Goal: Task Accomplishment & Management: Use online tool/utility

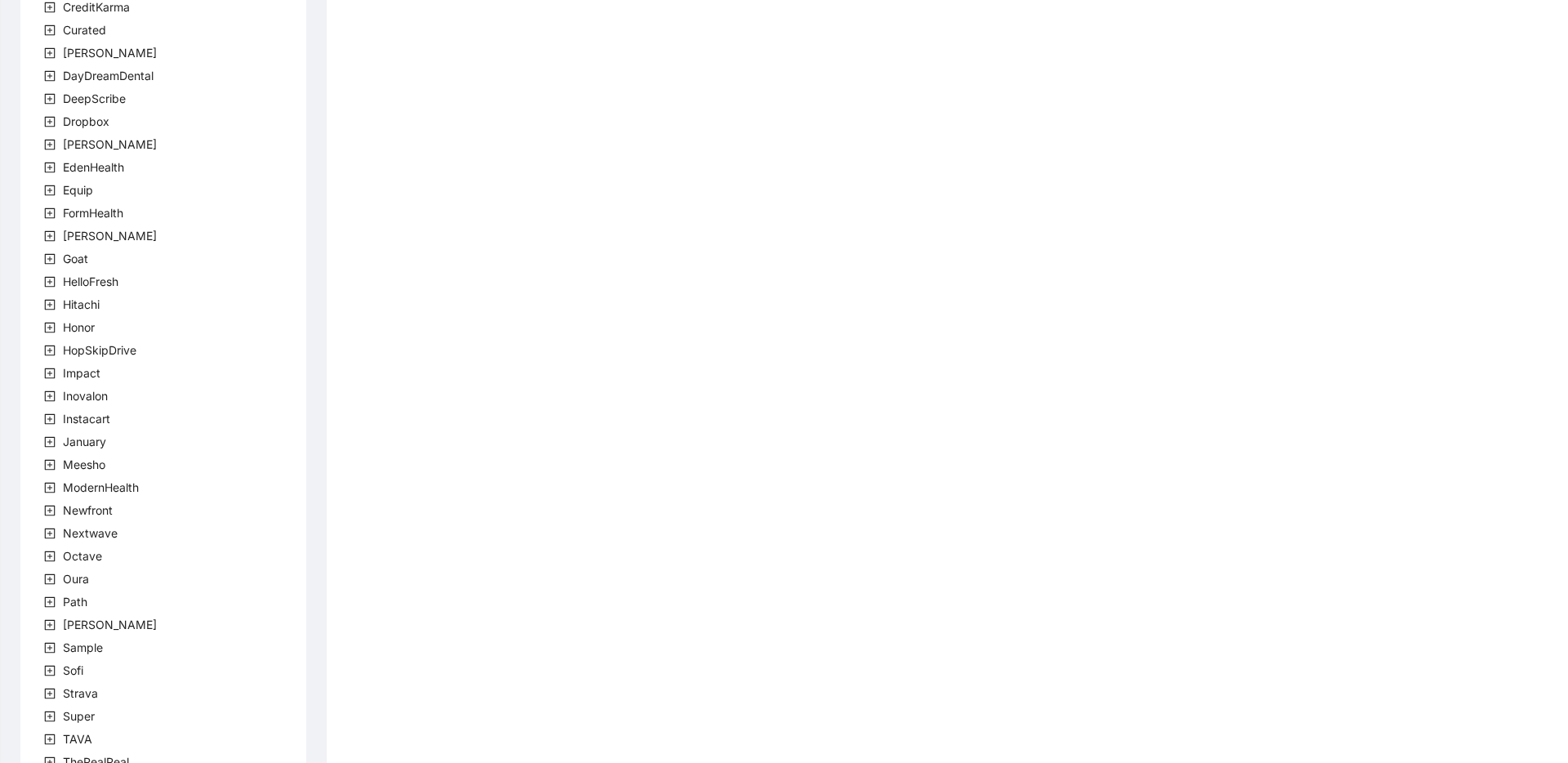
scroll to position [295, 0]
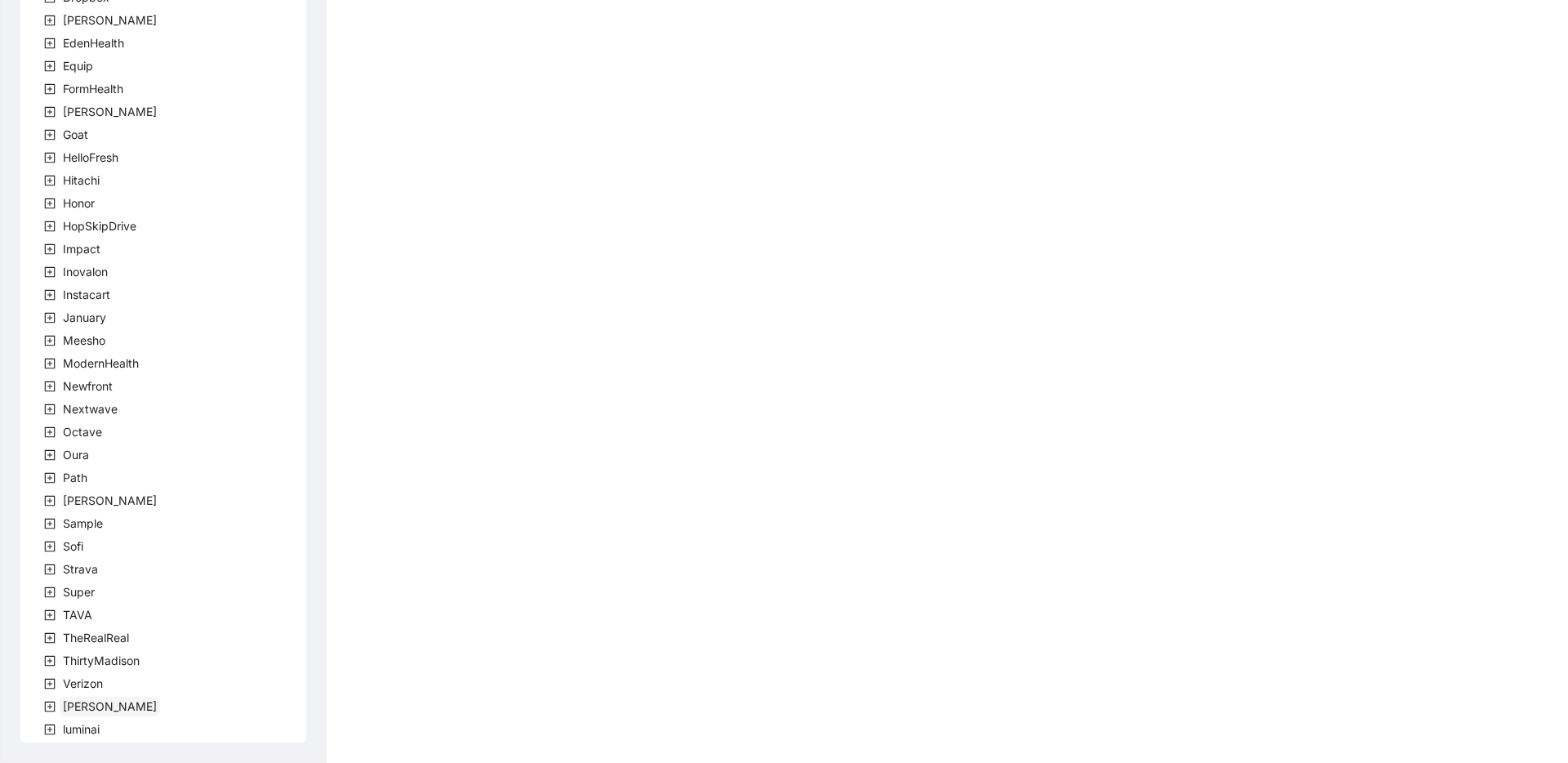
click at [71, 707] on span "[PERSON_NAME]" at bounding box center [109, 707] width 93 height 14
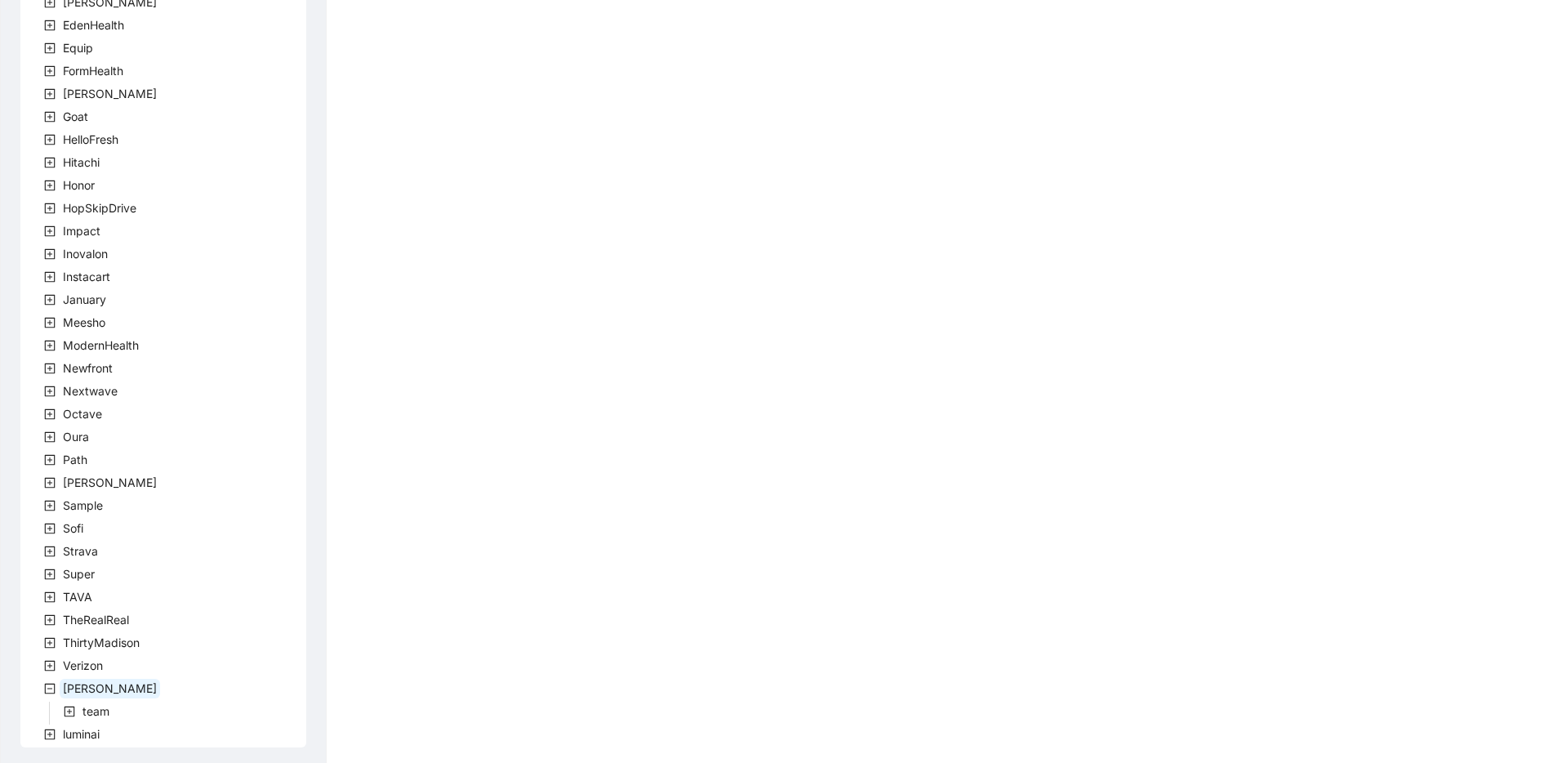
scroll to position [318, 0]
click at [104, 711] on span "team" at bounding box center [96, 707] width 27 height 14
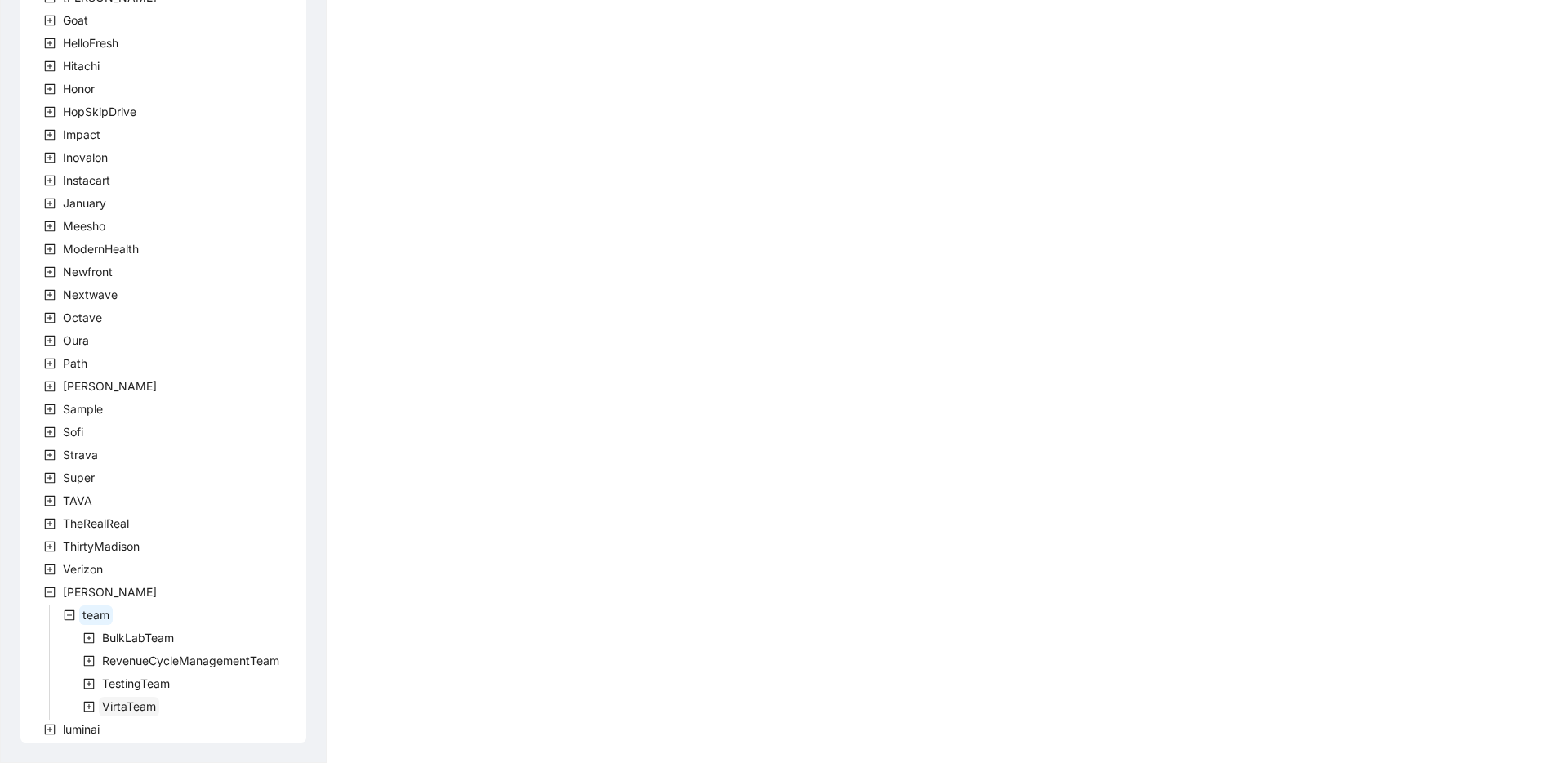
click at [129, 703] on span "VirtaTeam" at bounding box center [129, 707] width 54 height 14
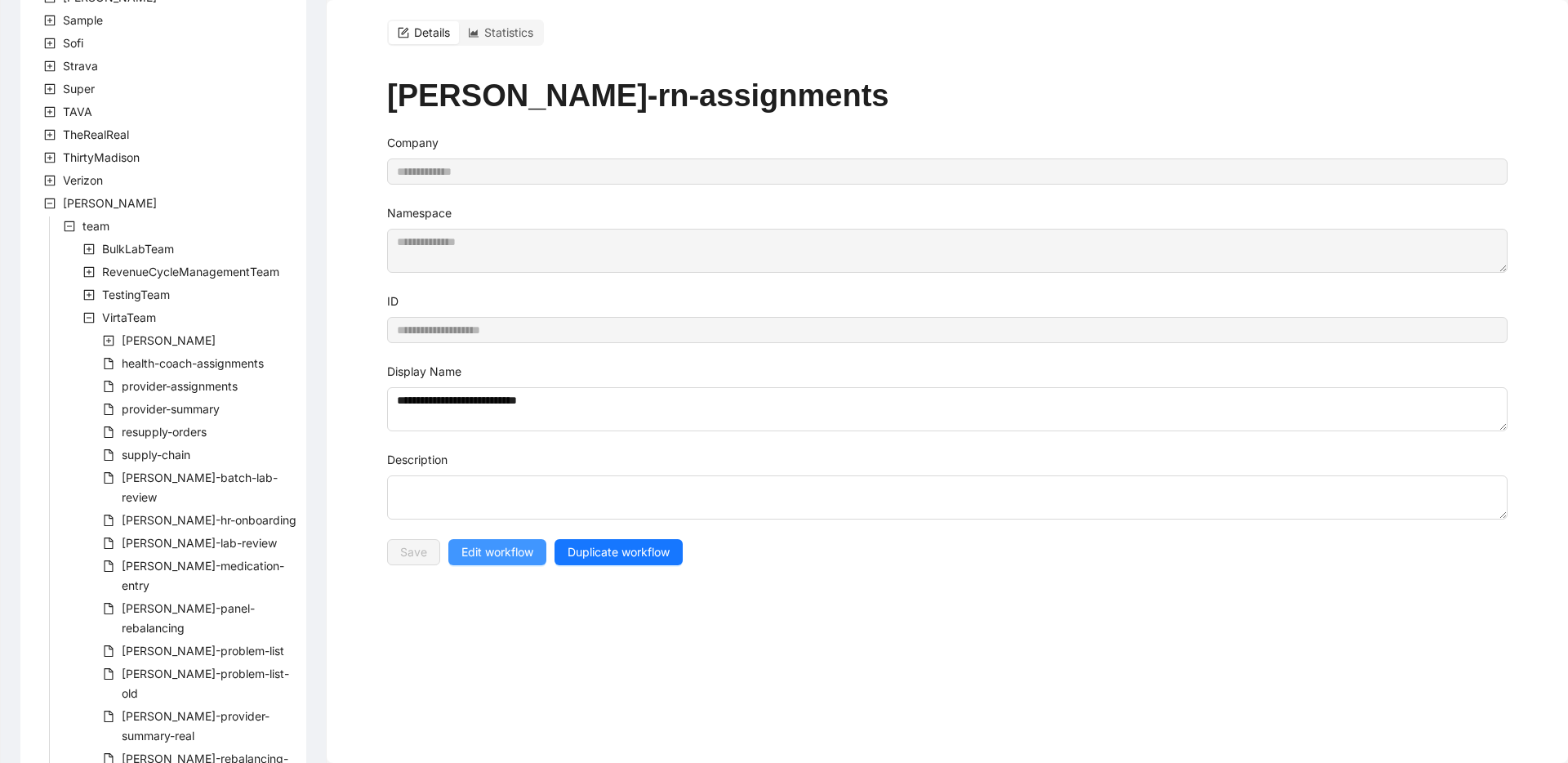
click at [482, 558] on span "Edit workflow" at bounding box center [497, 552] width 71 height 18
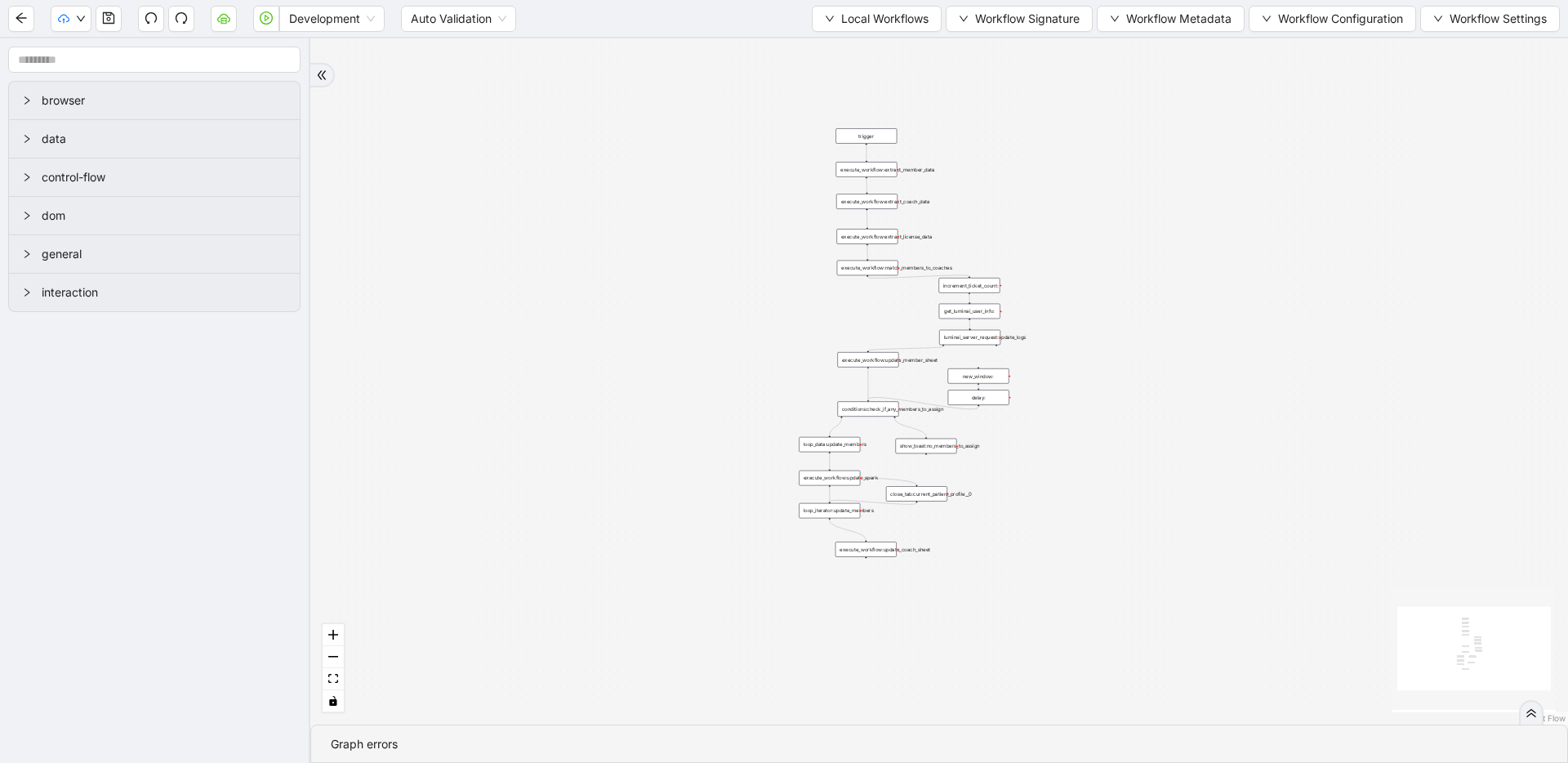
drag, startPoint x: 683, startPoint y: 258, endPoint x: 710, endPoint y: 204, distance: 60.4
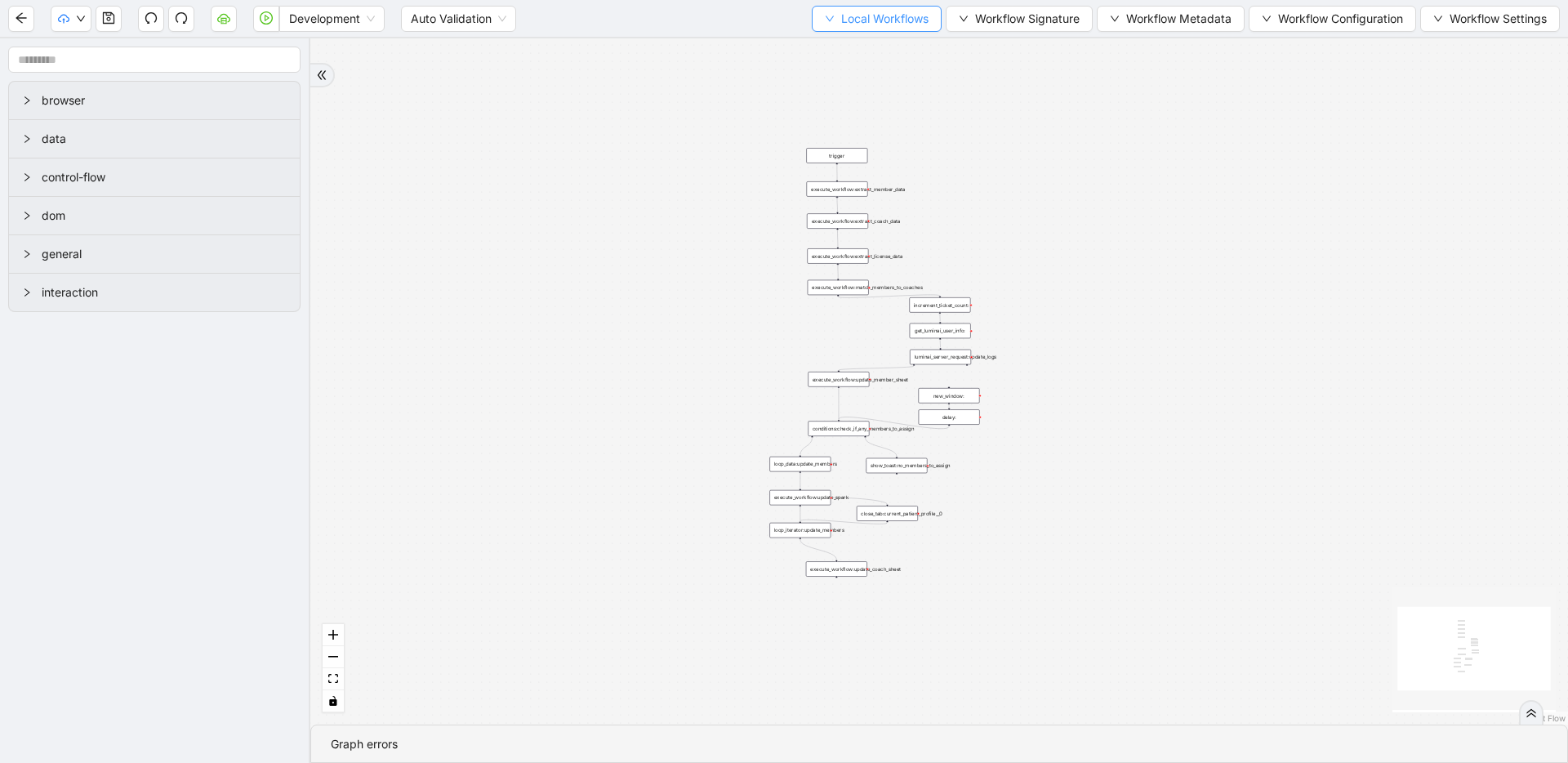
click at [845, 8] on button "Local Workflows" at bounding box center [876, 19] width 130 height 26
click at [844, 41] on span "Select" at bounding box center [869, 50] width 106 height 18
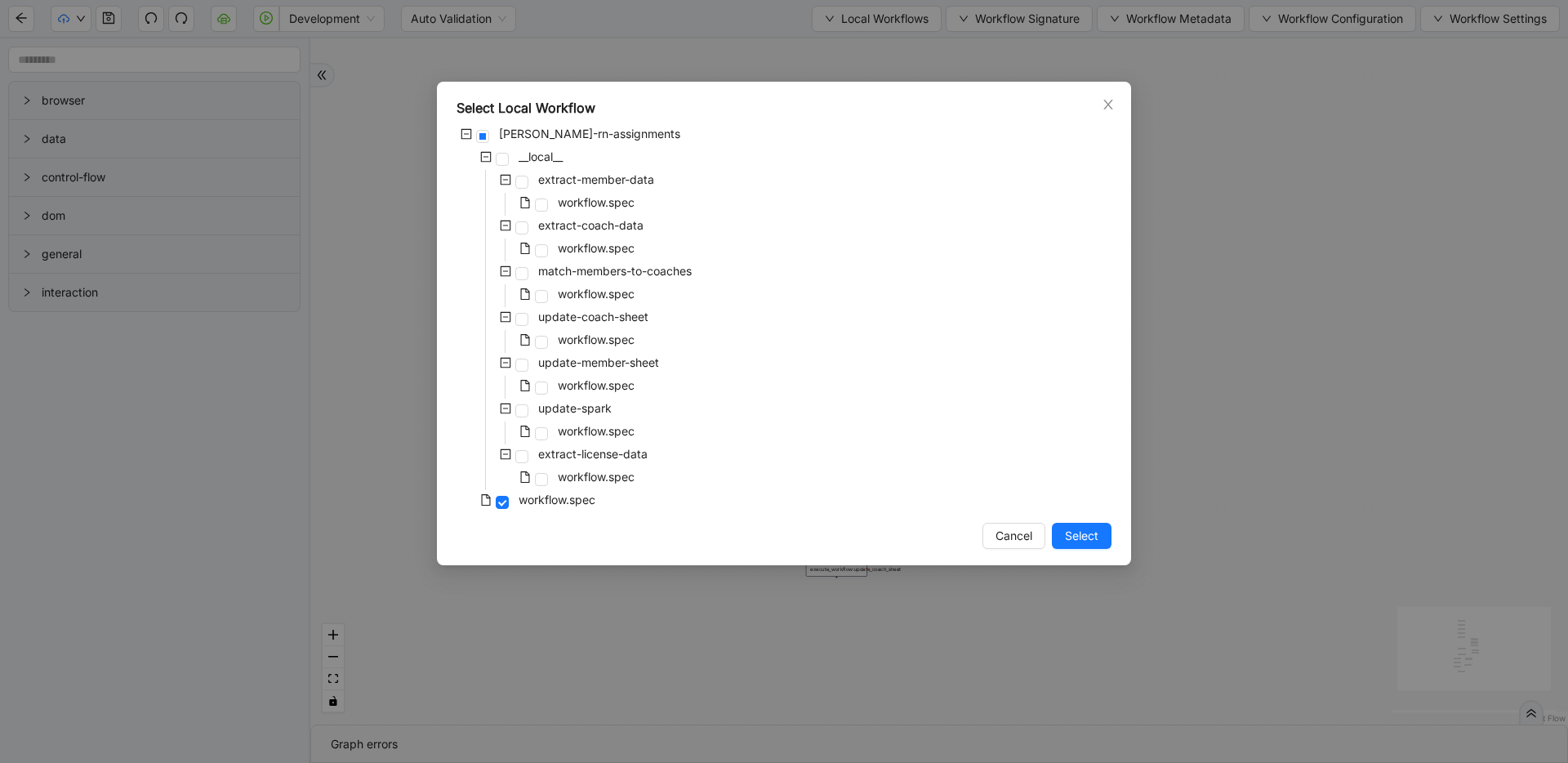
click at [1316, 215] on div "Select Local Workflow [PERSON_NAME]-rn-assignments __local__ extract-member-dat…" at bounding box center [784, 381] width 1568 height 763
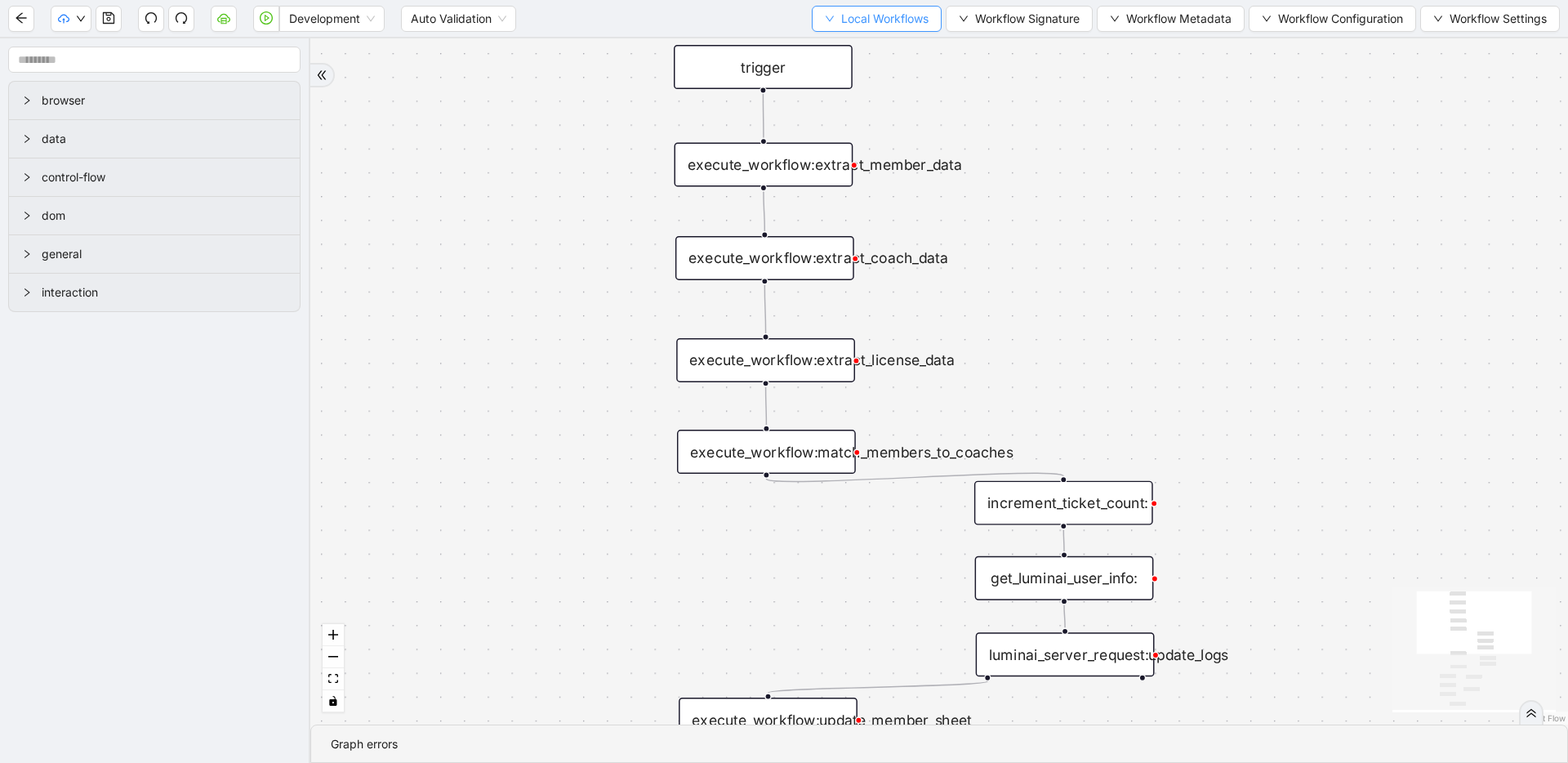
click at [841, 14] on span "Local Workflows" at bounding box center [885, 19] width 87 height 18
click at [833, 49] on span "Select" at bounding box center [869, 50] width 106 height 18
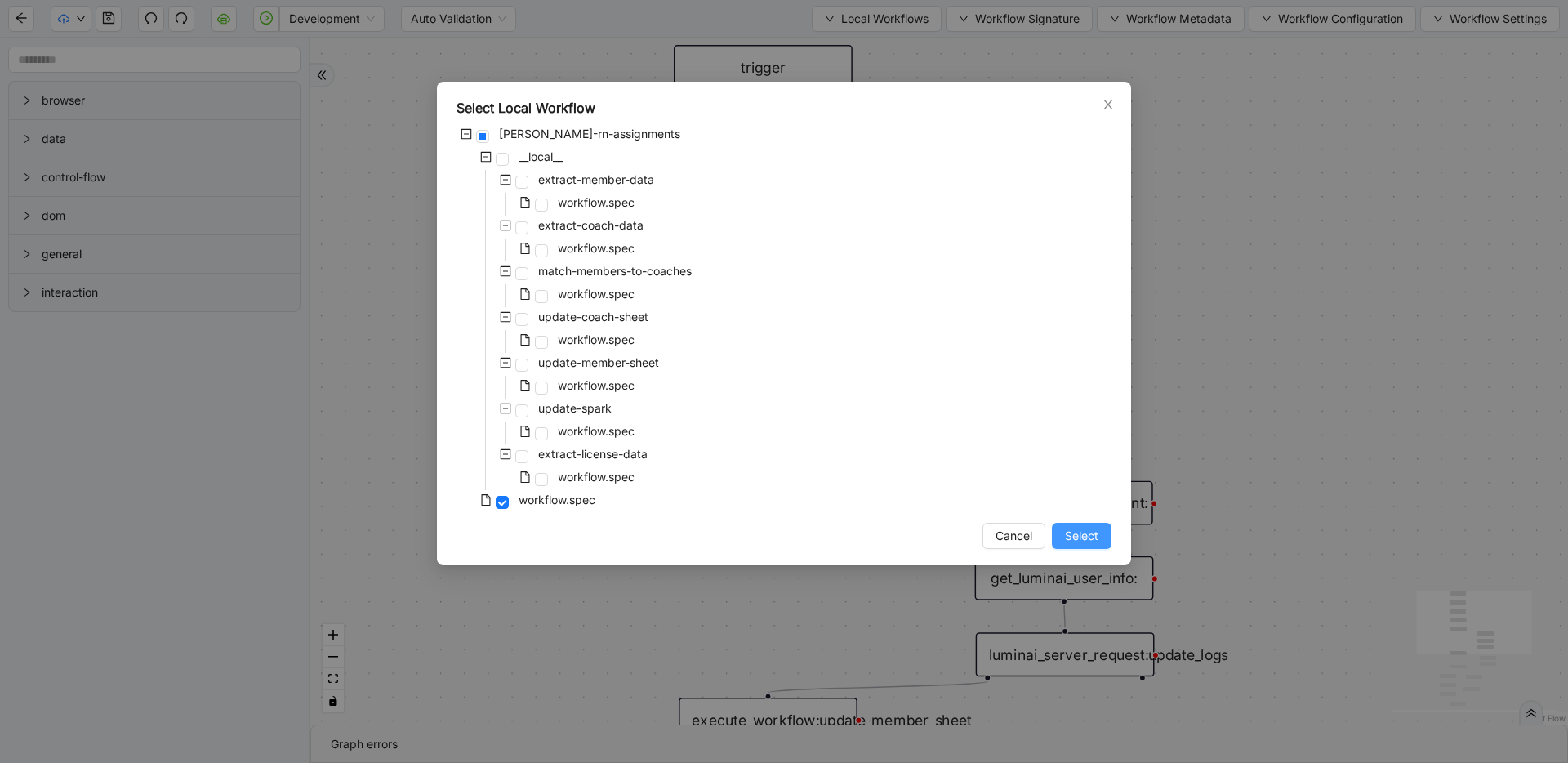
click at [1098, 540] on button "Select" at bounding box center [1082, 536] width 60 height 26
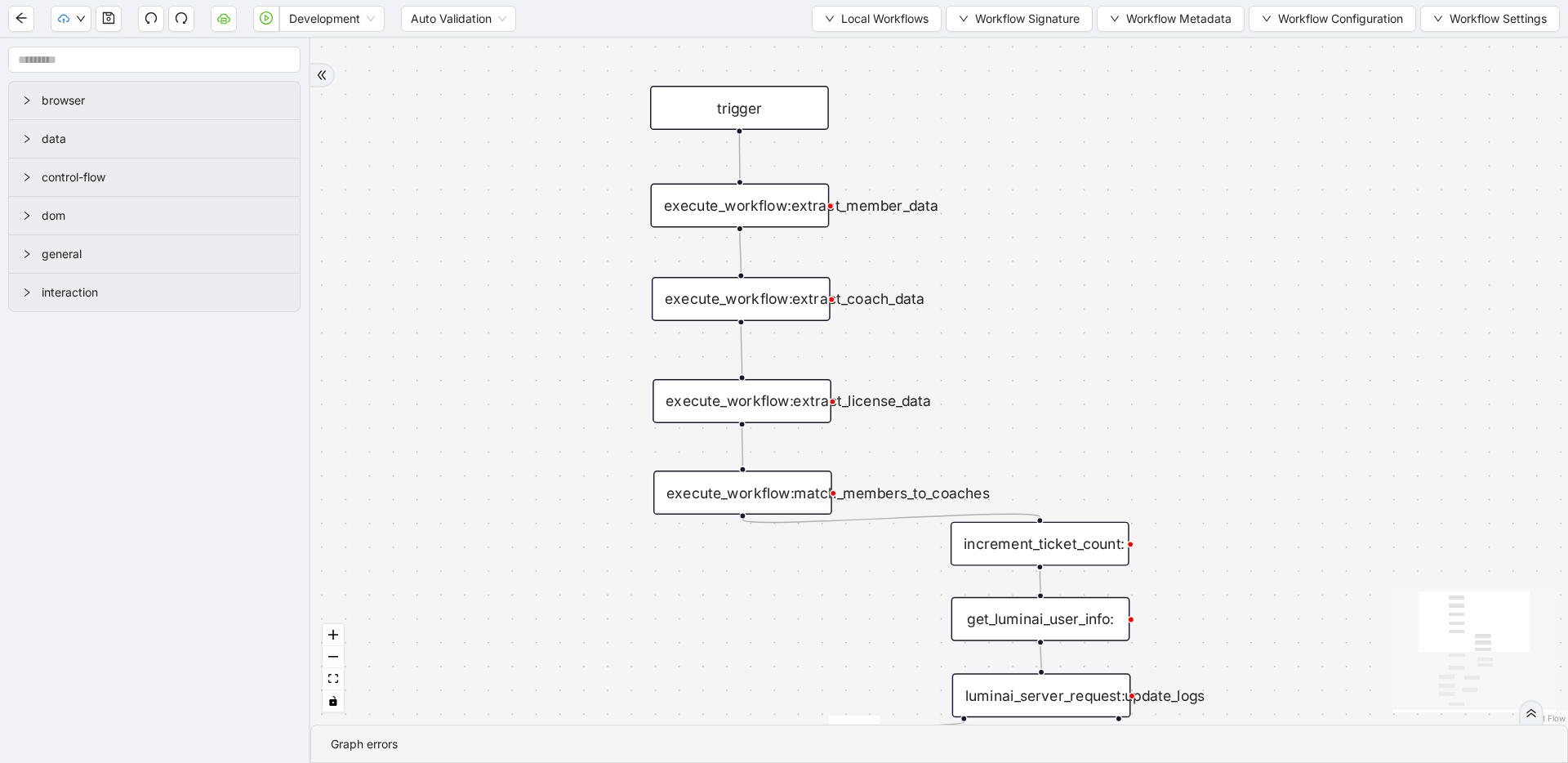
drag, startPoint x: 1070, startPoint y: 230, endPoint x: 1053, endPoint y: 254, distance: 29.4
click at [863, 24] on span "Local Workflows" at bounding box center [885, 19] width 87 height 18
click at [858, 43] on span "Select" at bounding box center [869, 50] width 106 height 18
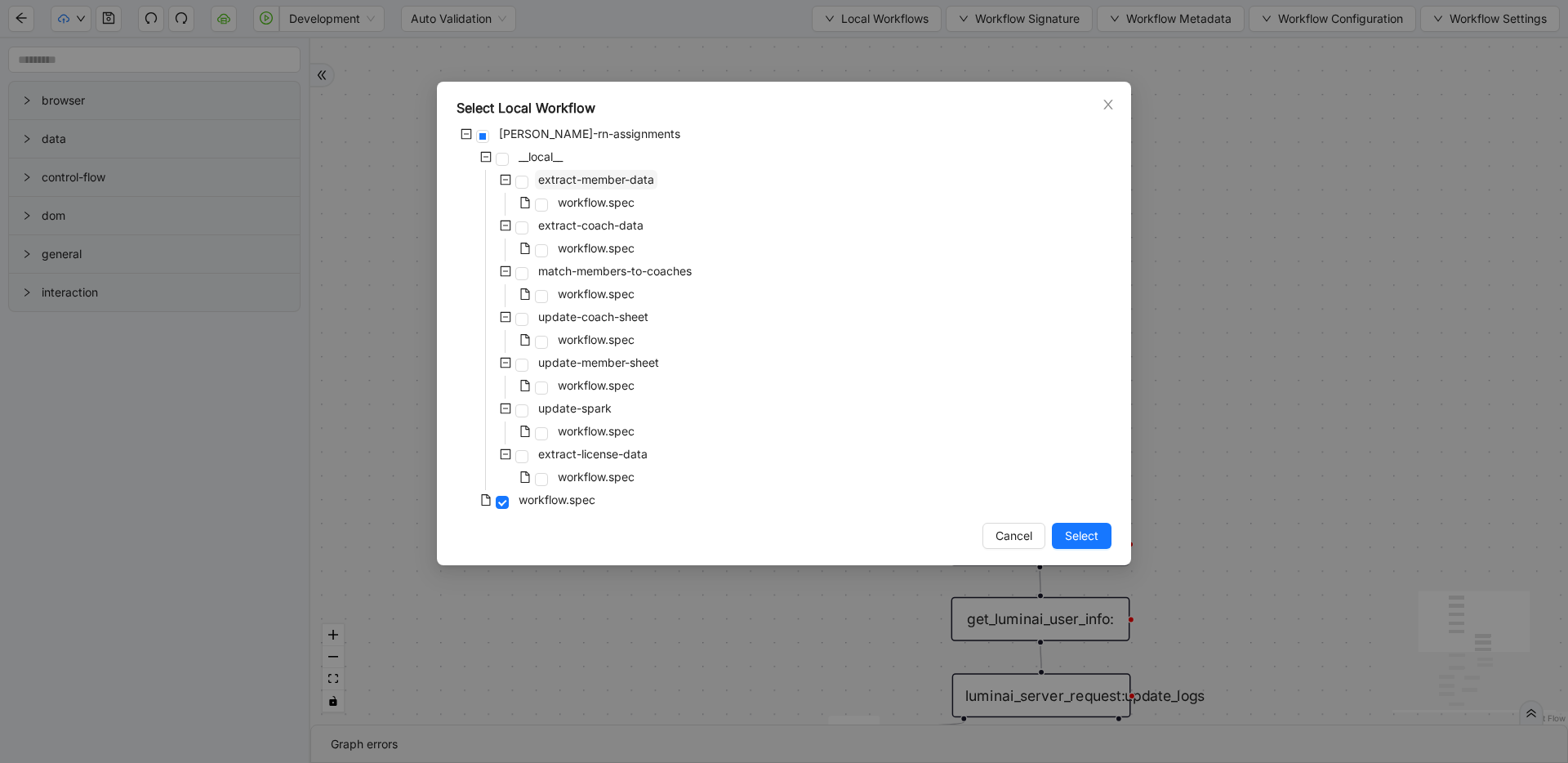
click at [599, 179] on span "extract-member-data" at bounding box center [595, 179] width 116 height 14
click at [1099, 543] on button "Select" at bounding box center [1082, 536] width 60 height 26
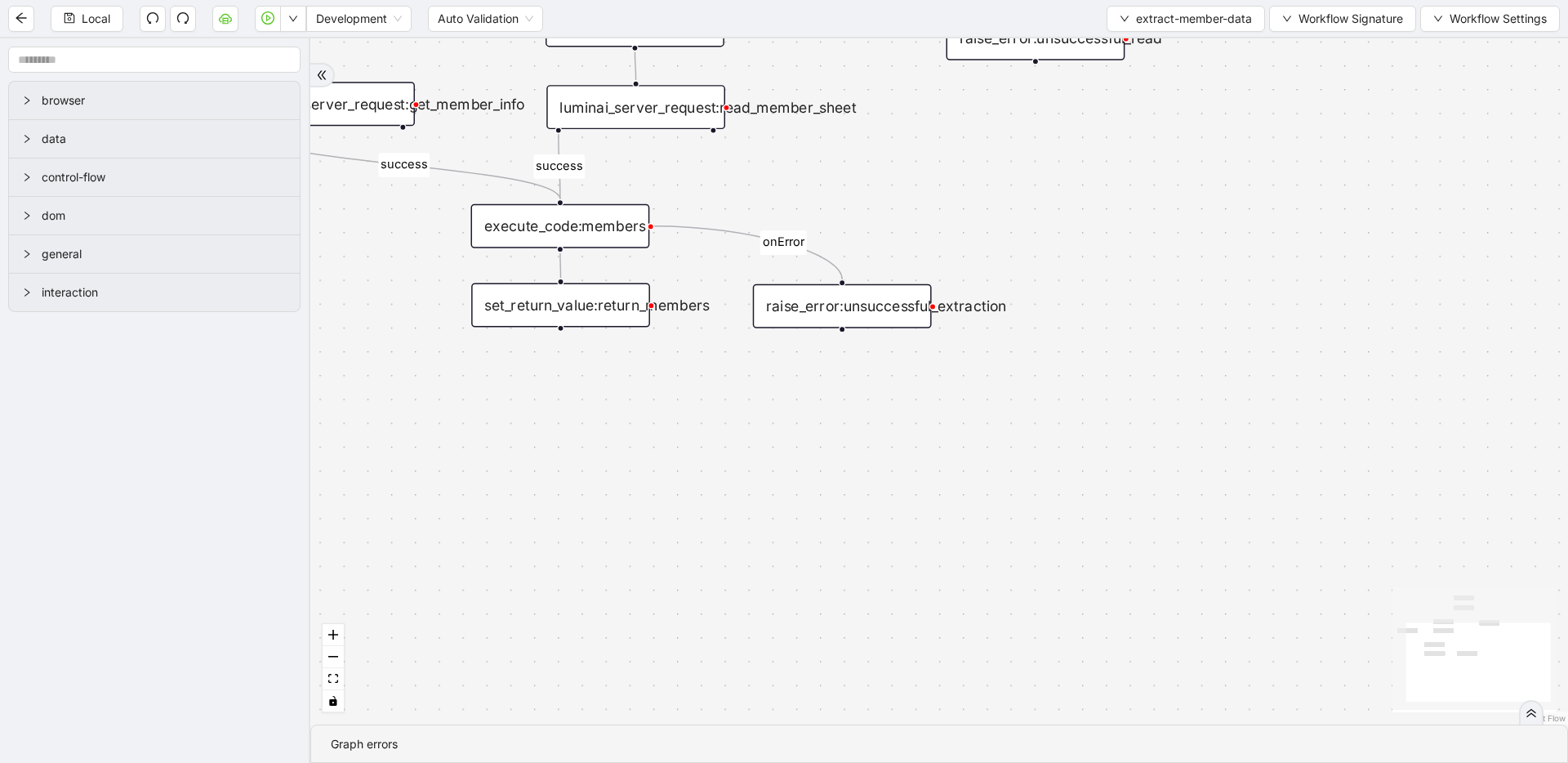
drag, startPoint x: 953, startPoint y: 399, endPoint x: 1238, endPoint y: 581, distance: 338.2
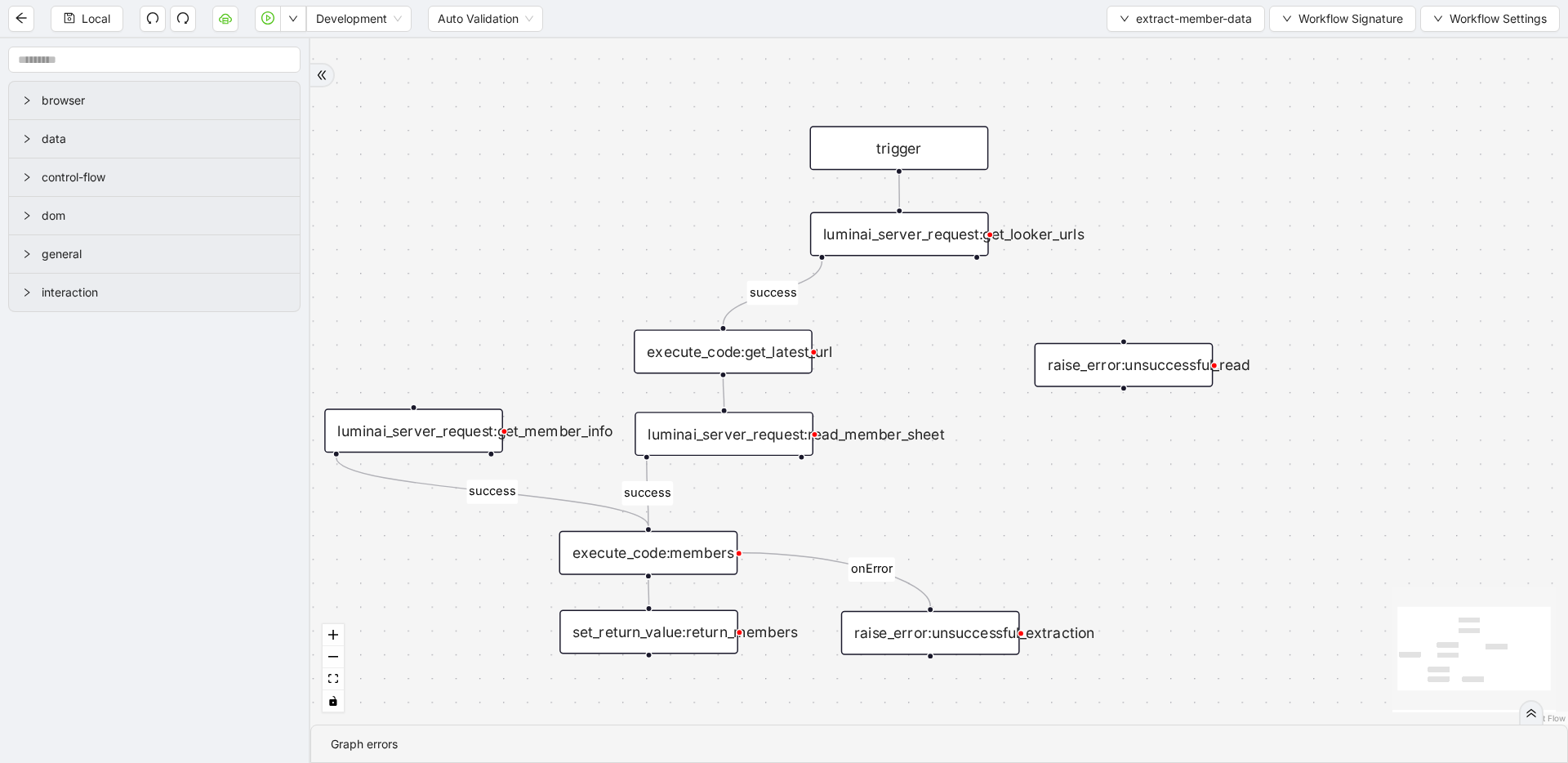
drag, startPoint x: 1084, startPoint y: 238, endPoint x: 945, endPoint y: 431, distance: 237.8
click at [917, 237] on div "luminai_server_request:get_looker_urls" at bounding box center [900, 235] width 179 height 44
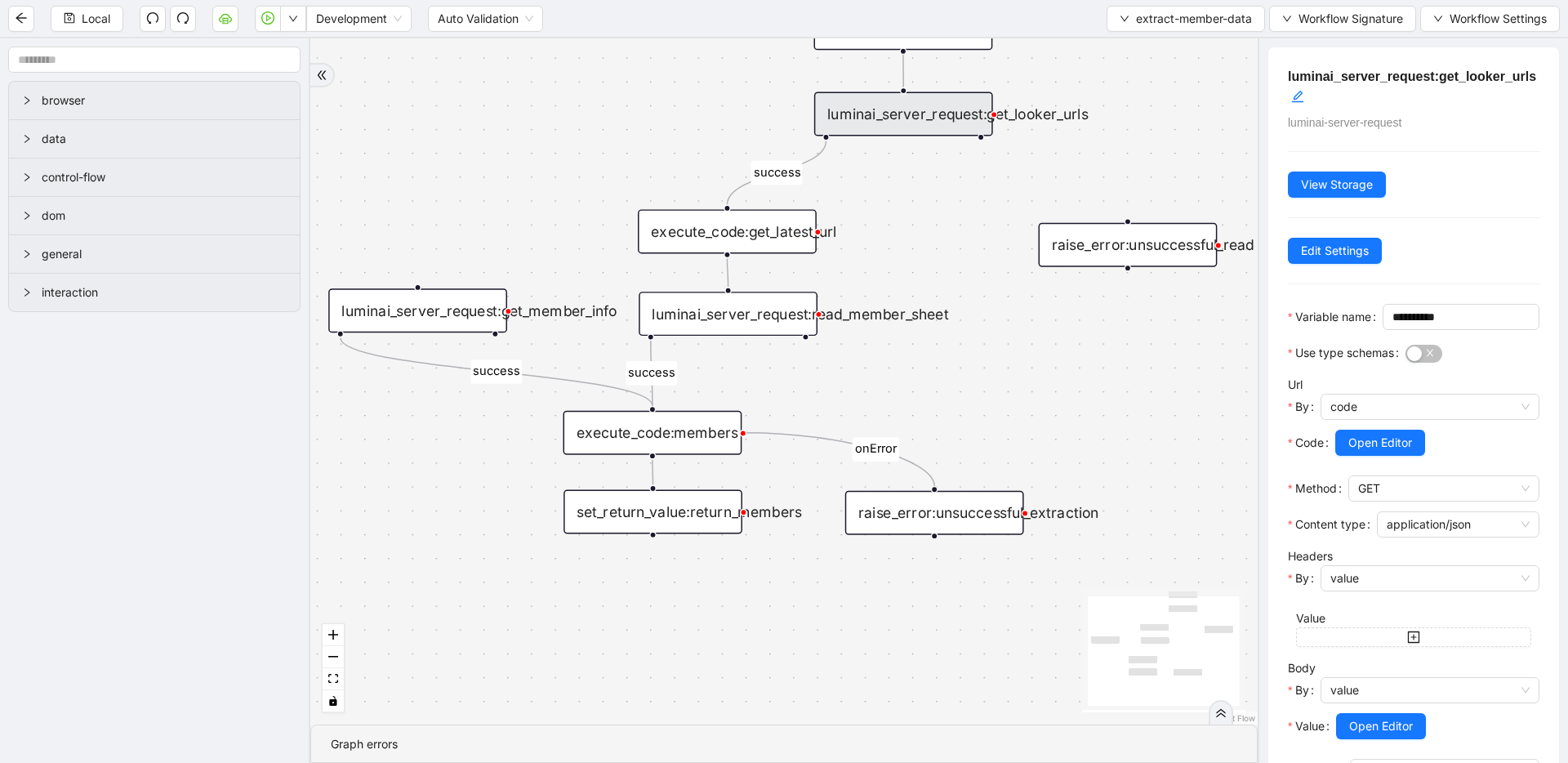
drag, startPoint x: 1000, startPoint y: 482, endPoint x: 1005, endPoint y: 362, distance: 120.1
click at [1397, 452] on span "Open Editor" at bounding box center [1380, 443] width 63 height 18
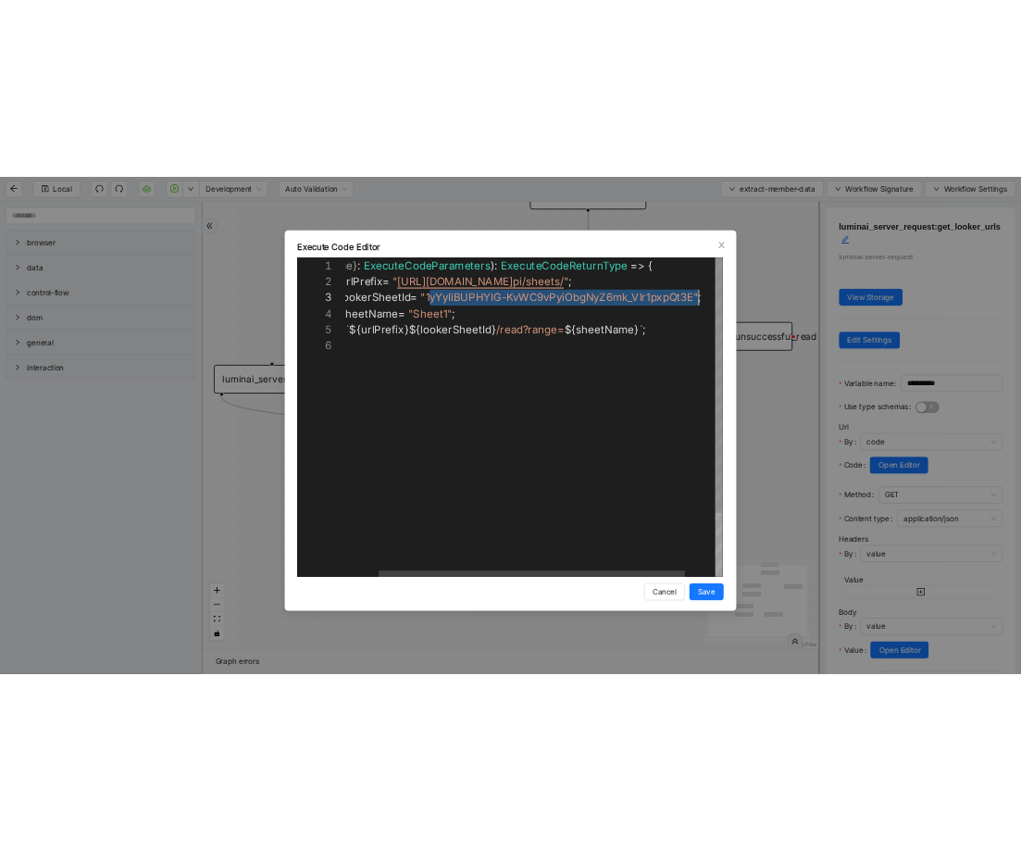
scroll to position [56, 685]
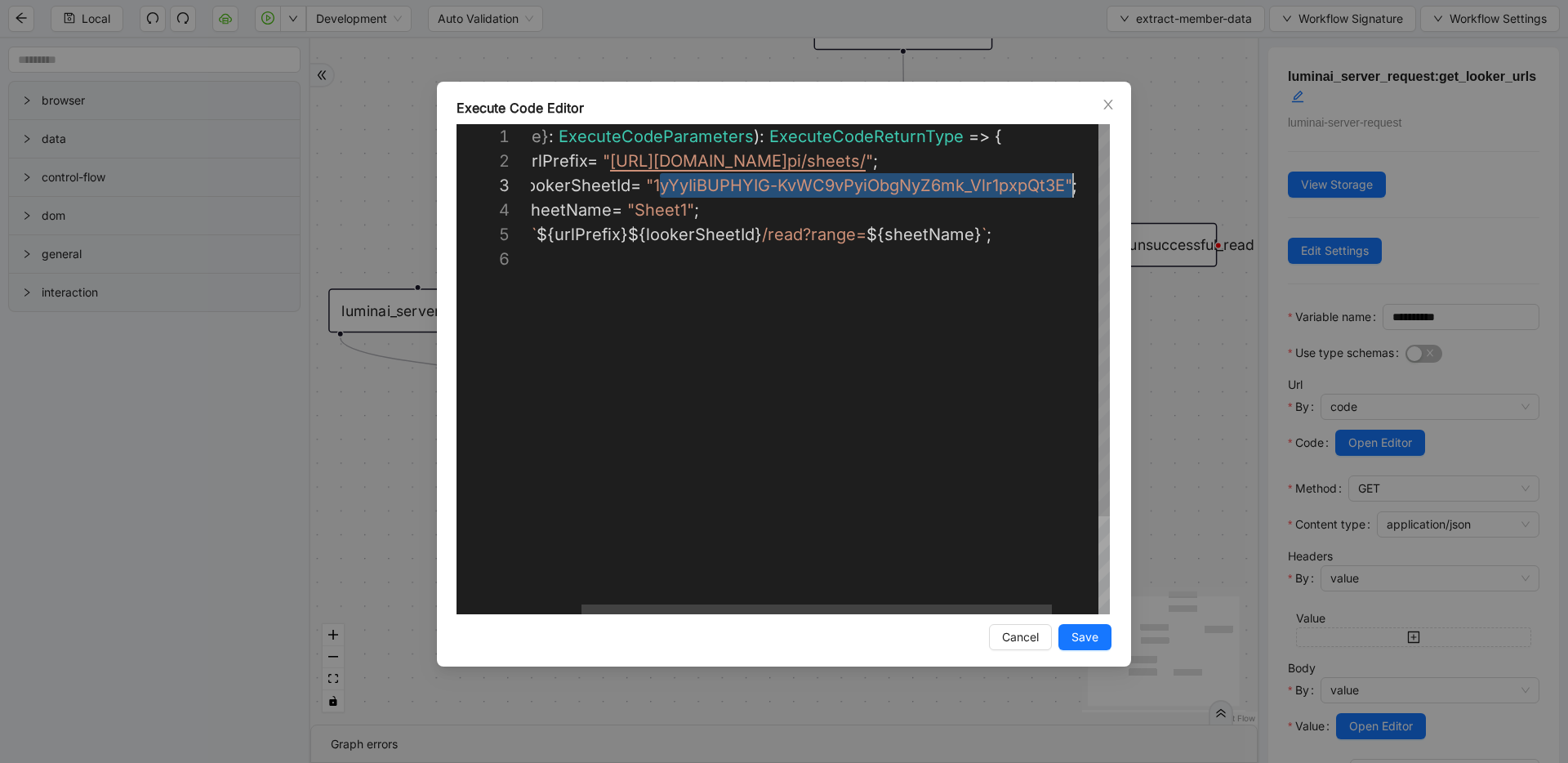
drag, startPoint x: 723, startPoint y: 185, endPoint x: 1073, endPoint y: 189, distance: 350.0
click at [1193, 219] on div "**********" at bounding box center [784, 381] width 1568 height 763
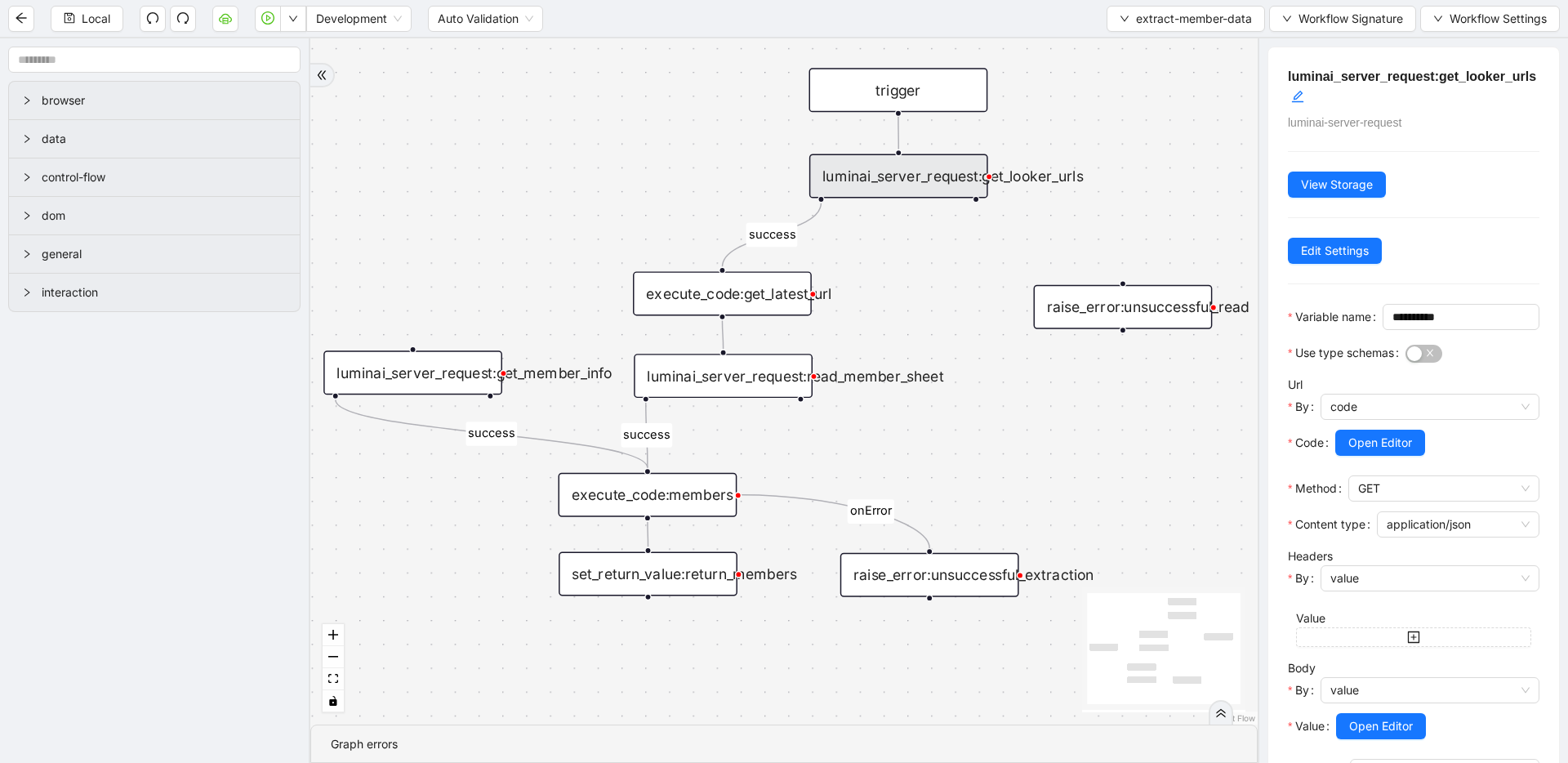
drag, startPoint x: 1108, startPoint y: 146, endPoint x: 1105, endPoint y: 183, distance: 37.1
click at [1141, 24] on span "extract-member-data" at bounding box center [1193, 19] width 116 height 18
click at [1138, 59] on span "Select" at bounding box center [1183, 50] width 132 height 18
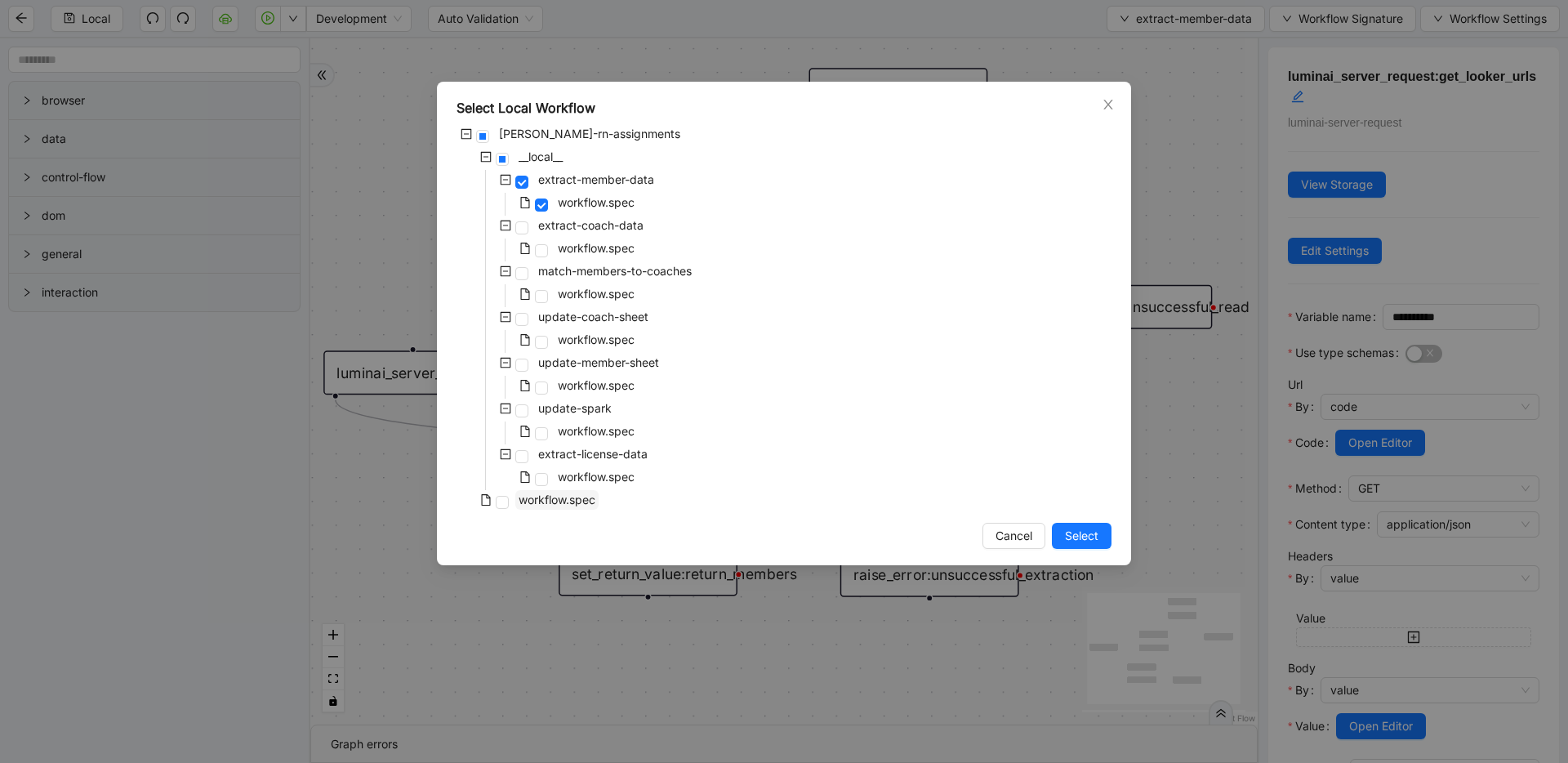
click at [586, 503] on span "workflow.spec" at bounding box center [556, 499] width 77 height 14
drag, startPoint x: 1100, startPoint y: 541, endPoint x: 854, endPoint y: 517, distance: 247.2
click at [1099, 541] on button "Select" at bounding box center [1082, 536] width 60 height 26
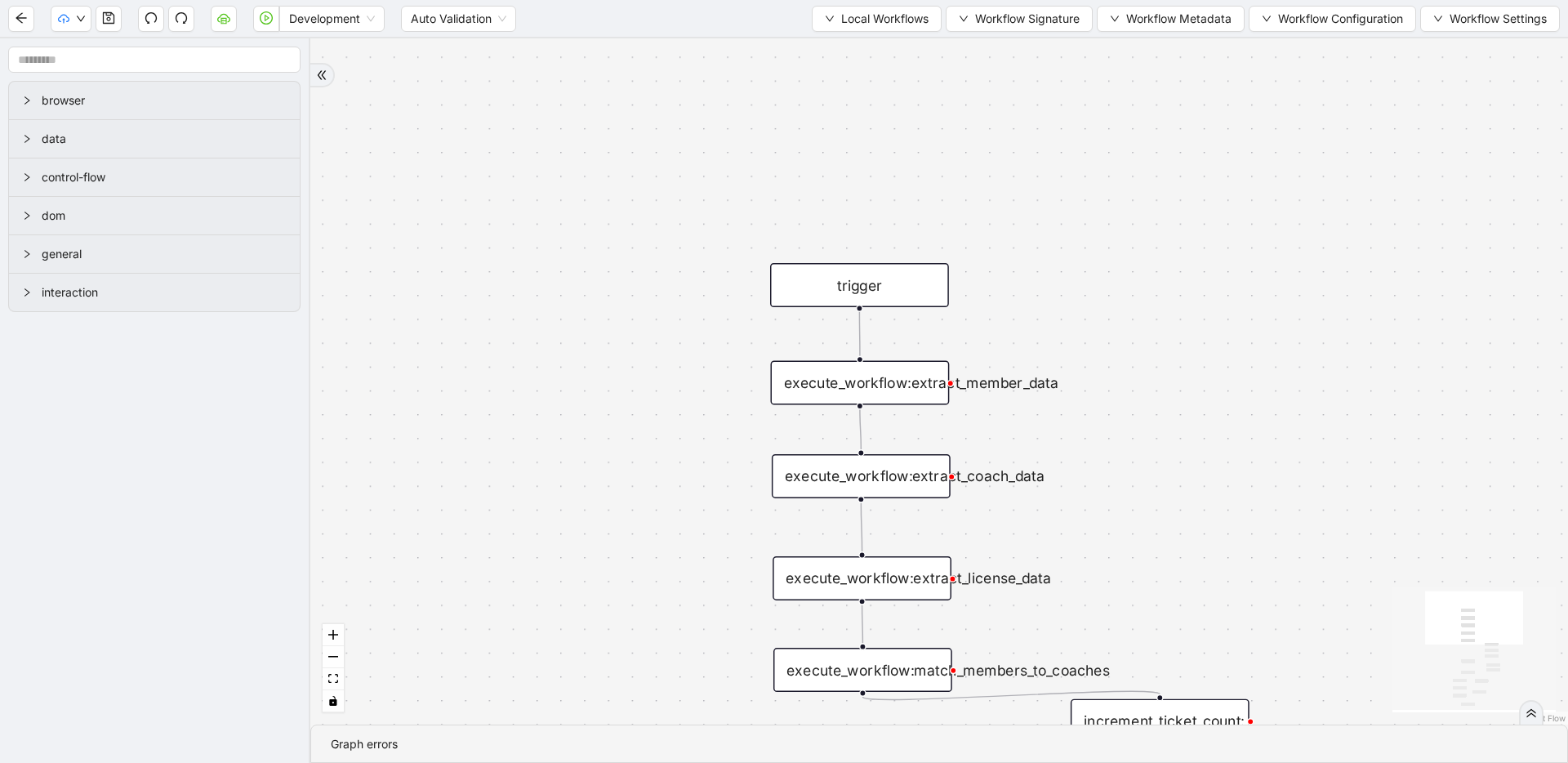
drag, startPoint x: 895, startPoint y: 512, endPoint x: 763, endPoint y: 85, distance: 446.9
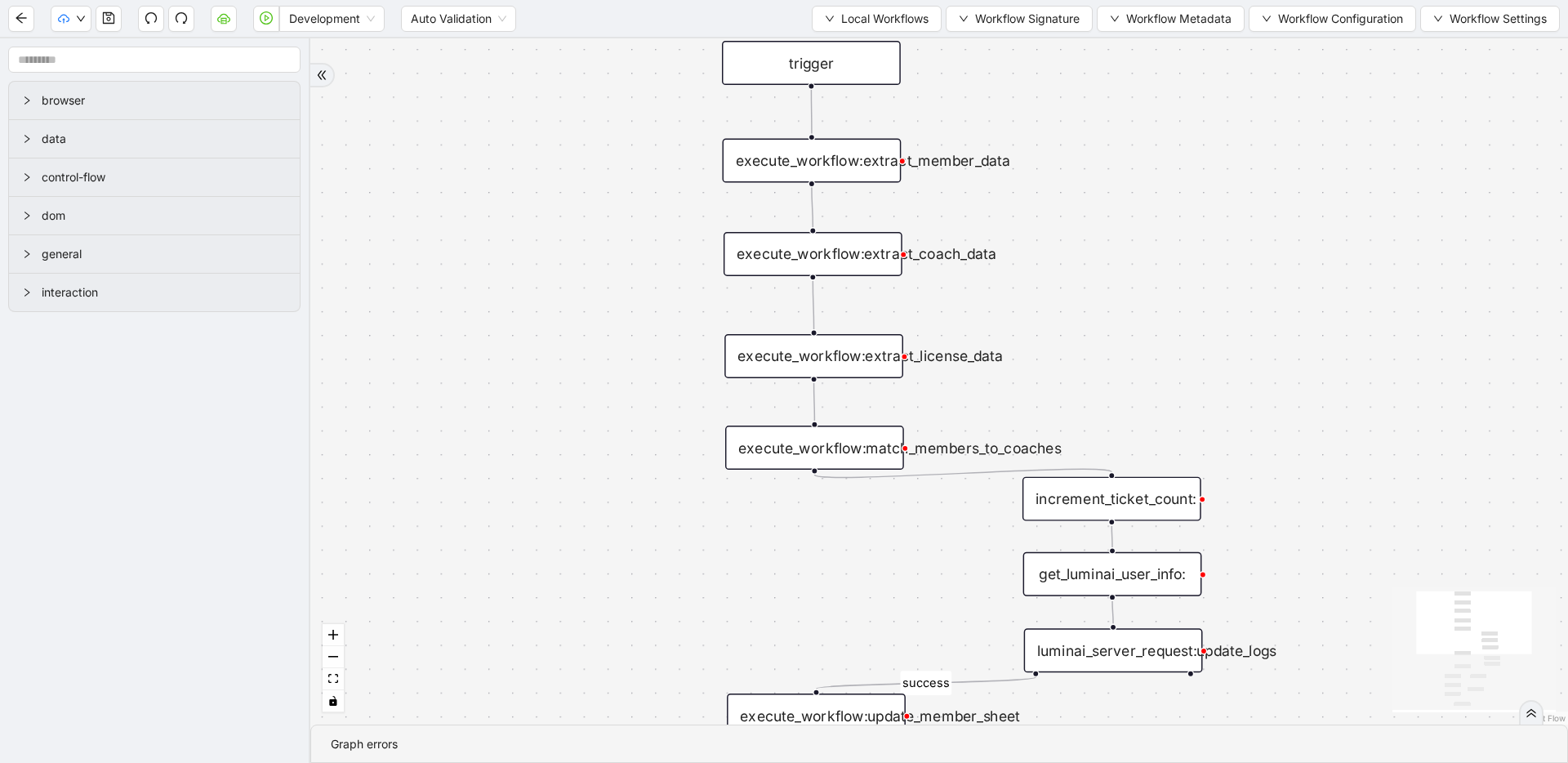
drag, startPoint x: 777, startPoint y: 332, endPoint x: 767, endPoint y: 134, distance: 198.3
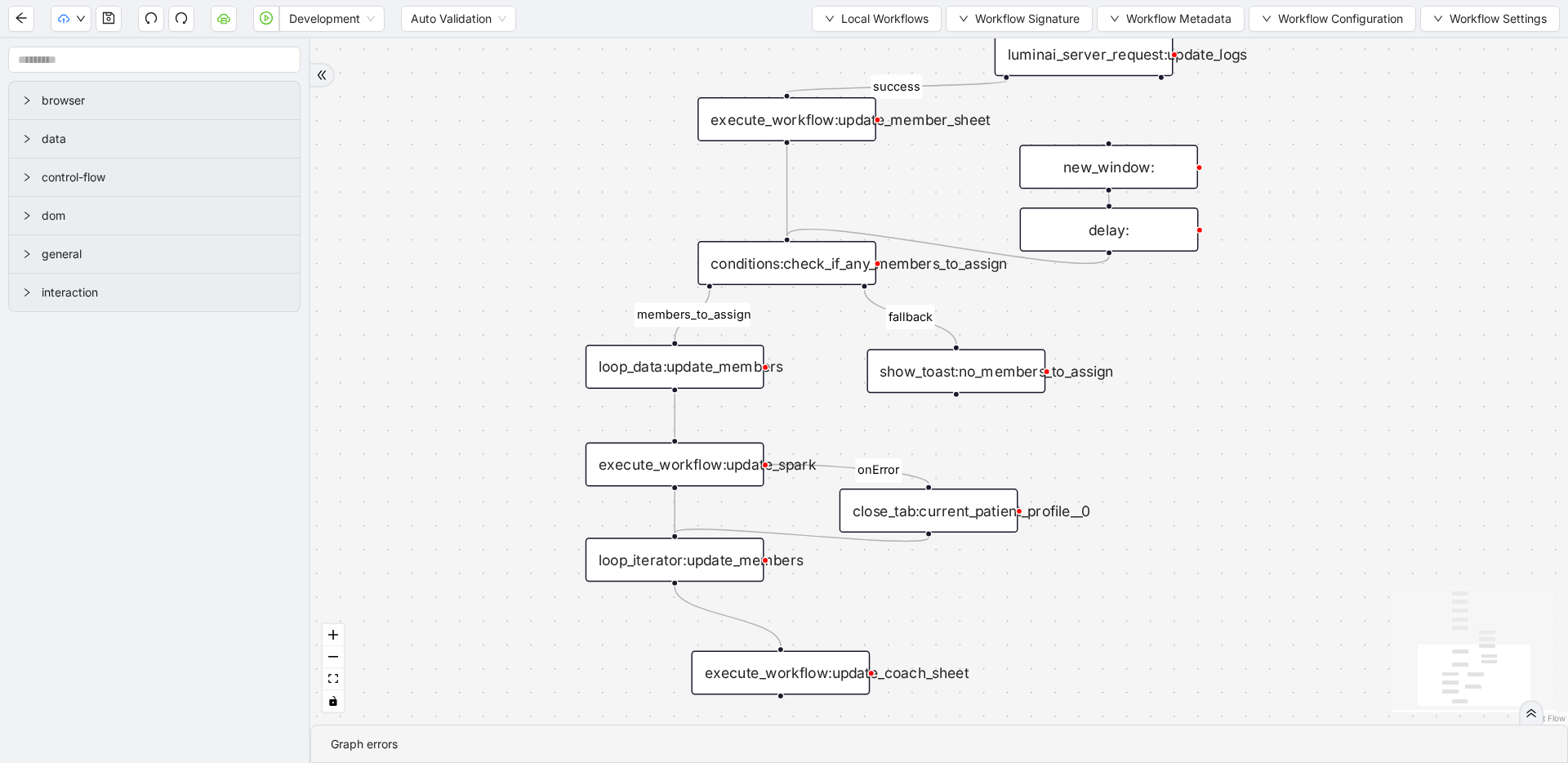
drag, startPoint x: 727, startPoint y: 395, endPoint x: 759, endPoint y: 115, distance: 281.8
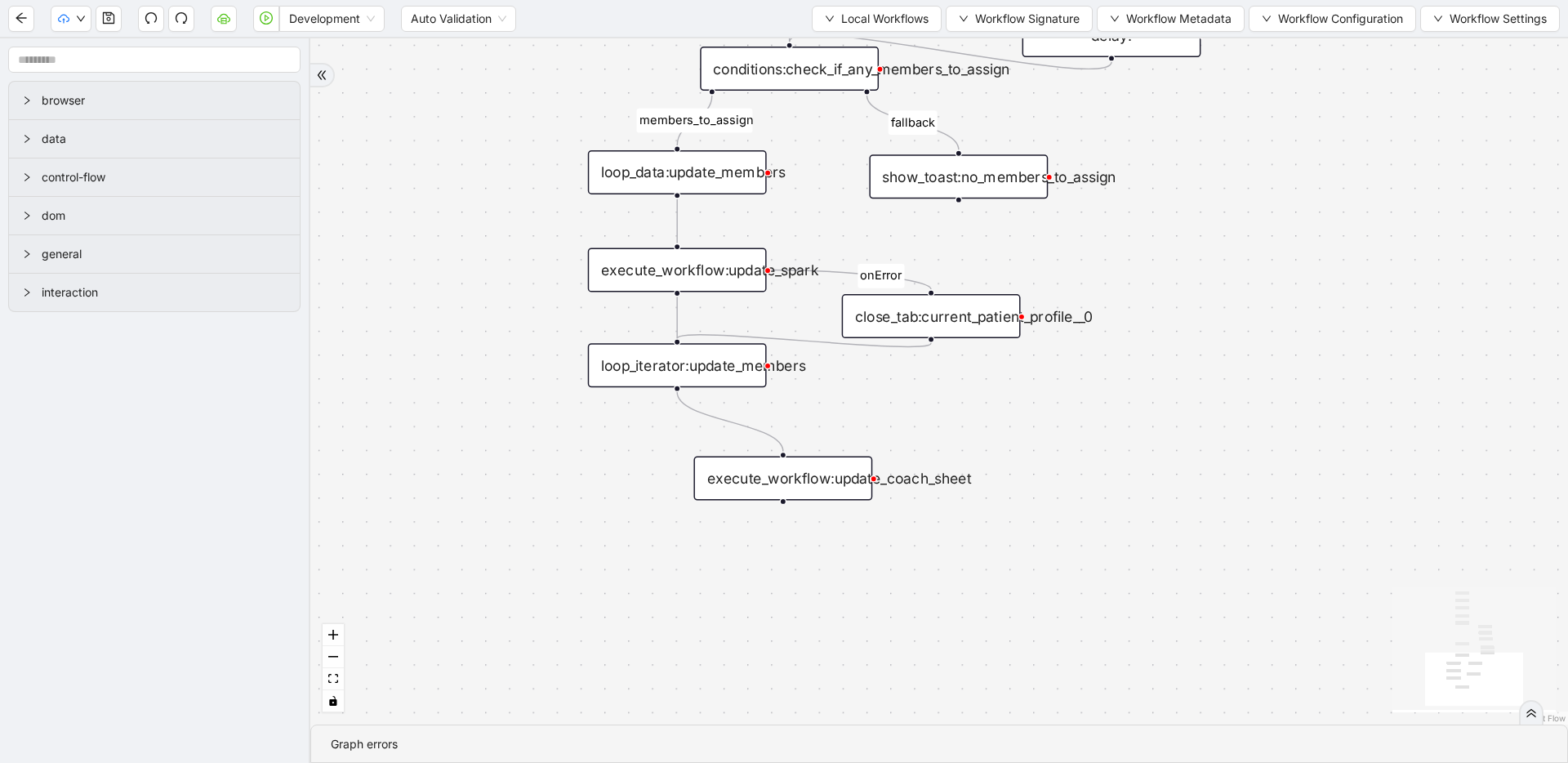
drag, startPoint x: 711, startPoint y: 442, endPoint x: 715, endPoint y: 256, distance: 186.0
click at [741, 424] on icon "Edge from loop_iterator:update_members to execute_workflow:update_coach_sheet" at bounding box center [730, 422] width 106 height 60
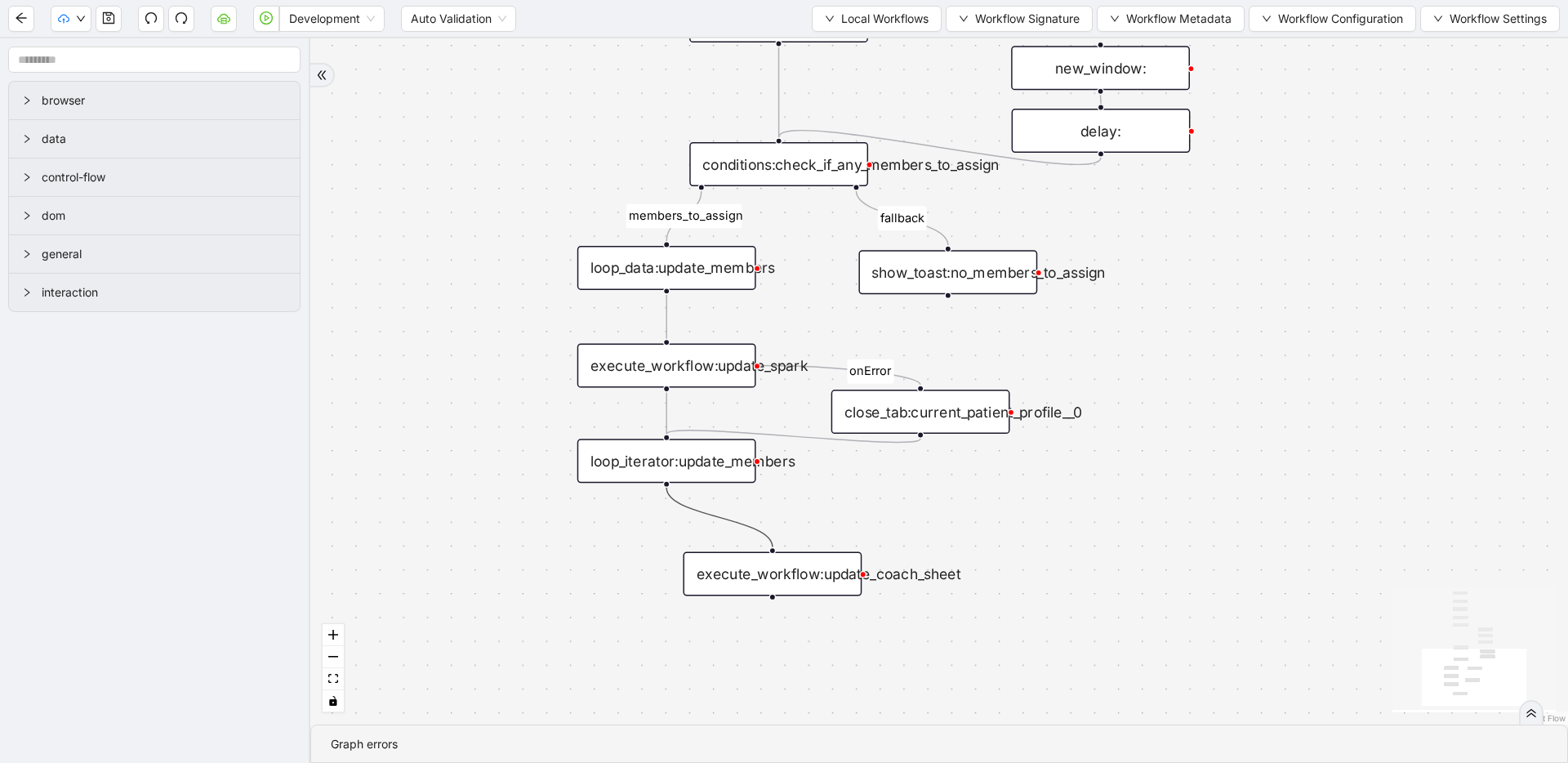
drag, startPoint x: 799, startPoint y: 430, endPoint x: 789, endPoint y: 493, distance: 63.8
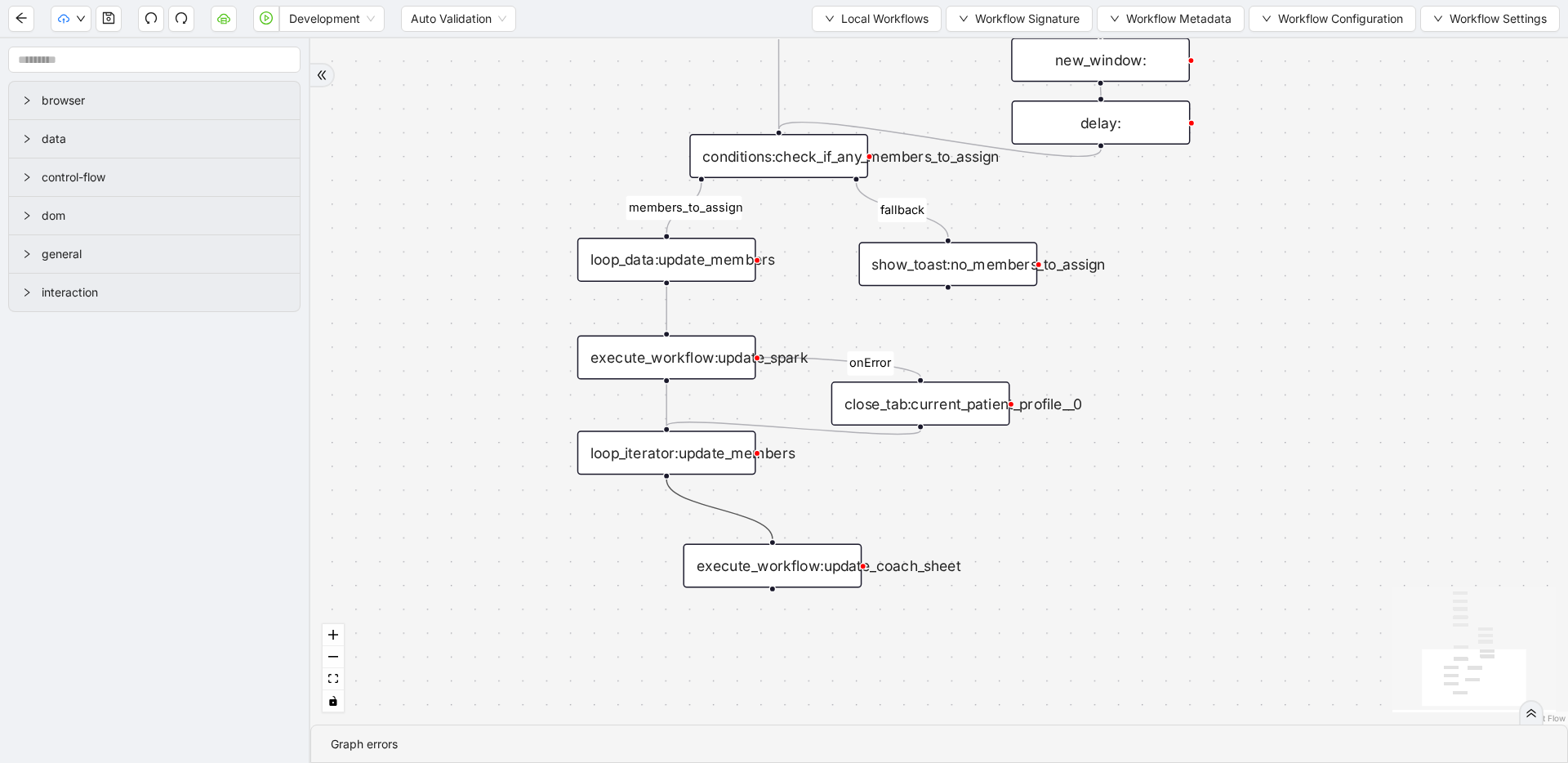
click at [667, 314] on icon "Edge from loop_data:update_members to execute_workflow:update_spark" at bounding box center [667, 309] width 0 height 44
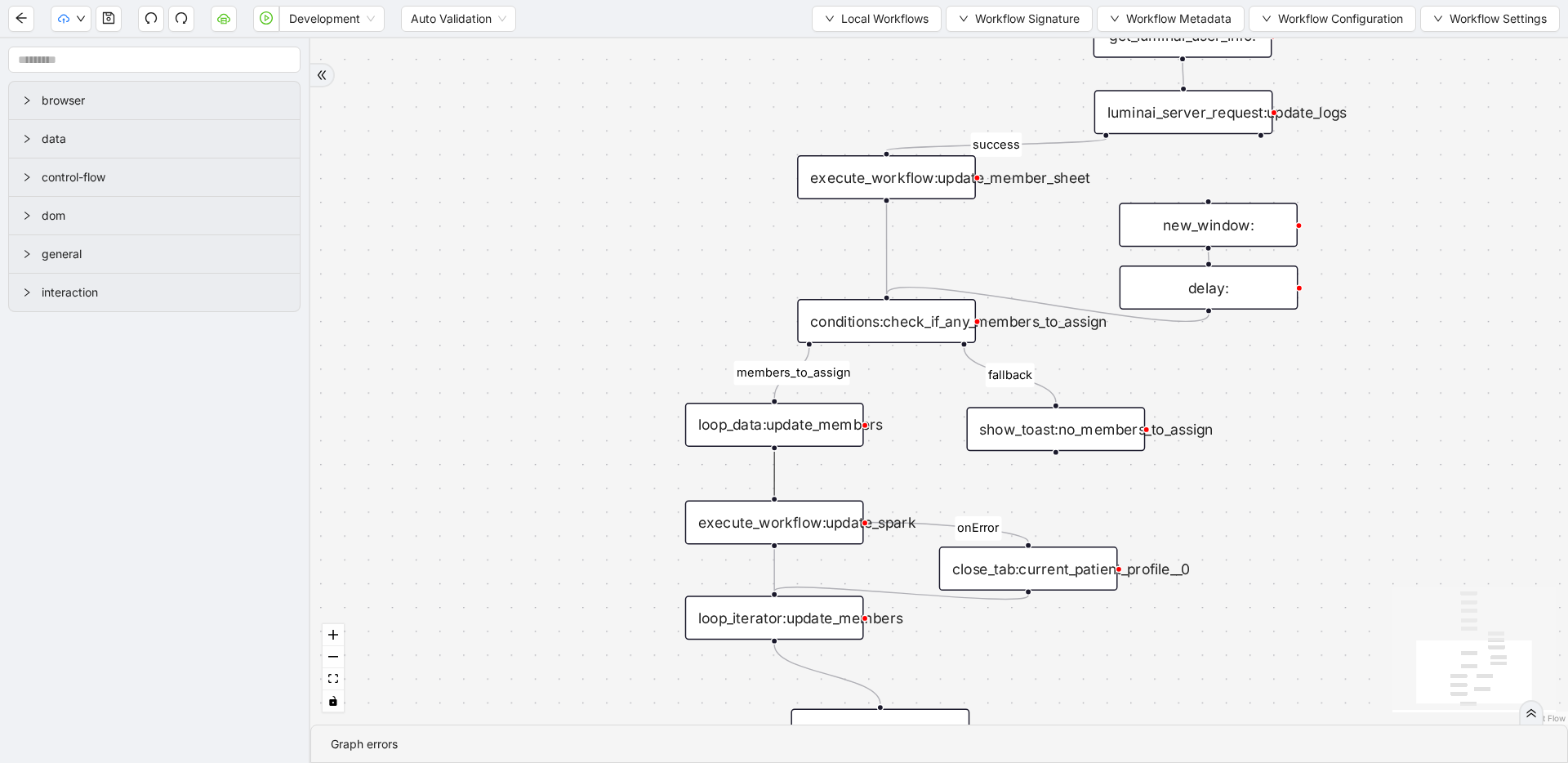
drag, startPoint x: 780, startPoint y: 400, endPoint x: 821, endPoint y: 490, distance: 98.9
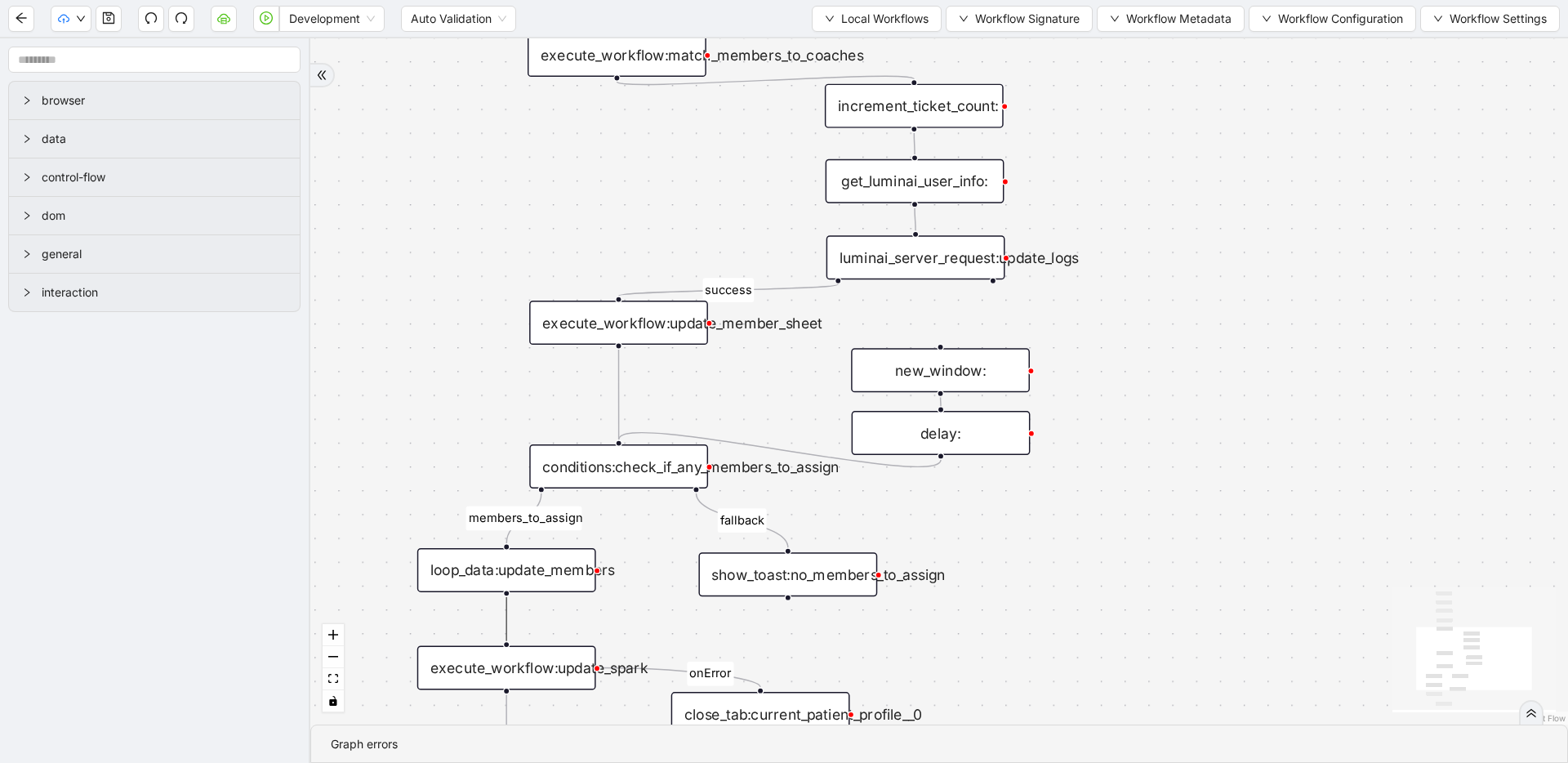
drag, startPoint x: 849, startPoint y: 367, endPoint x: 629, endPoint y: 431, distance: 229.1
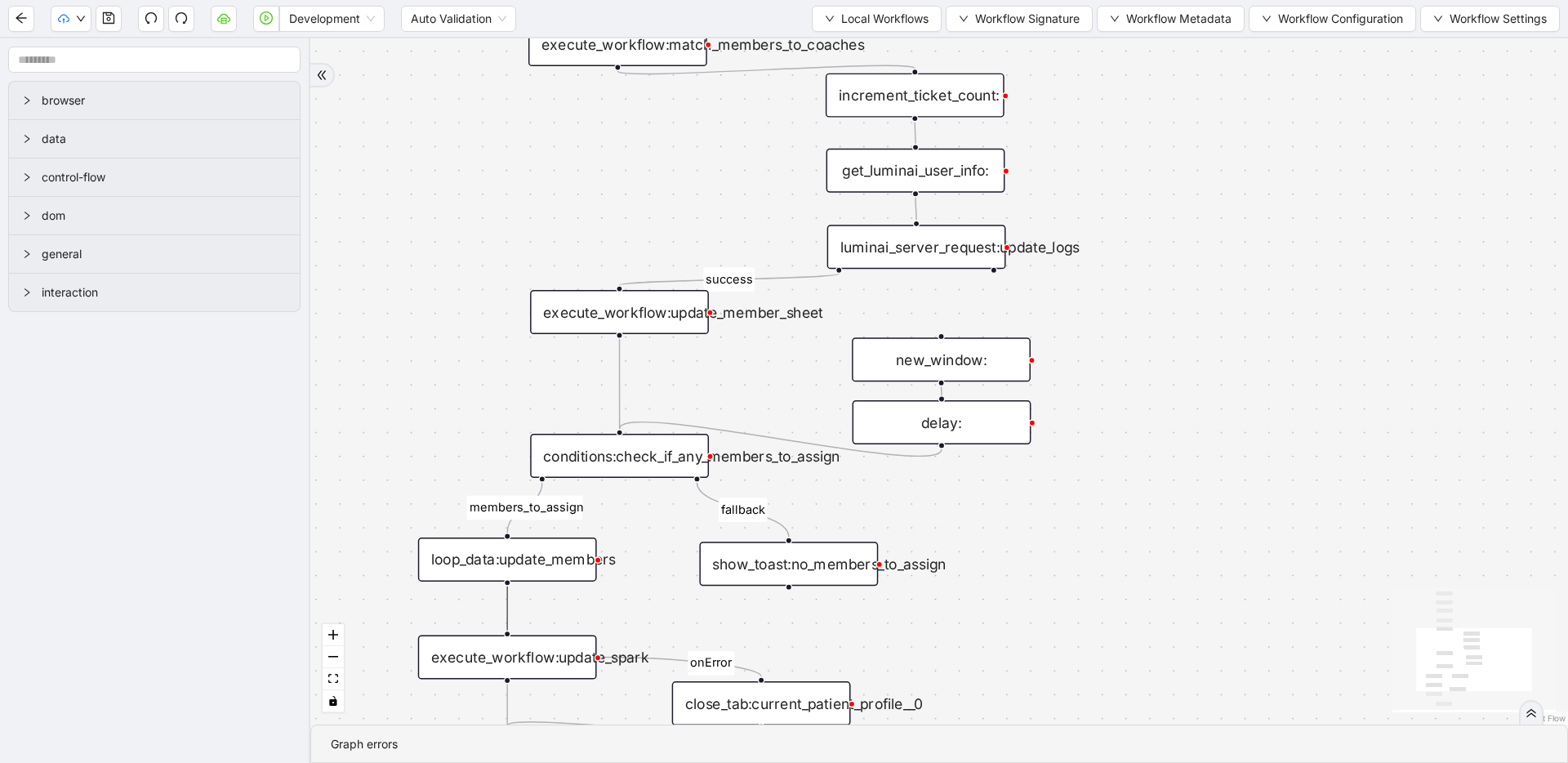
click at [776, 279] on icon "Edge from luminai_server_request:update_logs to execute_workflow:update_member_…" at bounding box center [729, 279] width 220 height 11
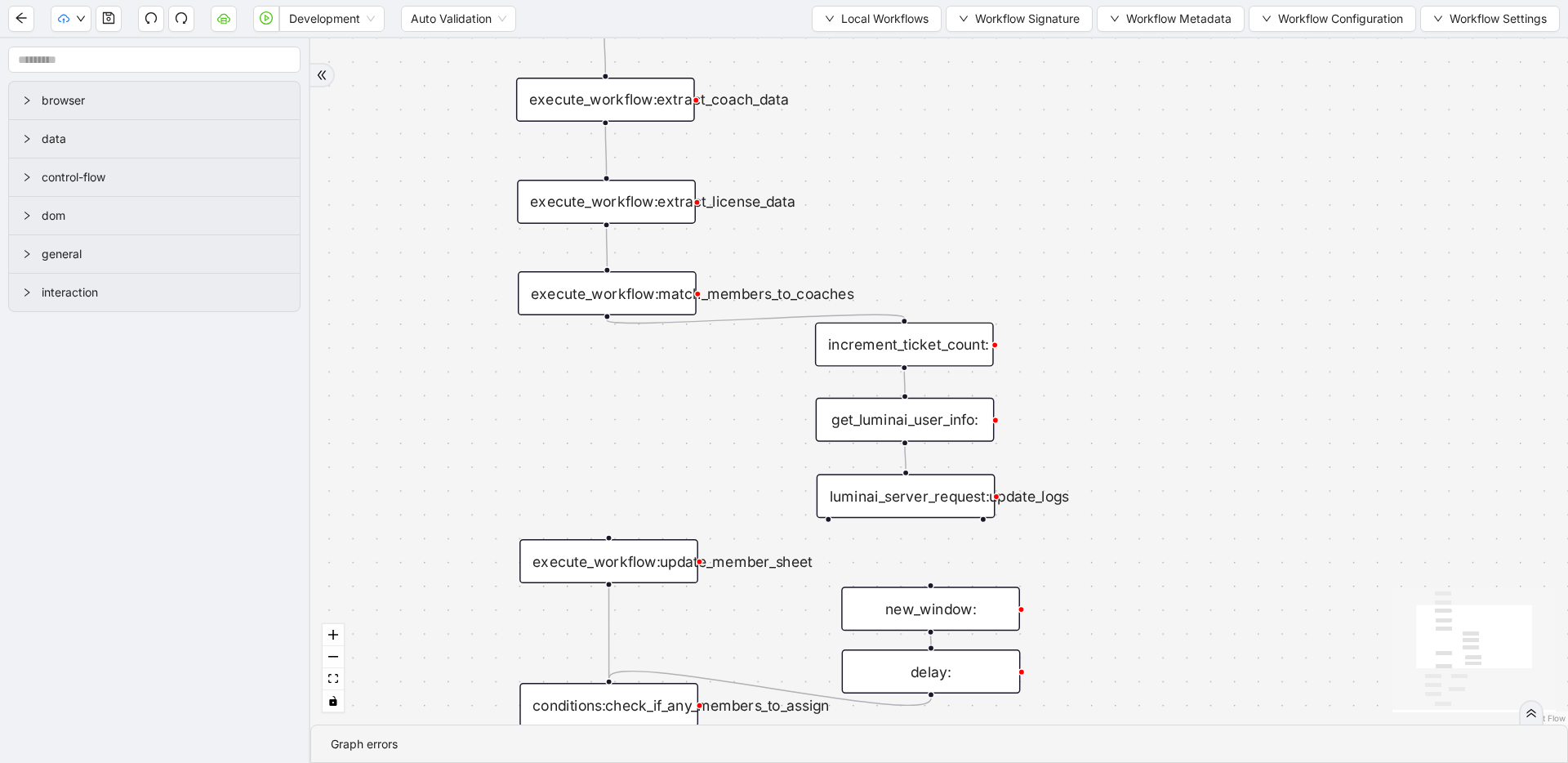
drag, startPoint x: 688, startPoint y: 282, endPoint x: 676, endPoint y: 526, distance: 244.3
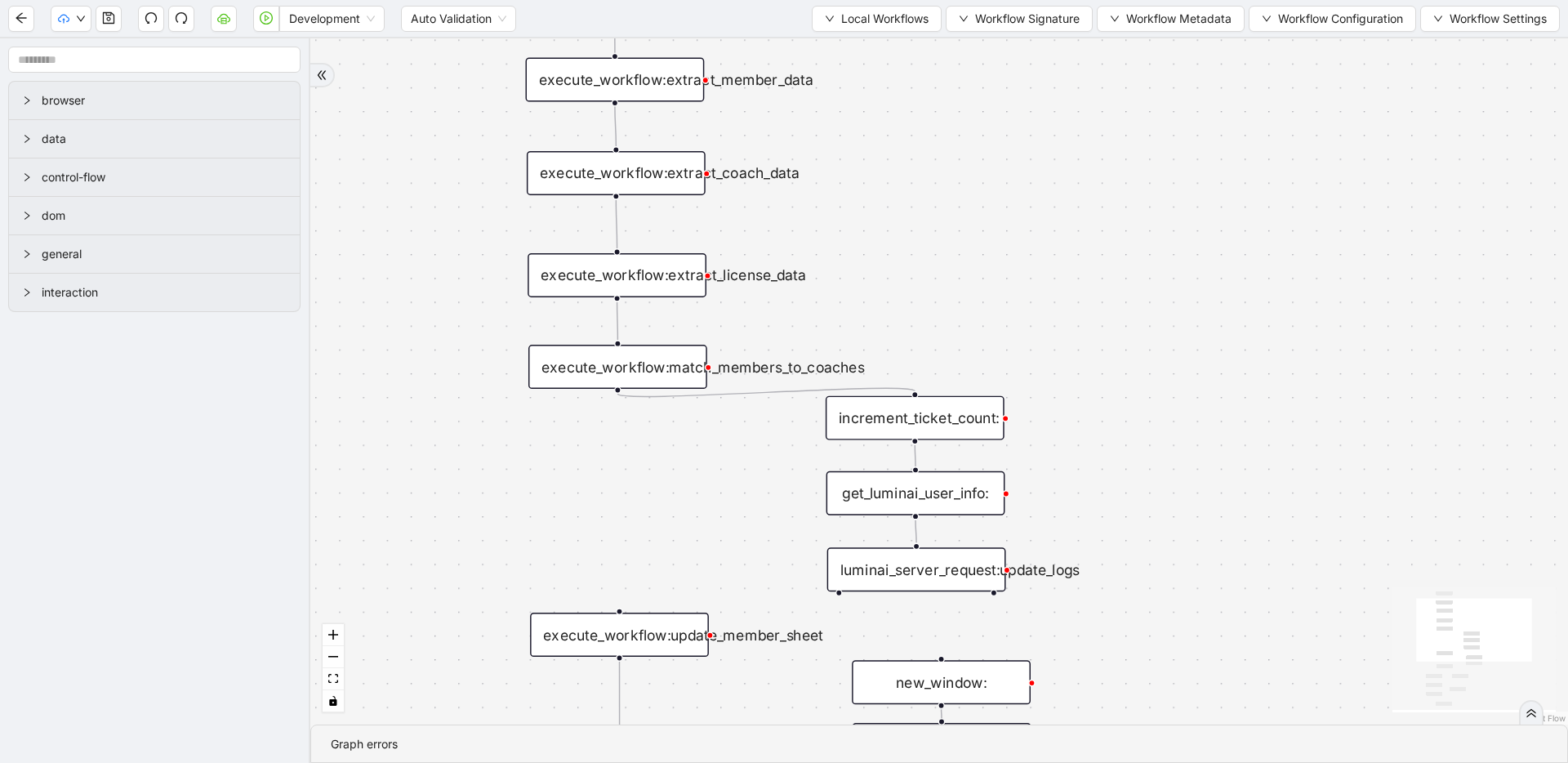
drag, startPoint x: 676, startPoint y: 490, endPoint x: 686, endPoint y: 563, distance: 73.7
click at [108, 18] on icon "save" at bounding box center [108, 18] width 13 height 13
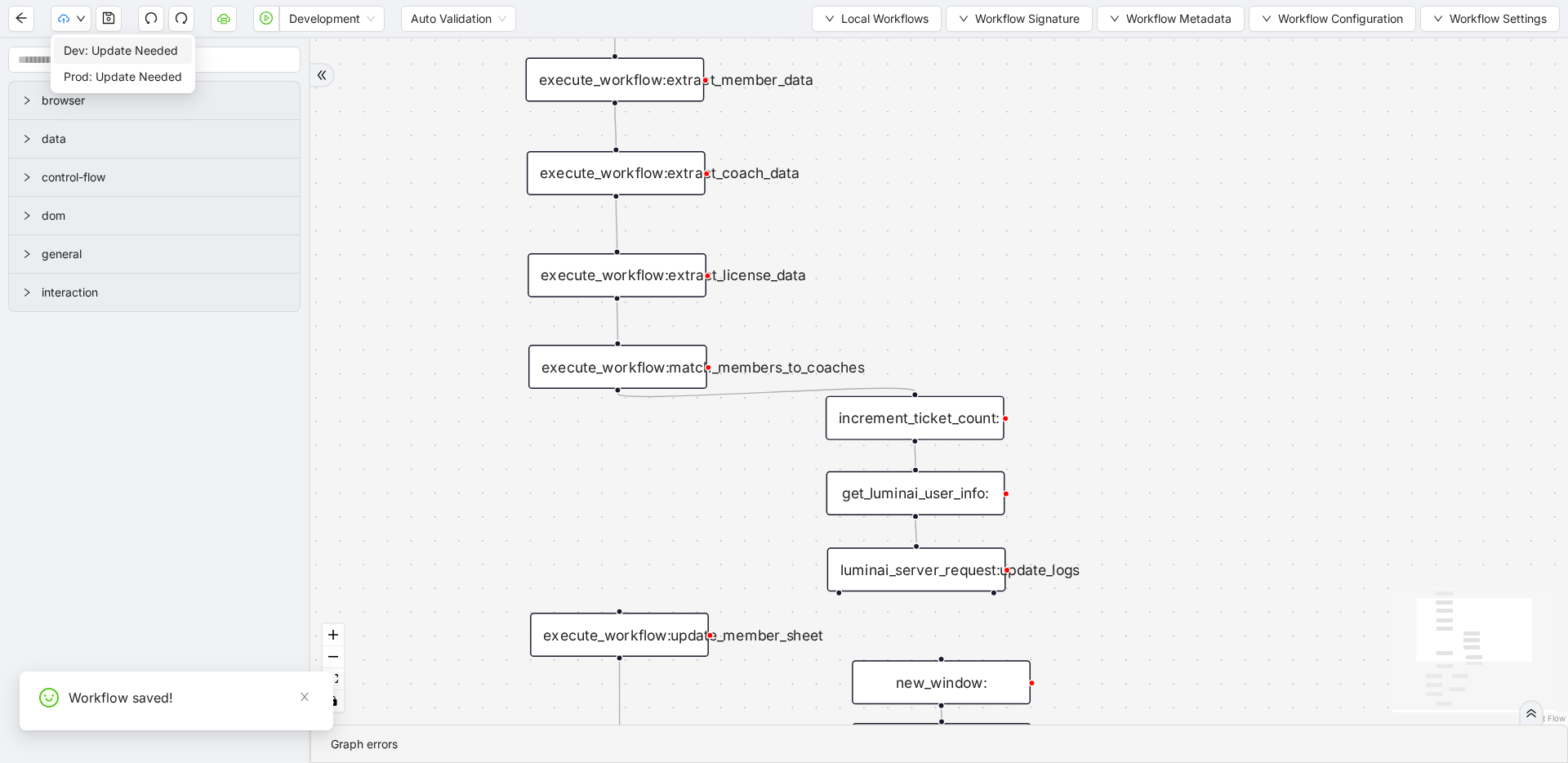
click at [77, 49] on span "Dev: Update Needed" at bounding box center [123, 50] width 118 height 18
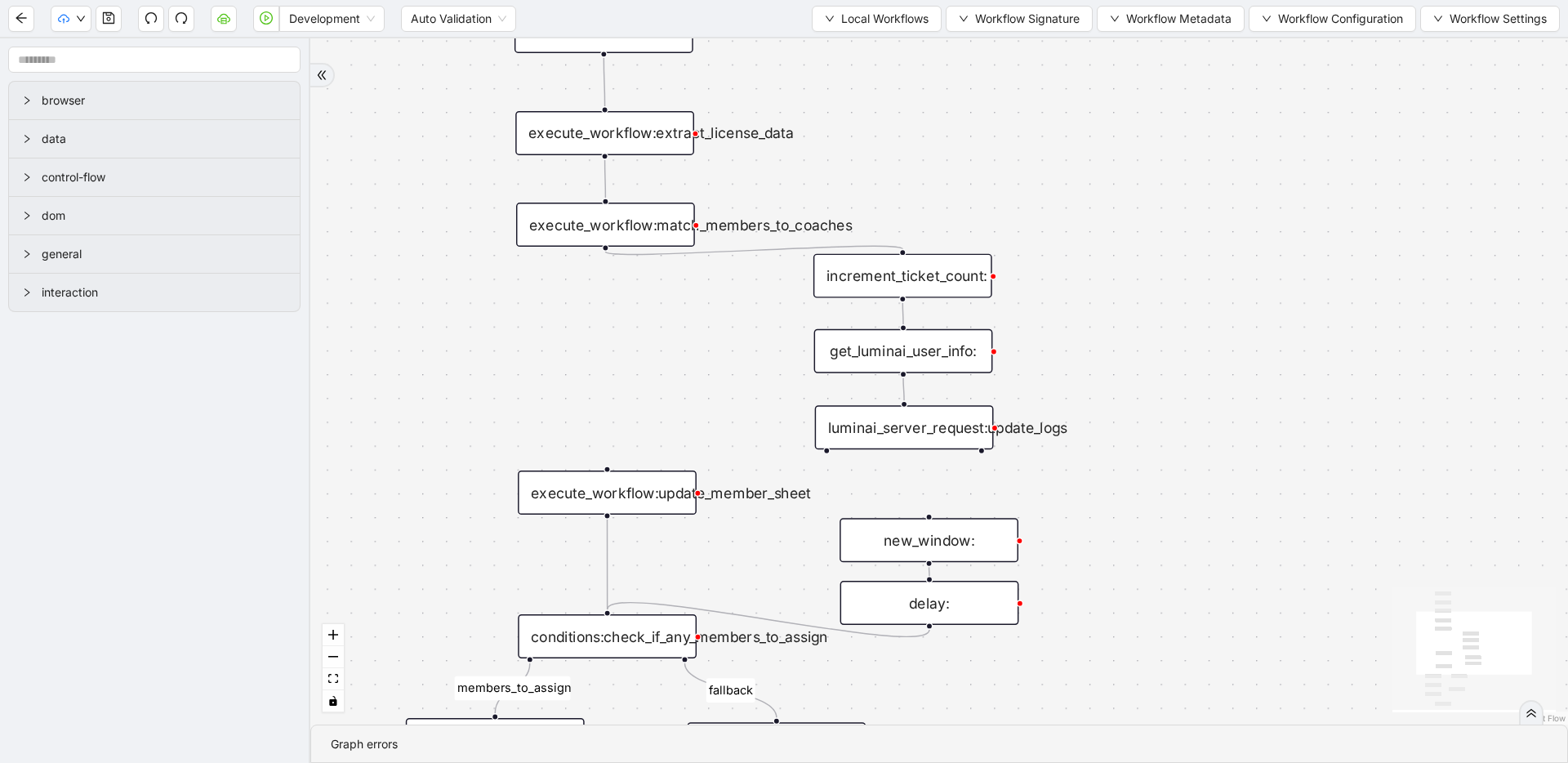
drag, startPoint x: 694, startPoint y: 442, endPoint x: 684, endPoint y: 211, distance: 231.2
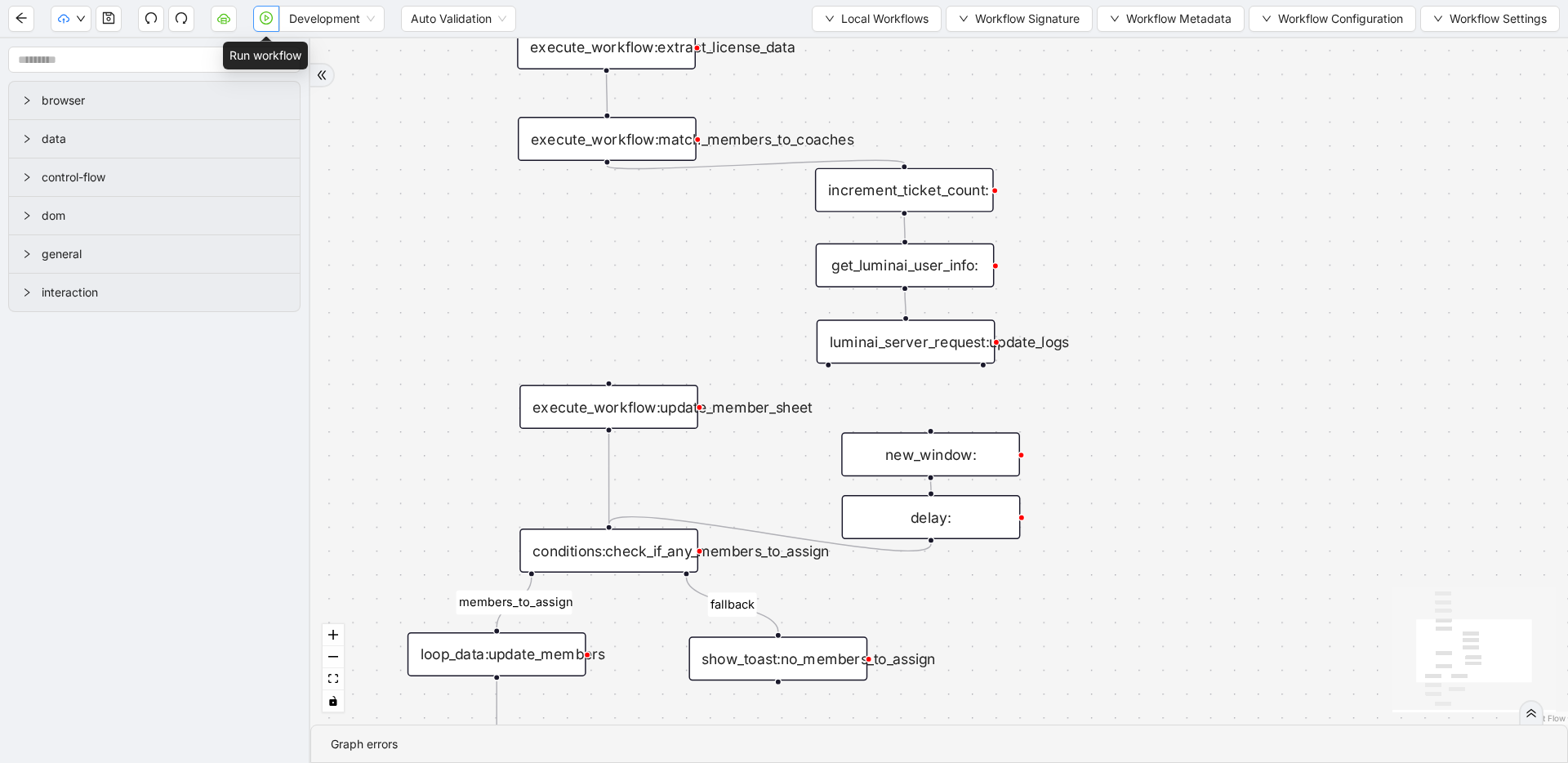
click at [259, 19] on icon "play-circle" at bounding box center [265, 18] width 13 height 13
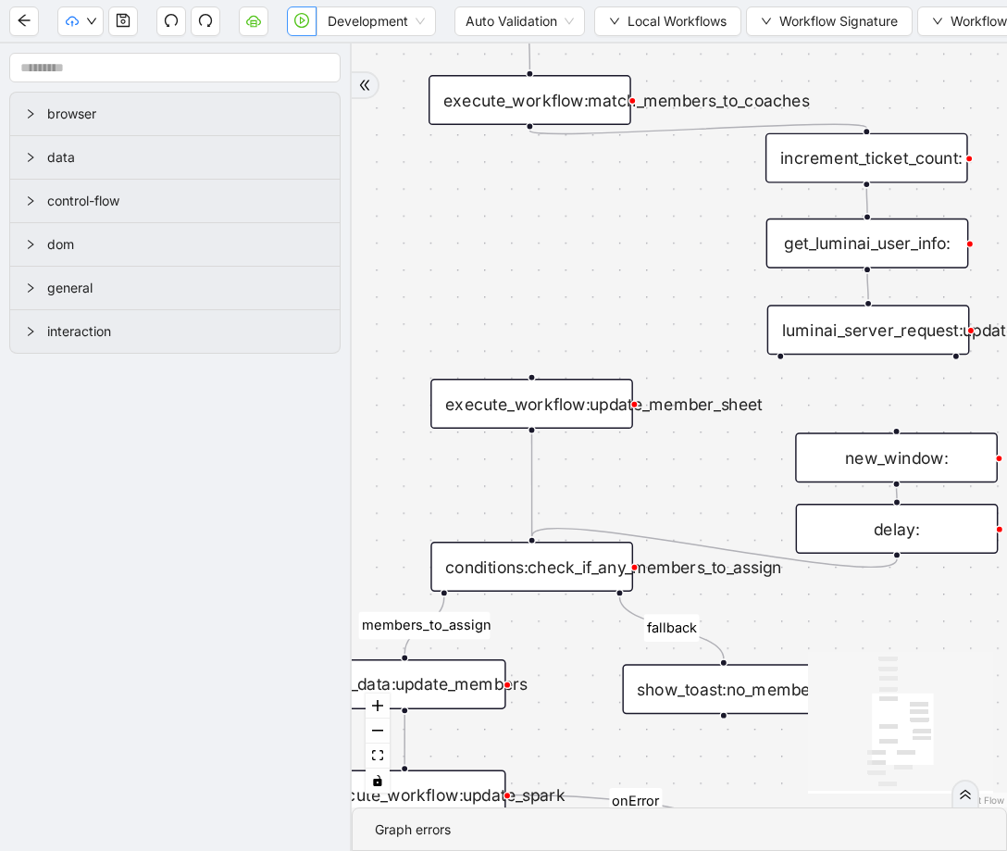
drag, startPoint x: 781, startPoint y: 371, endPoint x: 624, endPoint y: 314, distance: 167.5
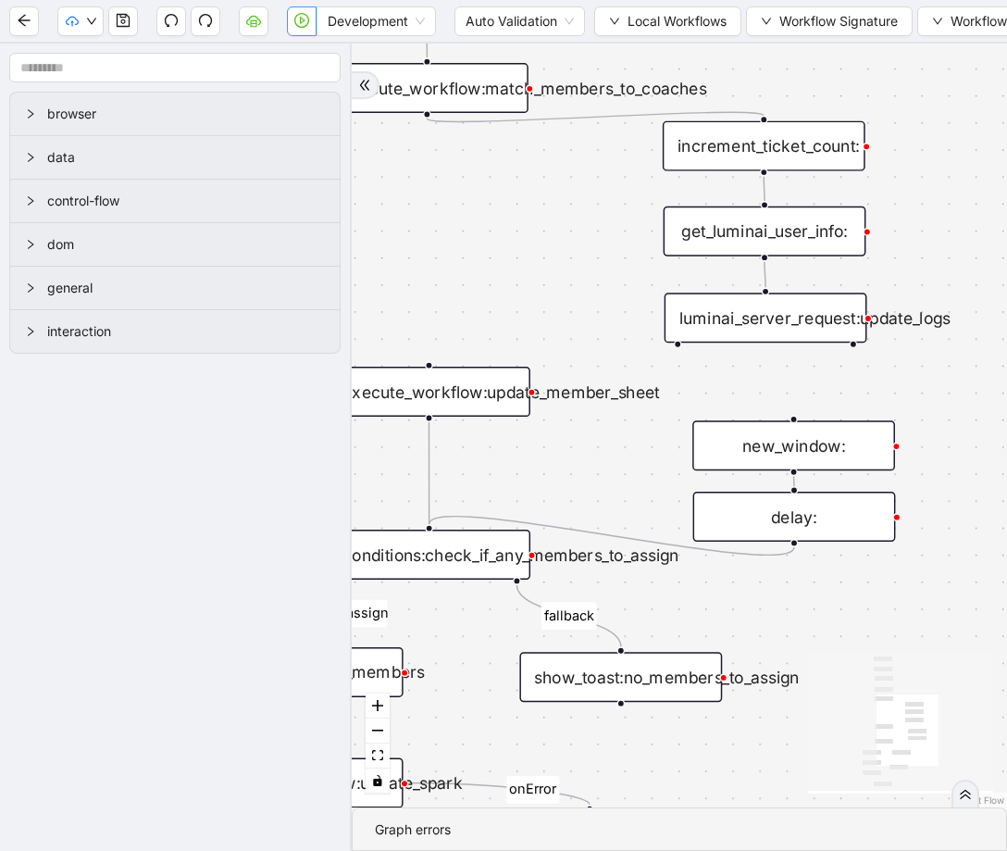
drag, startPoint x: 718, startPoint y: 253, endPoint x: 616, endPoint y: 241, distance: 102.6
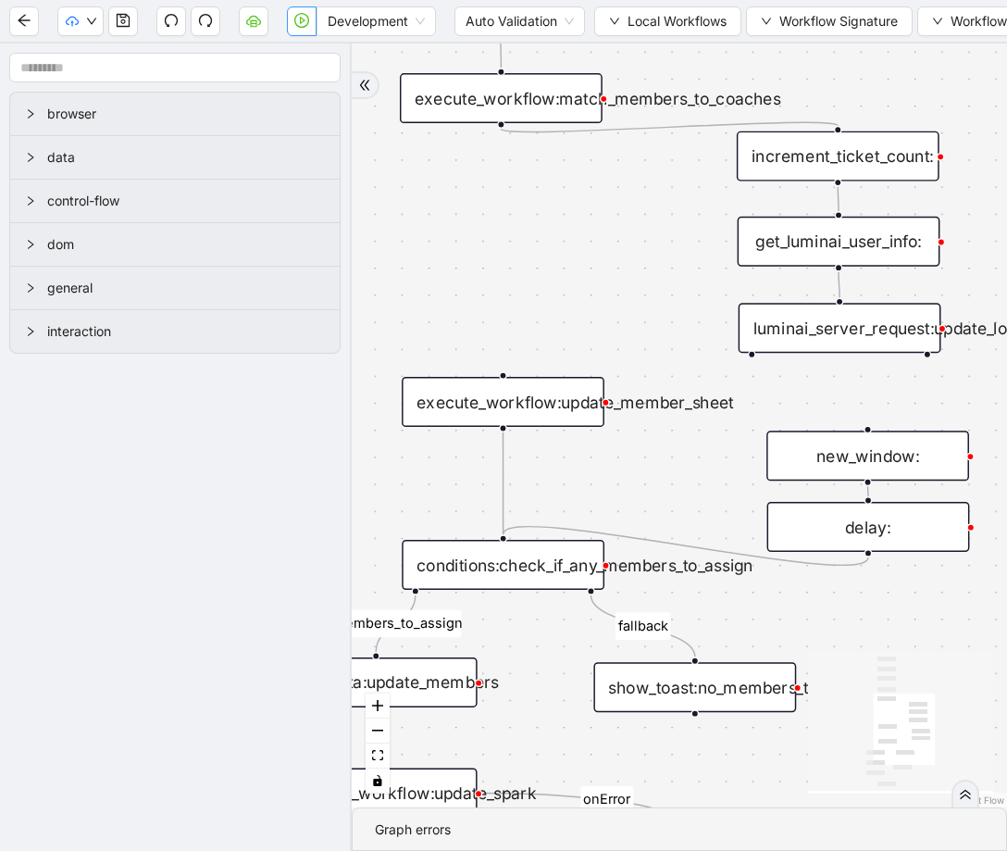
drag, startPoint x: 583, startPoint y: 293, endPoint x: 658, endPoint y: 303, distance: 75.7
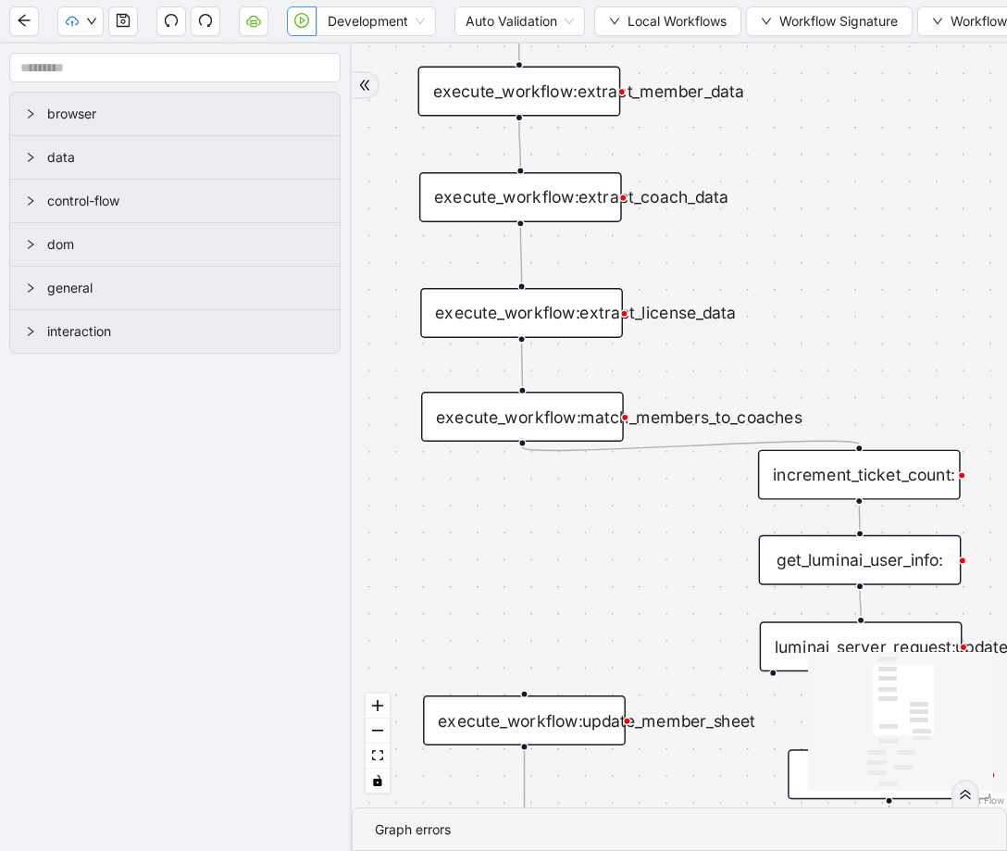
drag, startPoint x: 620, startPoint y: 428, endPoint x: 648, endPoint y: 606, distance: 180.9
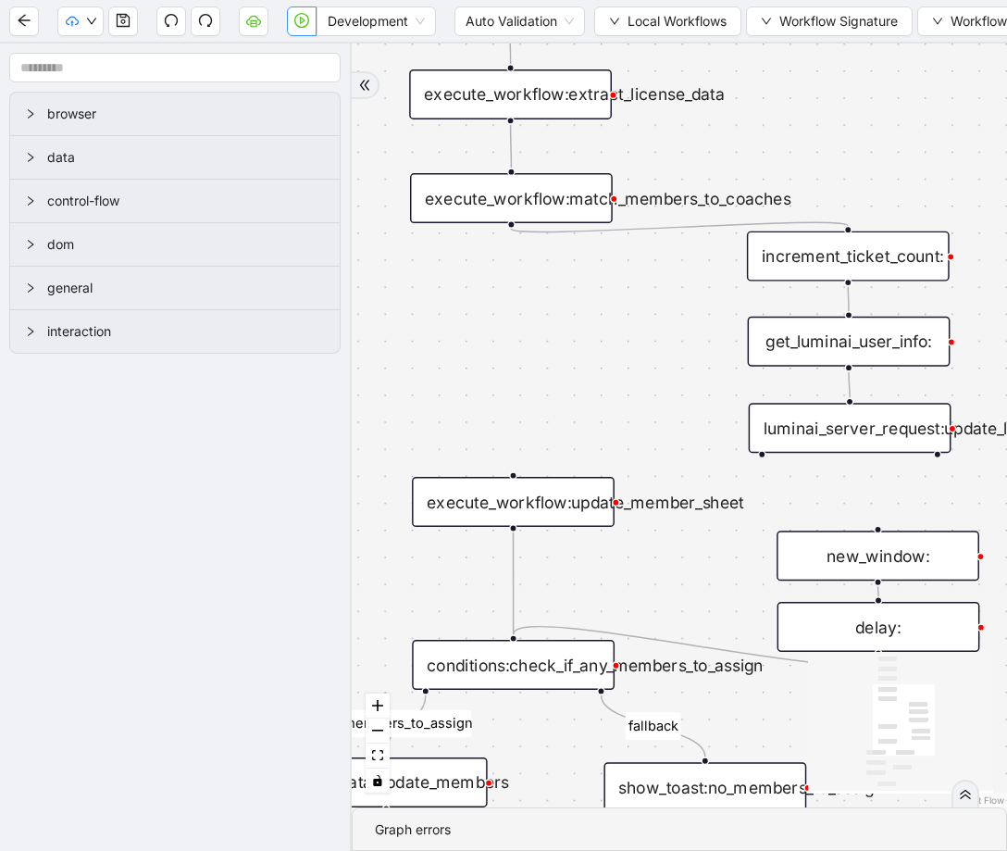
drag, startPoint x: 736, startPoint y: 362, endPoint x: 725, endPoint y: 144, distance: 218.8
click at [725, 144] on div "members_to_assign fallback onError trigger execute_workflow:extract_member_data…" at bounding box center [680, 426] width 656 height 764
click at [678, 388] on div "members_to_assign fallback onError trigger execute_workflow:extract_member_data…" at bounding box center [680, 426] width 656 height 764
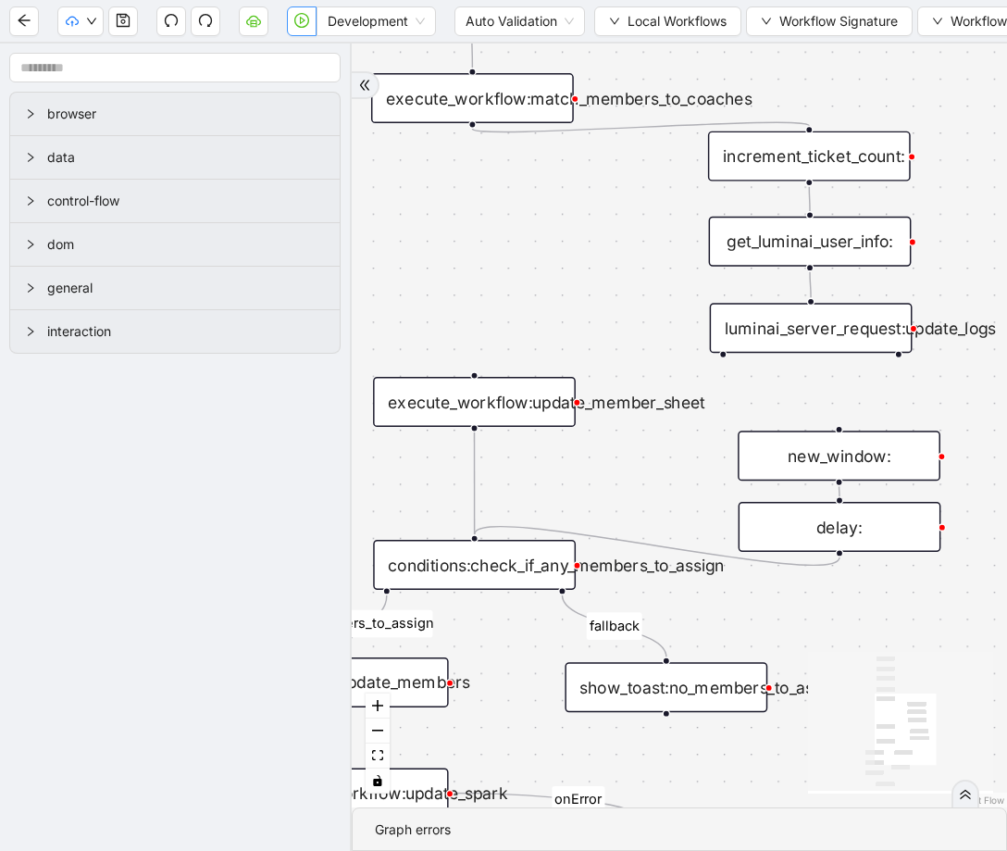
drag, startPoint x: 683, startPoint y: 384, endPoint x: 655, endPoint y: 300, distance: 89.0
click at [805, 243] on div "get_luminai_user_info:" at bounding box center [810, 242] width 203 height 50
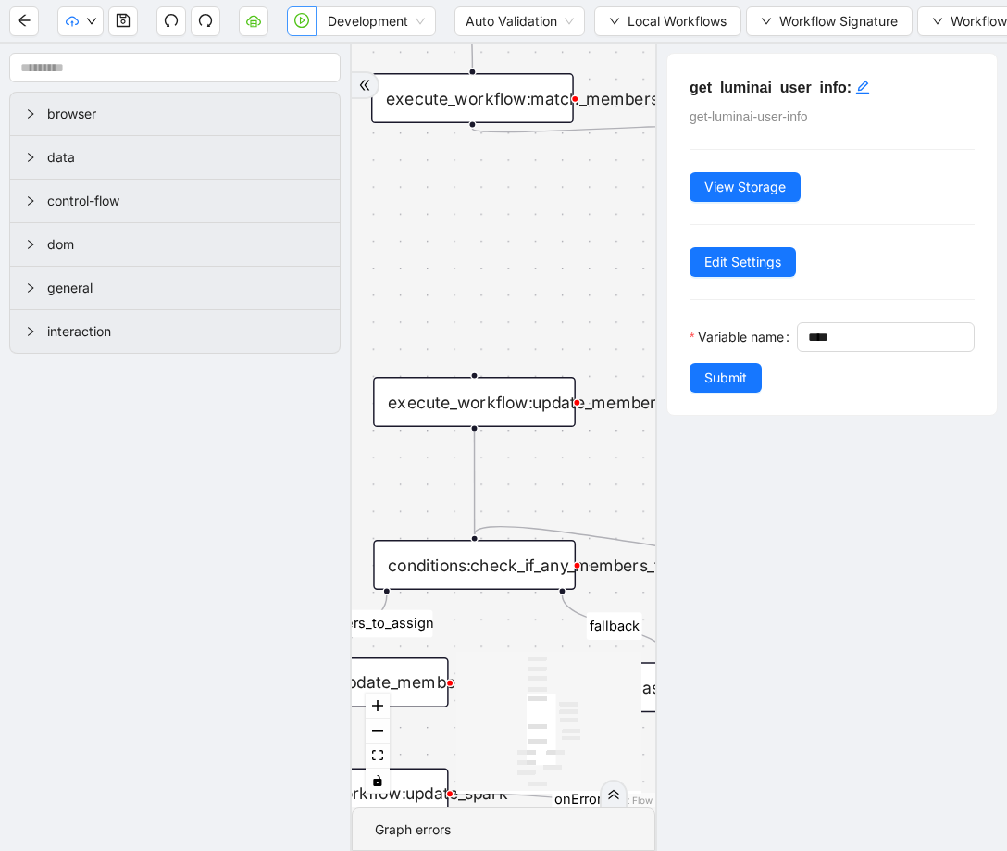
click at [616, 268] on div "members_to_assign fallback onError trigger execute_workflow:extract_member_data…" at bounding box center [504, 426] width 304 height 764
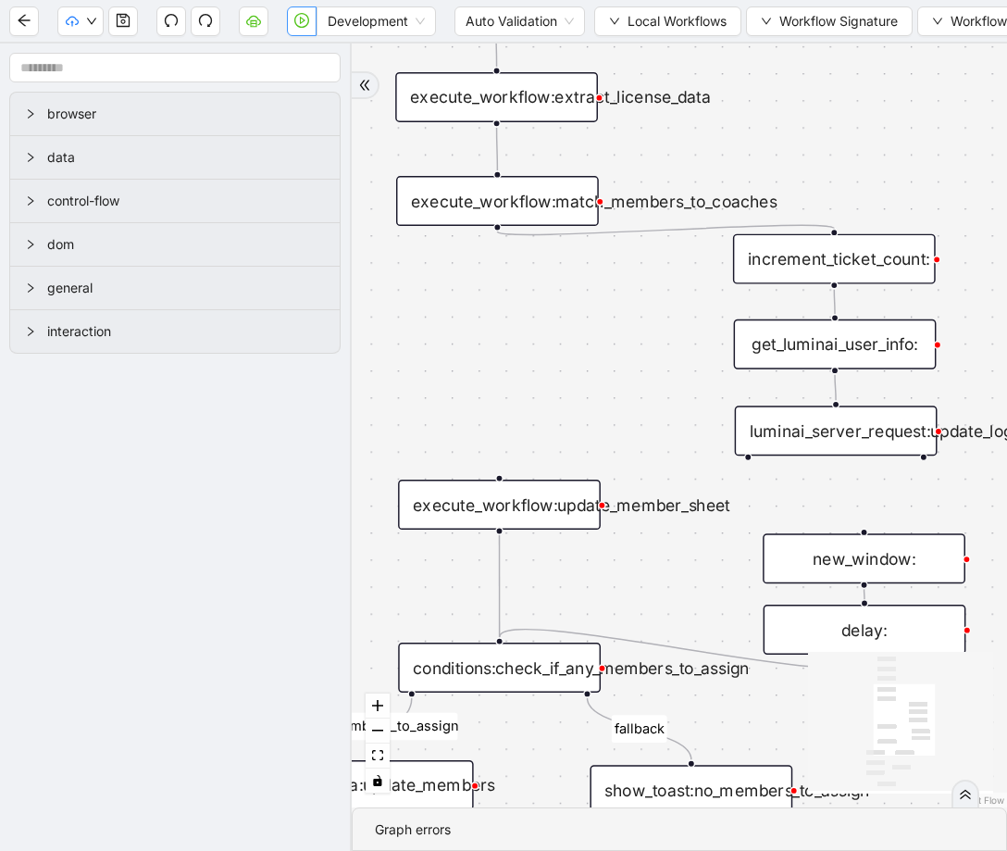
drag, startPoint x: 552, startPoint y: 305, endPoint x: 578, endPoint y: 407, distance: 106.0
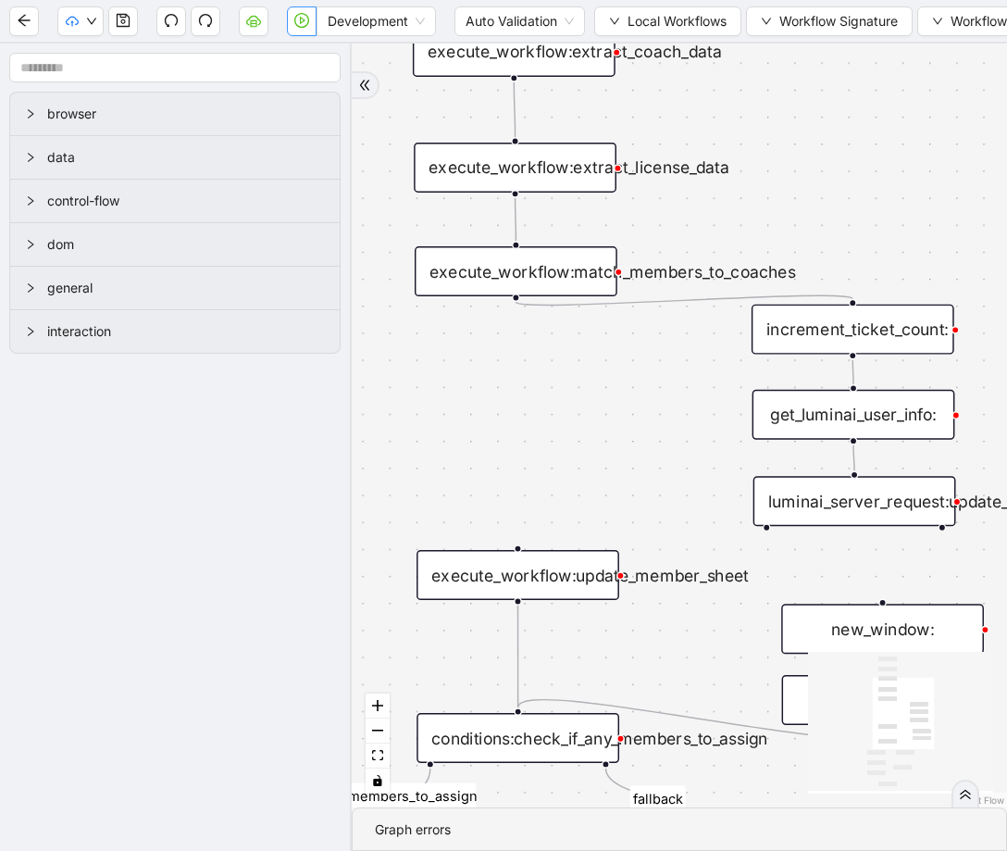
drag, startPoint x: 644, startPoint y: 408, endPoint x: 663, endPoint y: 479, distance: 73.0
click at [572, 282] on div "execute_workflow:match_members_to_coaches" at bounding box center [516, 271] width 203 height 50
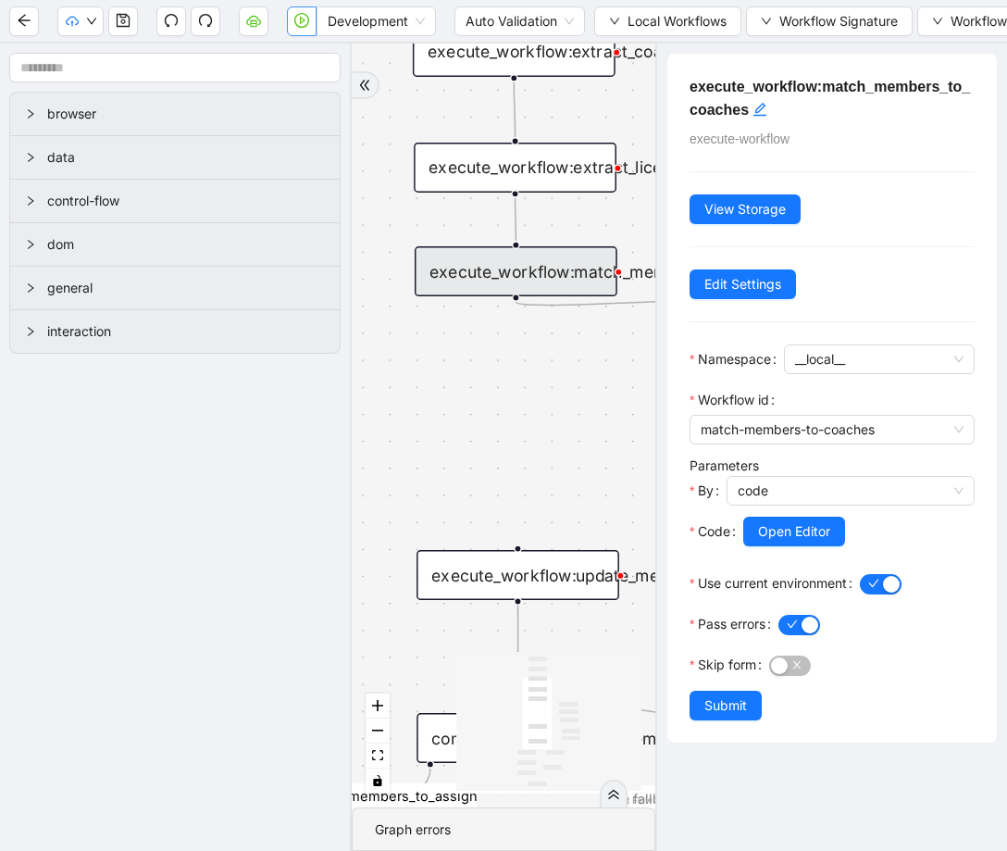
click at [593, 353] on div "members_to_assign fallback onError trigger execute_workflow:extract_member_data…" at bounding box center [504, 426] width 304 height 764
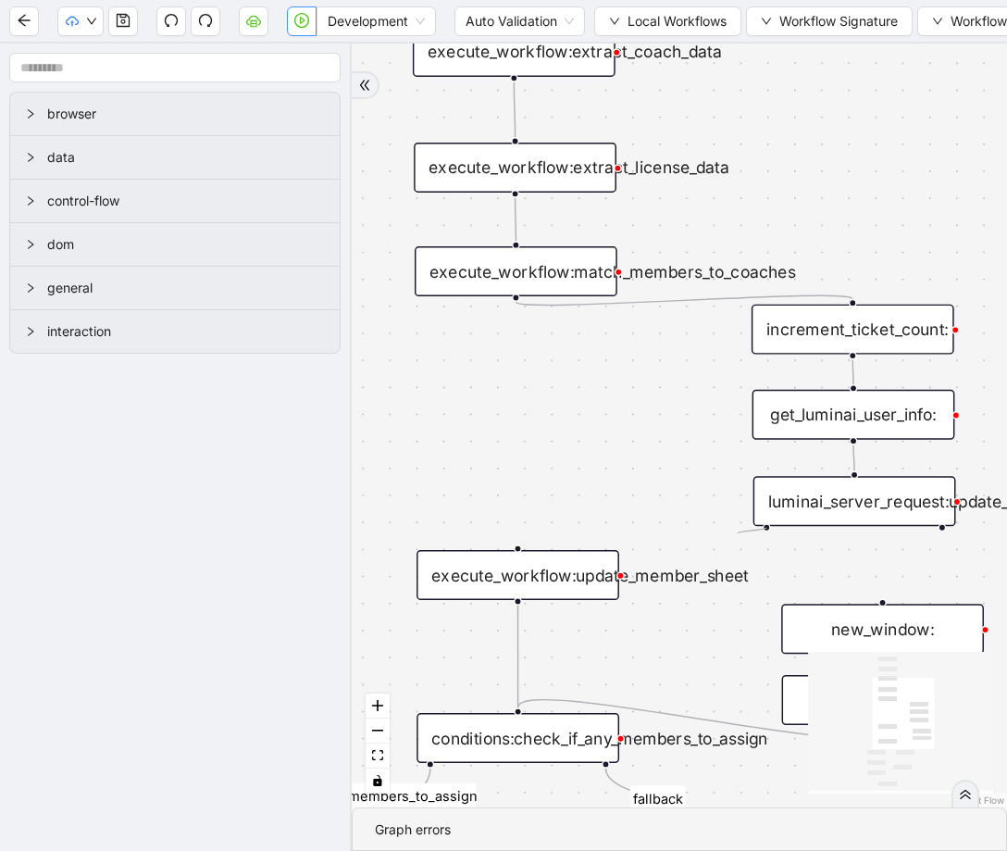
drag, startPoint x: 767, startPoint y: 528, endPoint x: 739, endPoint y: 534, distance: 28.5
click at [739, 534] on div "members_to_assign fallback onError trigger execute_workflow:extract_member_data…" at bounding box center [680, 426] width 656 height 764
click at [644, 23] on span "Local Workflows" at bounding box center [677, 21] width 99 height 20
click at [646, 50] on span "Select" at bounding box center [669, 57] width 120 height 20
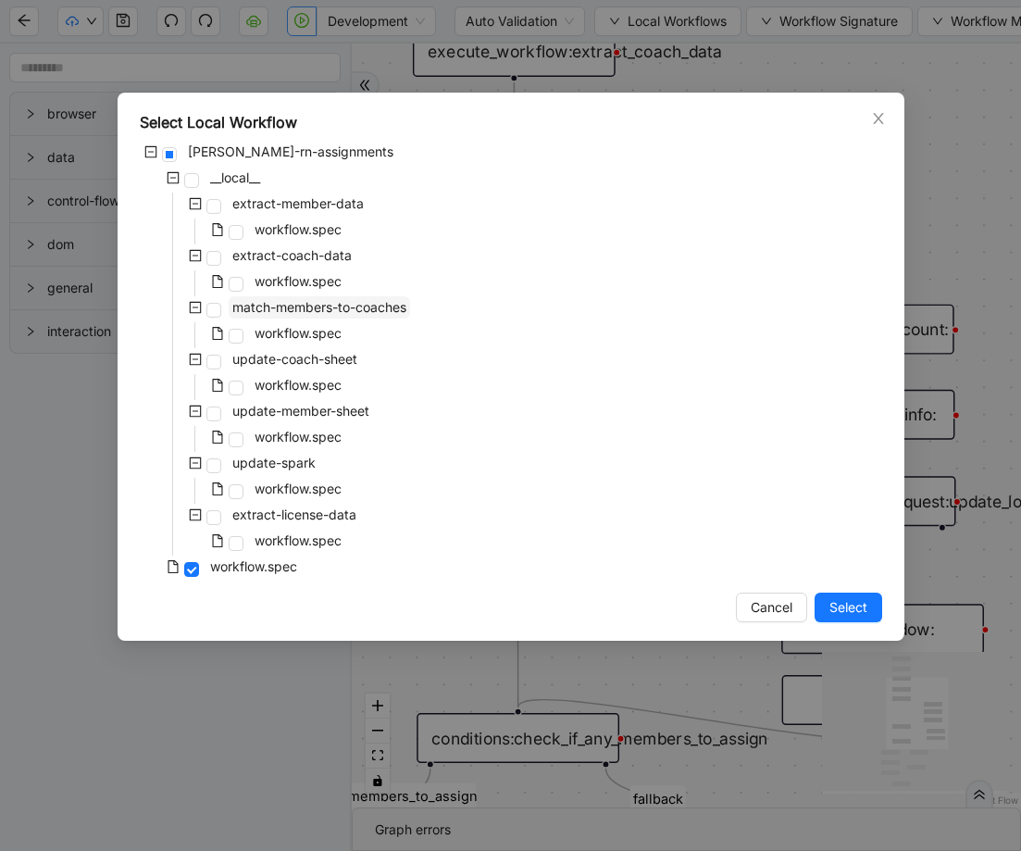
click at [358, 312] on span "match-members-to-coaches" at bounding box center [319, 307] width 174 height 16
click at [849, 607] on span "Select" at bounding box center [849, 607] width 38 height 20
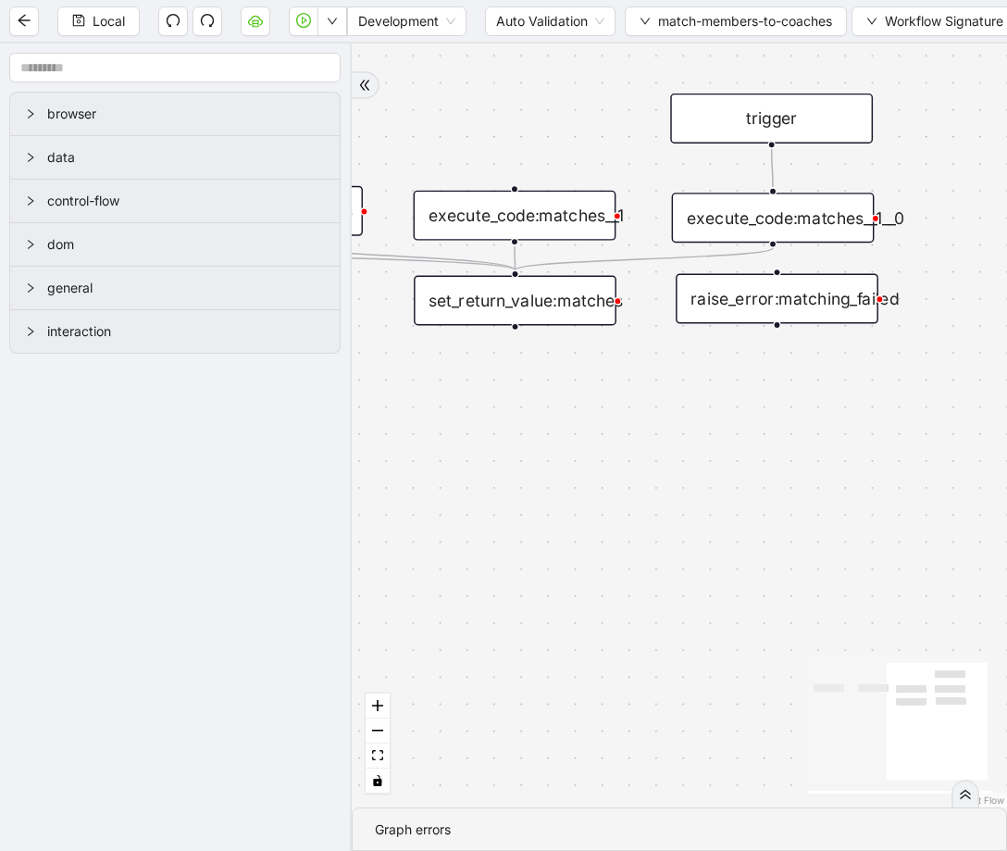
drag, startPoint x: 744, startPoint y: 483, endPoint x: 794, endPoint y: 661, distance: 184.7
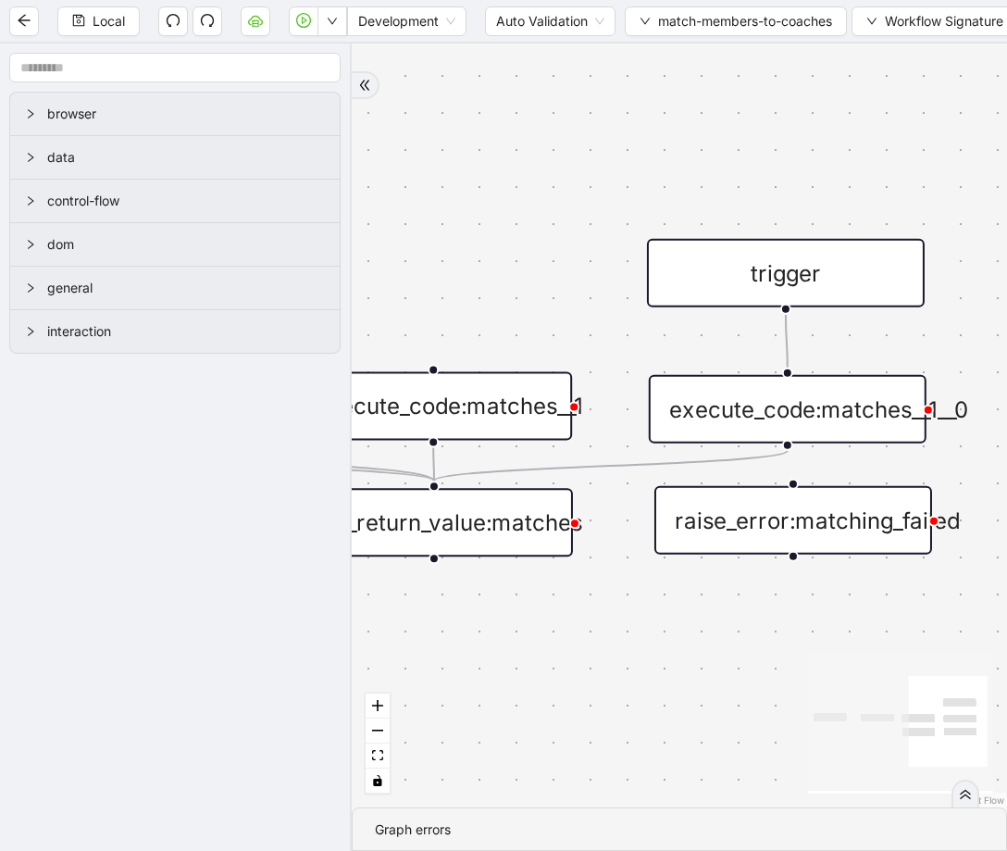
click at [811, 426] on div "execute_code:matches__1__0" at bounding box center [788, 409] width 278 height 69
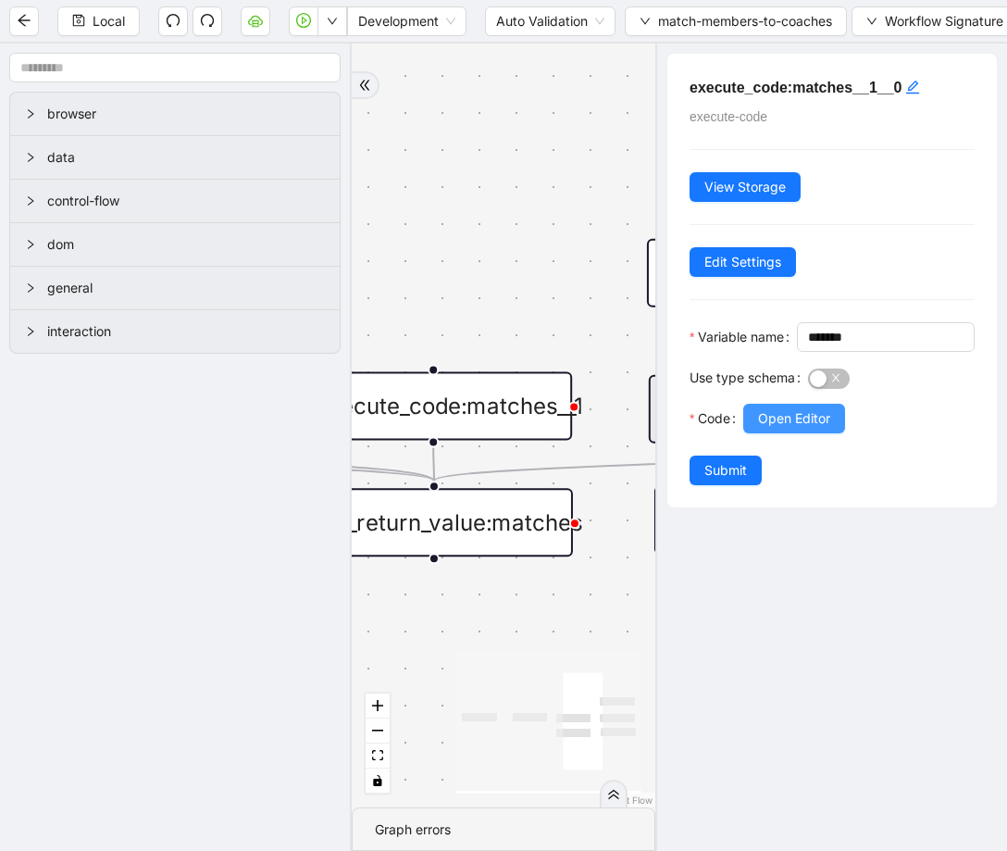
click at [831, 429] on span "Open Editor" at bounding box center [794, 418] width 72 height 20
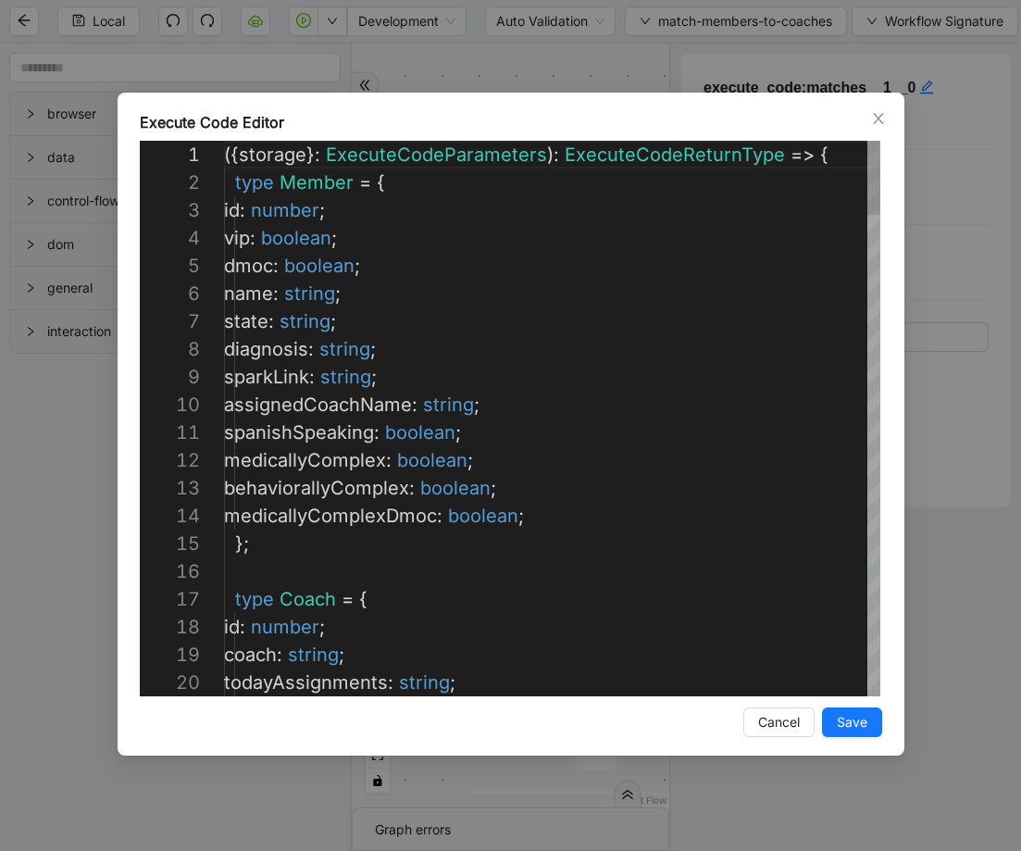
scroll to position [278, 0]
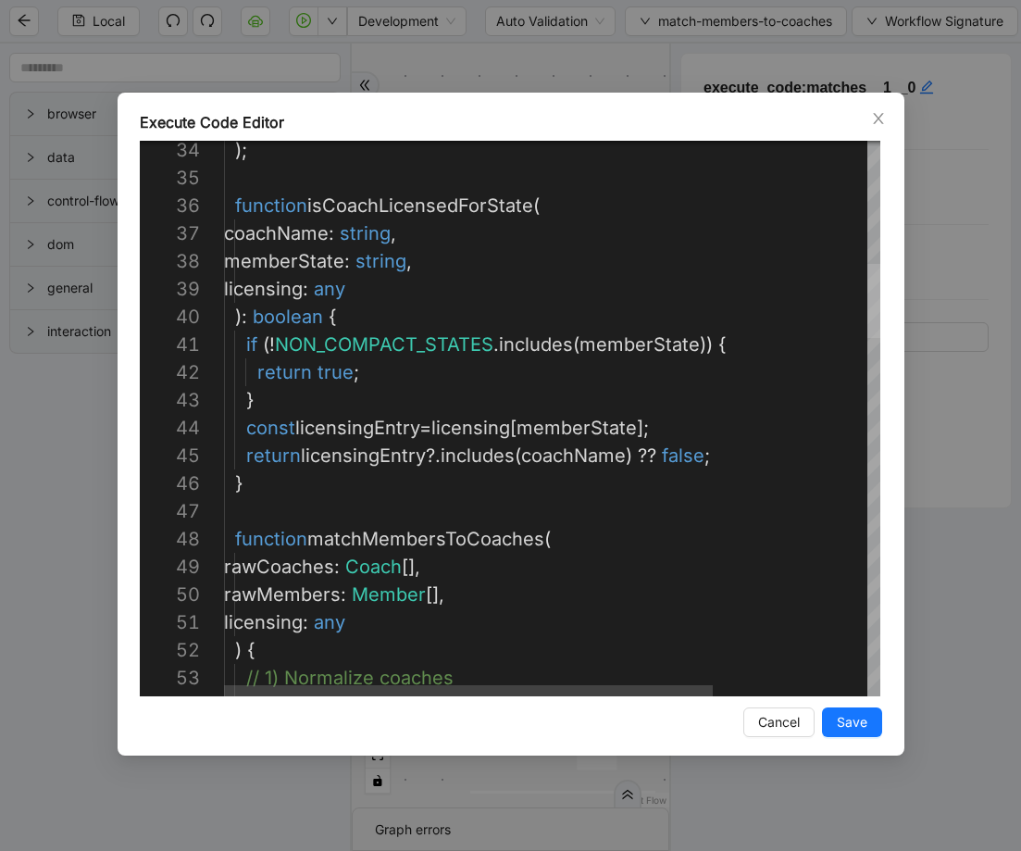
click at [868, 323] on div at bounding box center [874, 301] width 13 height 74
click at [870, 294] on div at bounding box center [874, 301] width 13 height 74
click at [962, 119] on div "**********" at bounding box center [510, 425] width 1021 height 851
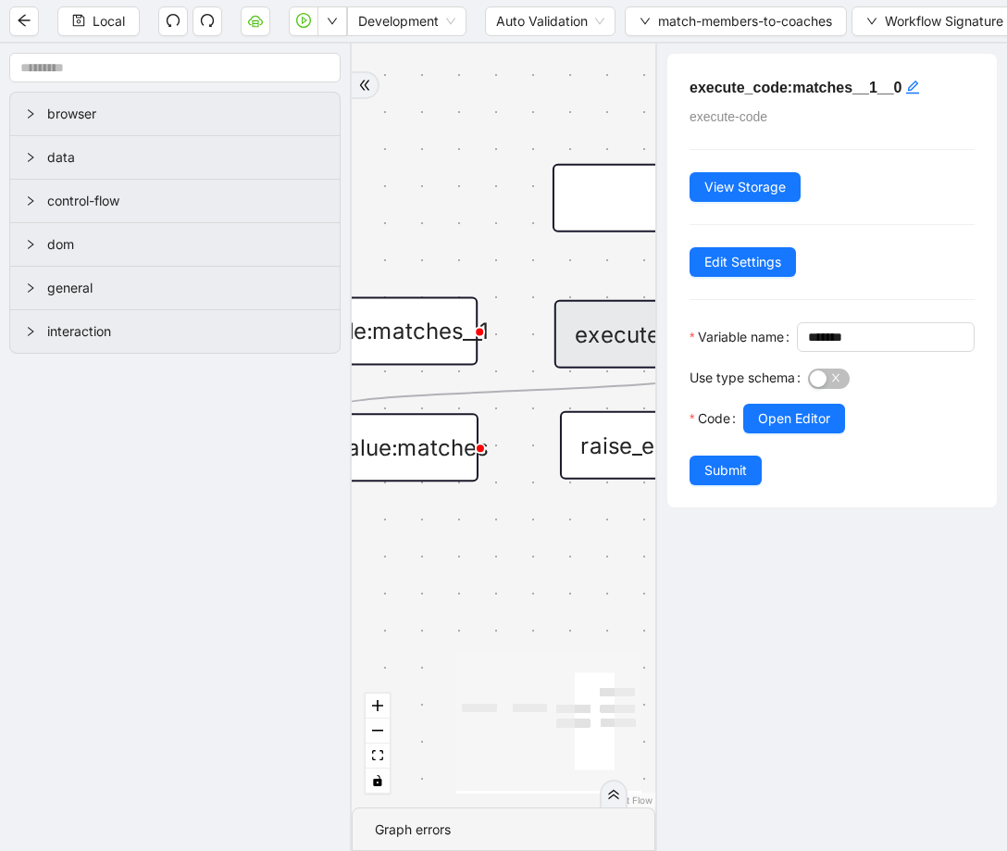
drag, startPoint x: 538, startPoint y: 243, endPoint x: 361, endPoint y: 129, distance: 210.4
click at [368, 128] on div "trigger execute_code:matches set_return_value:matches raise_error:matching_fail…" at bounding box center [504, 426] width 304 height 764
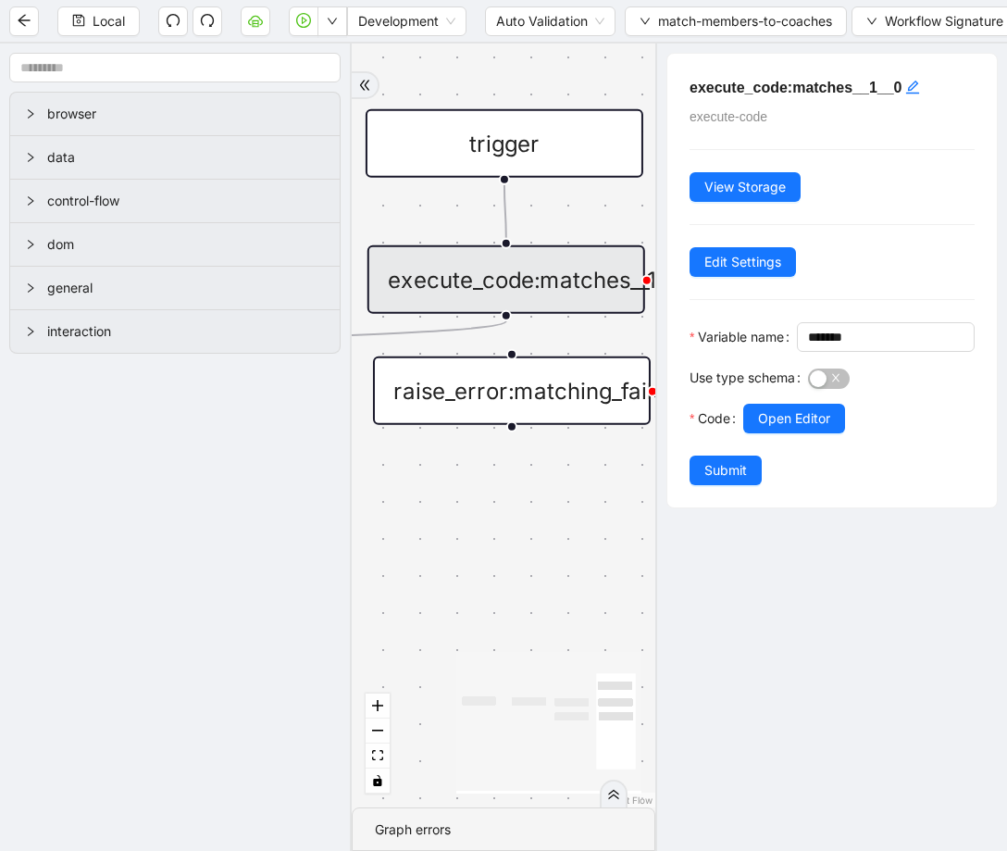
drag, startPoint x: 485, startPoint y: 221, endPoint x: 413, endPoint y: 229, distance: 72.6
click at [373, 206] on div "trigger execute_code:matches set_return_value:matches raise_error:matching_fail…" at bounding box center [504, 426] width 304 height 764
click at [471, 266] on div "execute_code:matches__1__0" at bounding box center [506, 279] width 278 height 69
click at [817, 429] on span "Open Editor" at bounding box center [794, 418] width 72 height 20
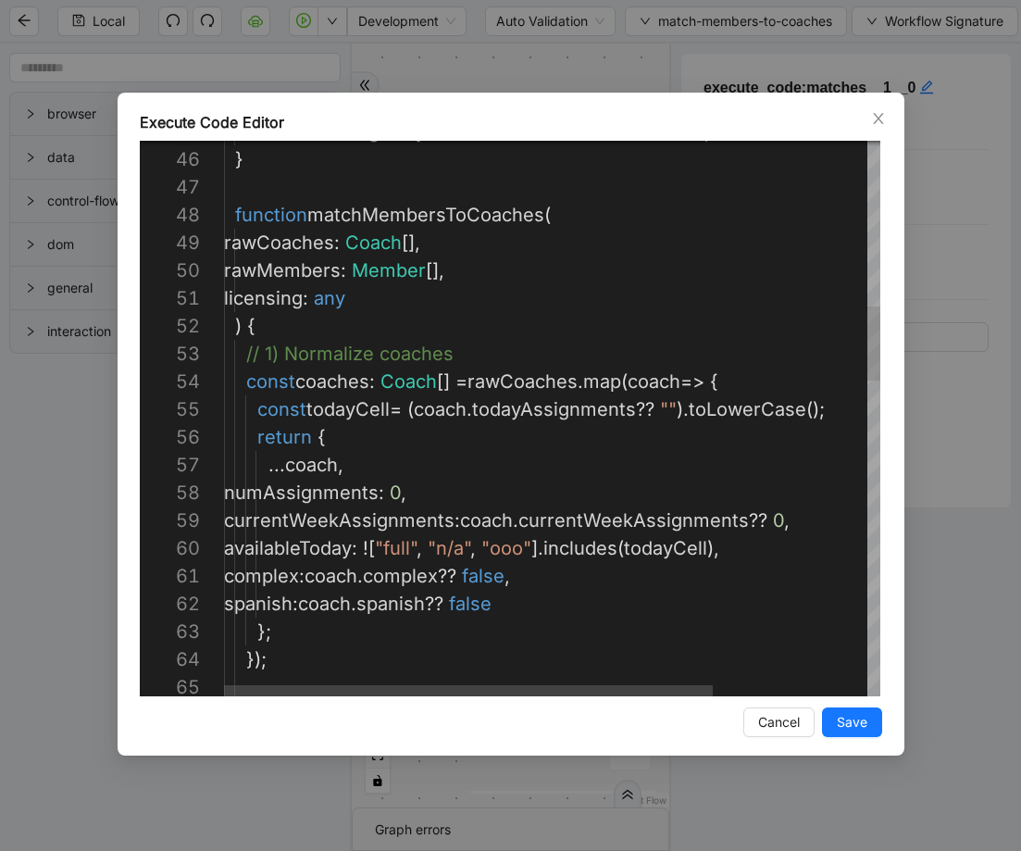
type textarea "**********"
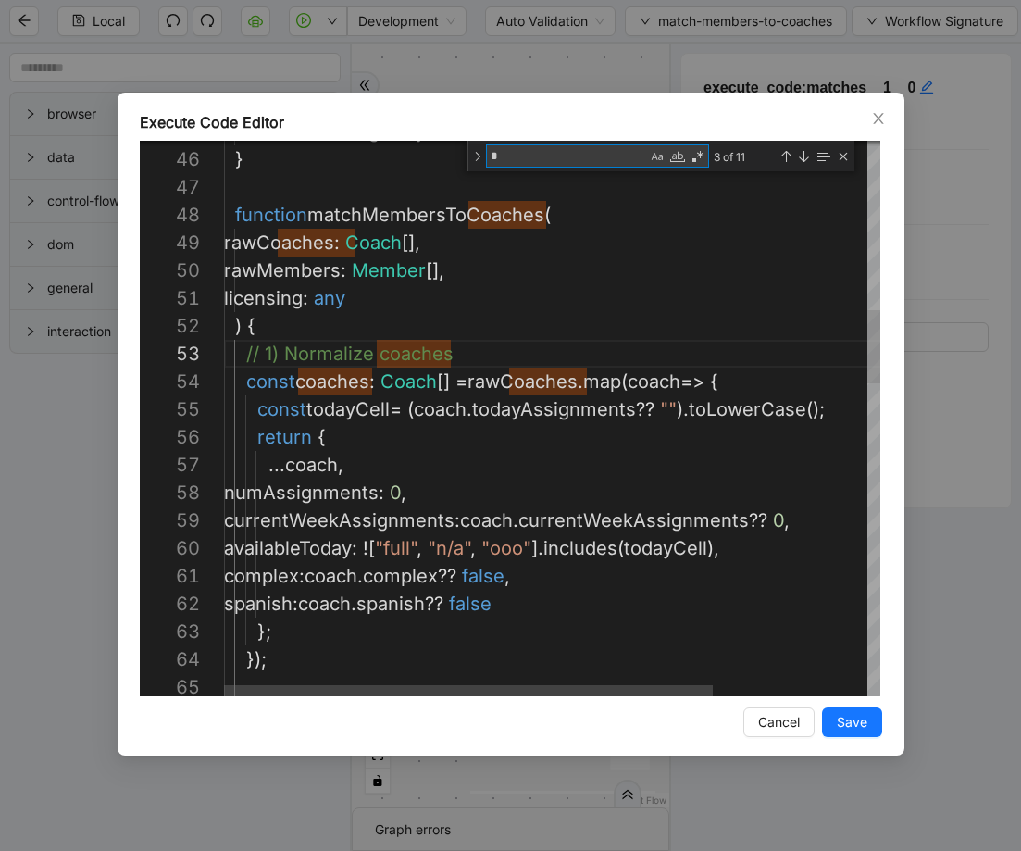
type textarea "**"
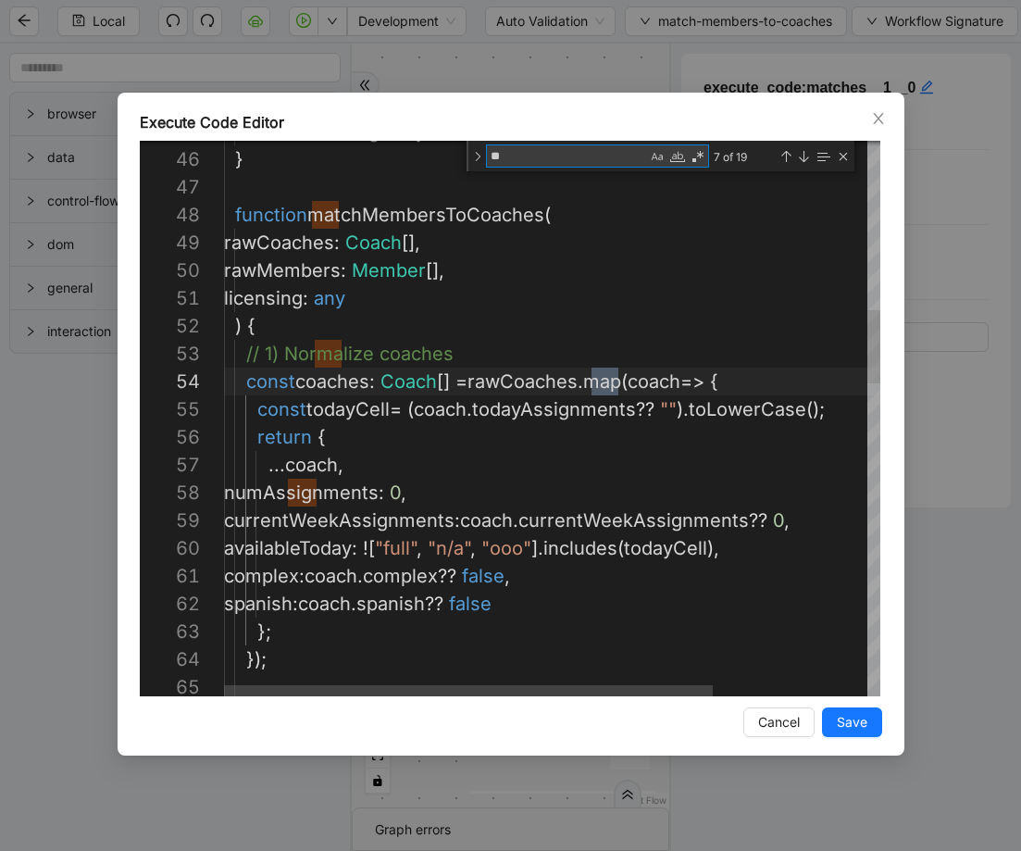
type textarea "**********"
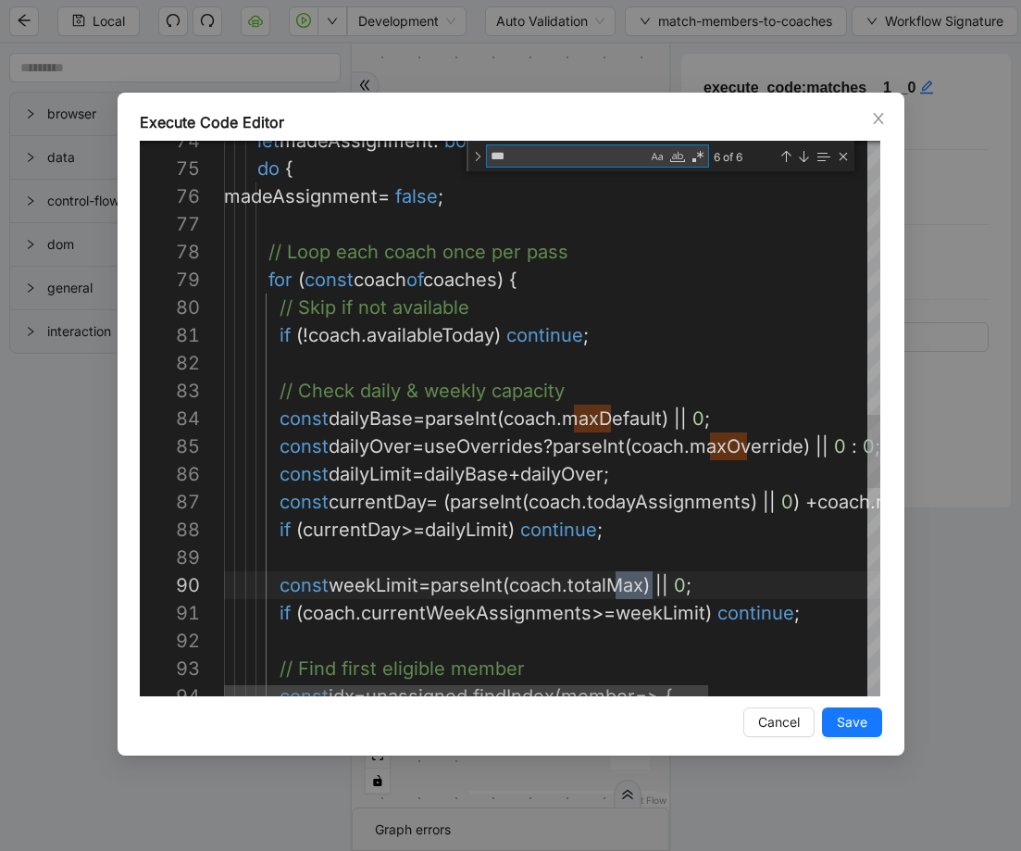
scroll to position [278, 429]
type textarea "***"
click at [806, 157] on div "Next Match (Enter)" at bounding box center [803, 156] width 15 height 15
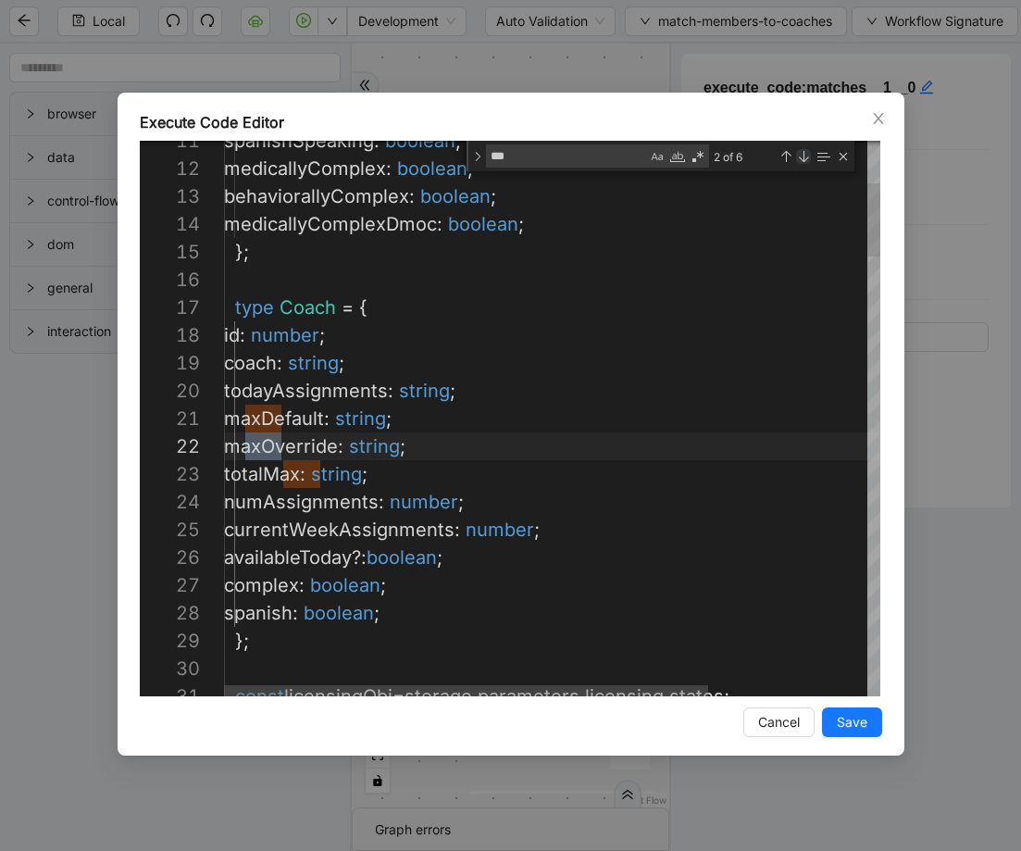
click at [806, 157] on div "Next Match (Enter)" at bounding box center [803, 156] width 15 height 15
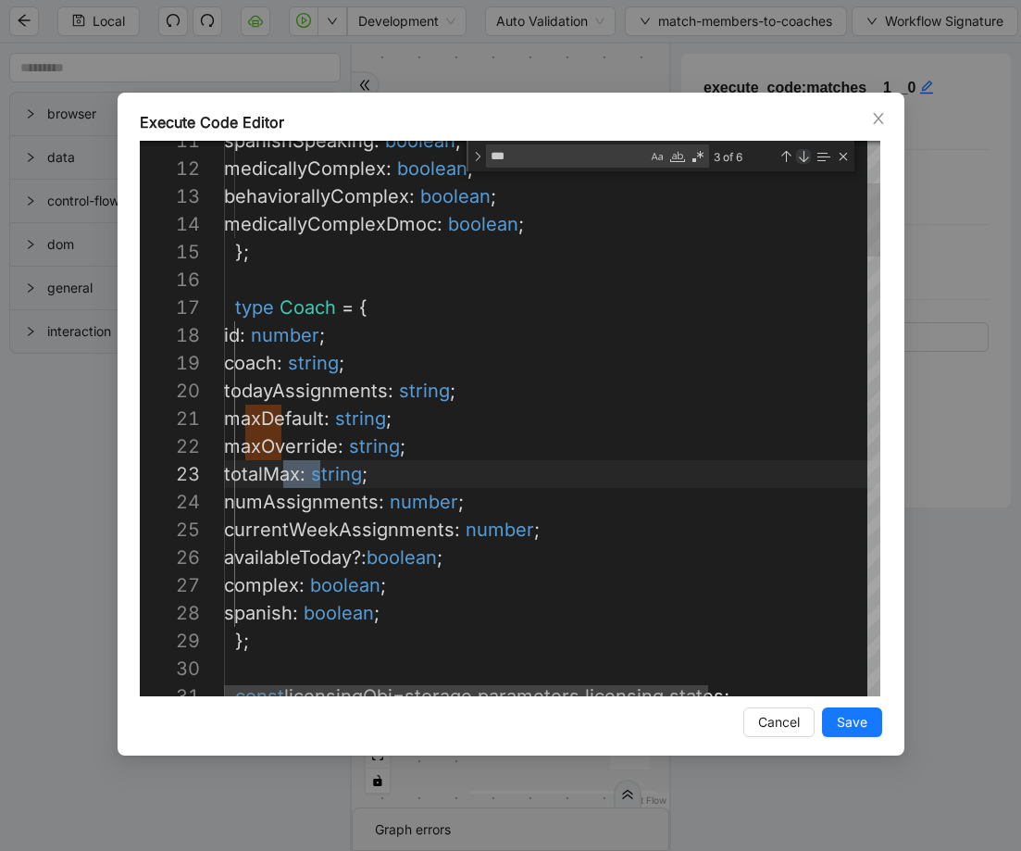
click at [806, 157] on div "Next Match (Enter)" at bounding box center [803, 156] width 15 height 15
type textarea "**********"
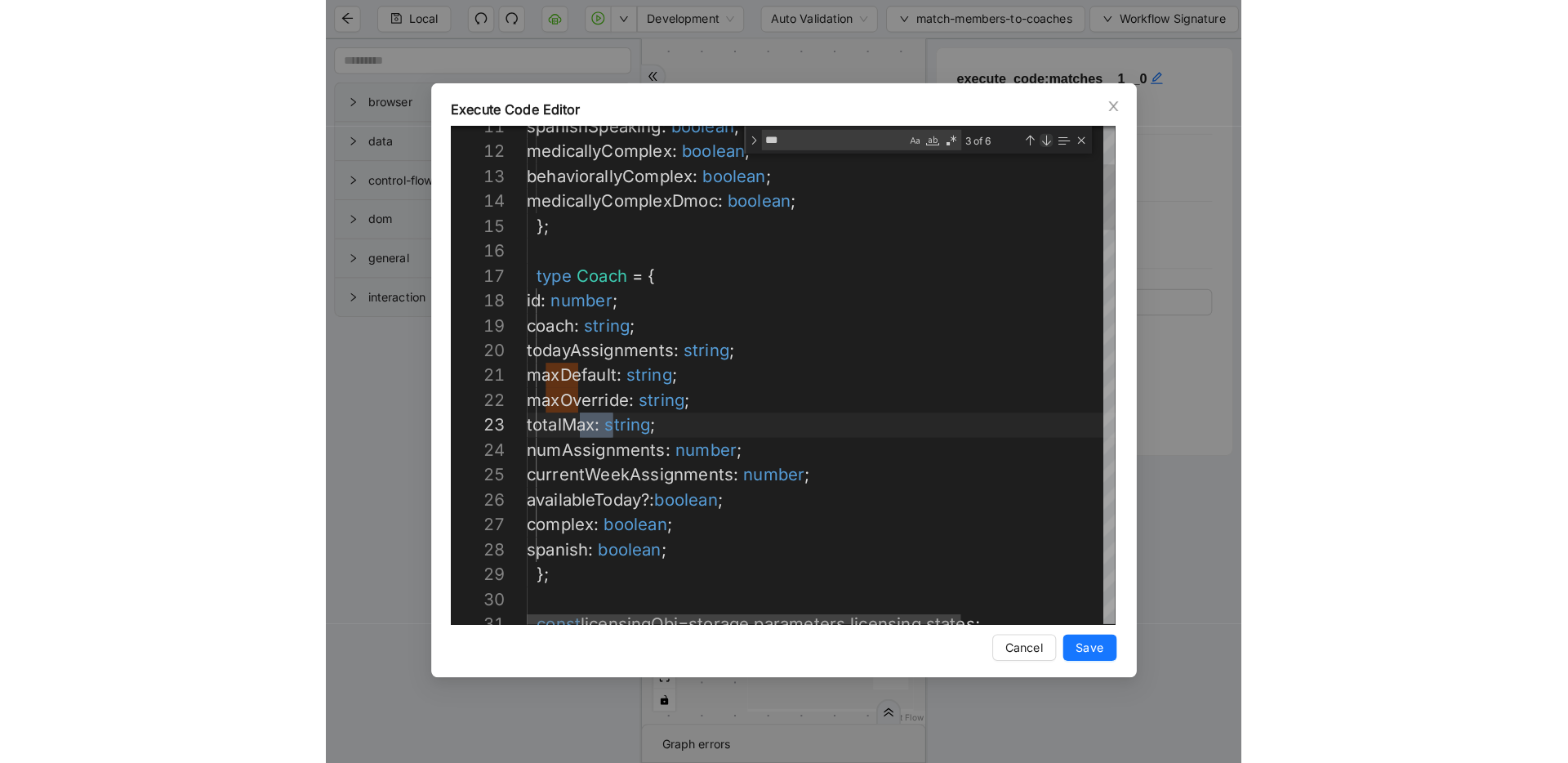
scroll to position [245, 341]
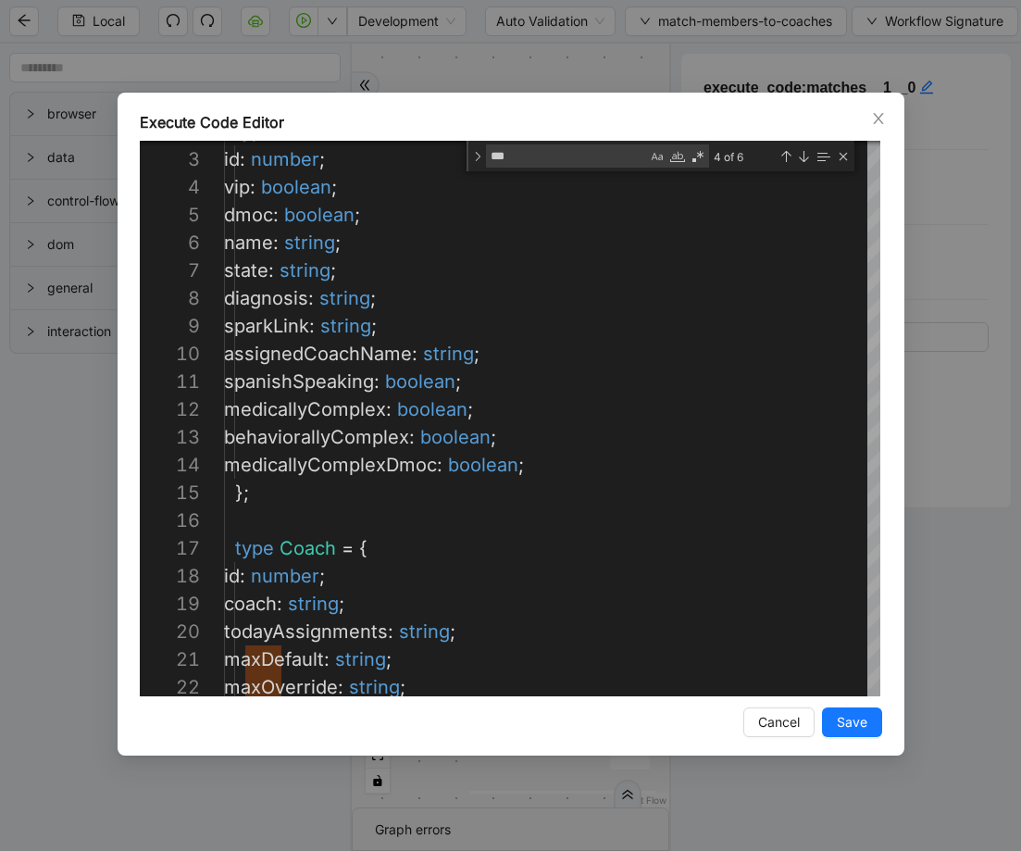
click at [871, 121] on icon "close" at bounding box center [878, 118] width 15 height 15
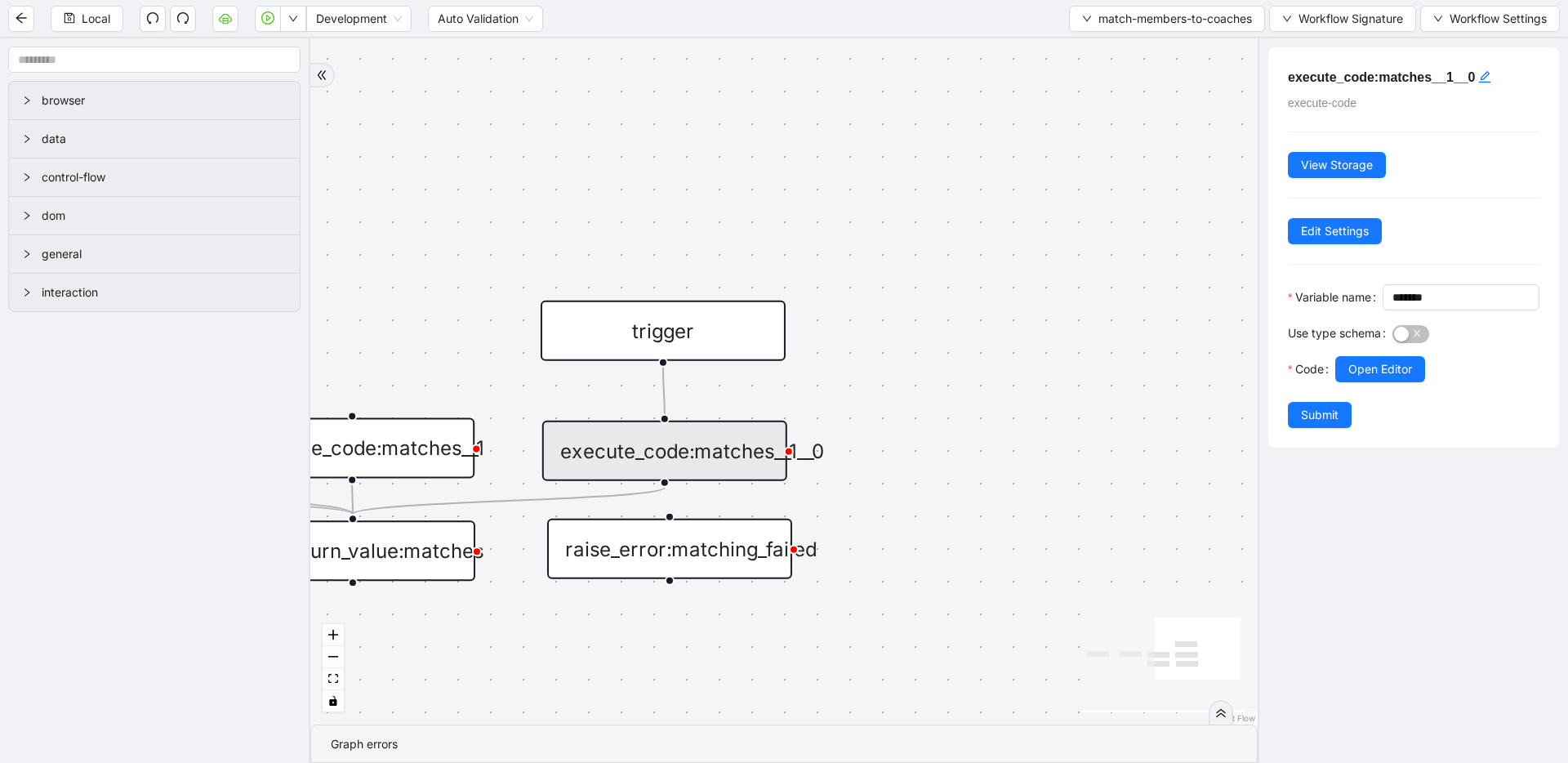
drag, startPoint x: 1036, startPoint y: 331, endPoint x: 1162, endPoint y: 430, distance: 160.2
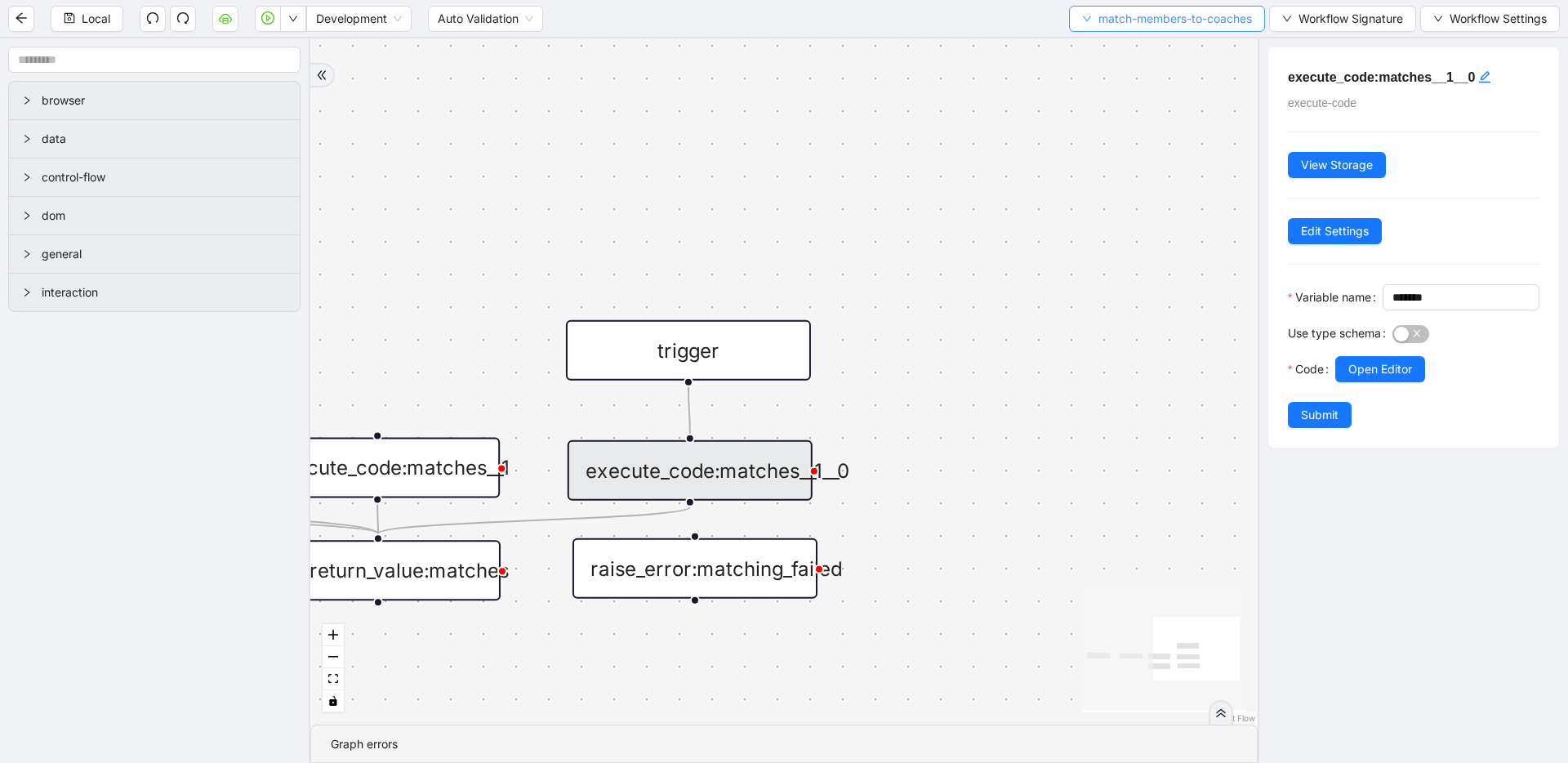
click at [1206, 25] on span "match-members-to-coaches" at bounding box center [1175, 19] width 153 height 18
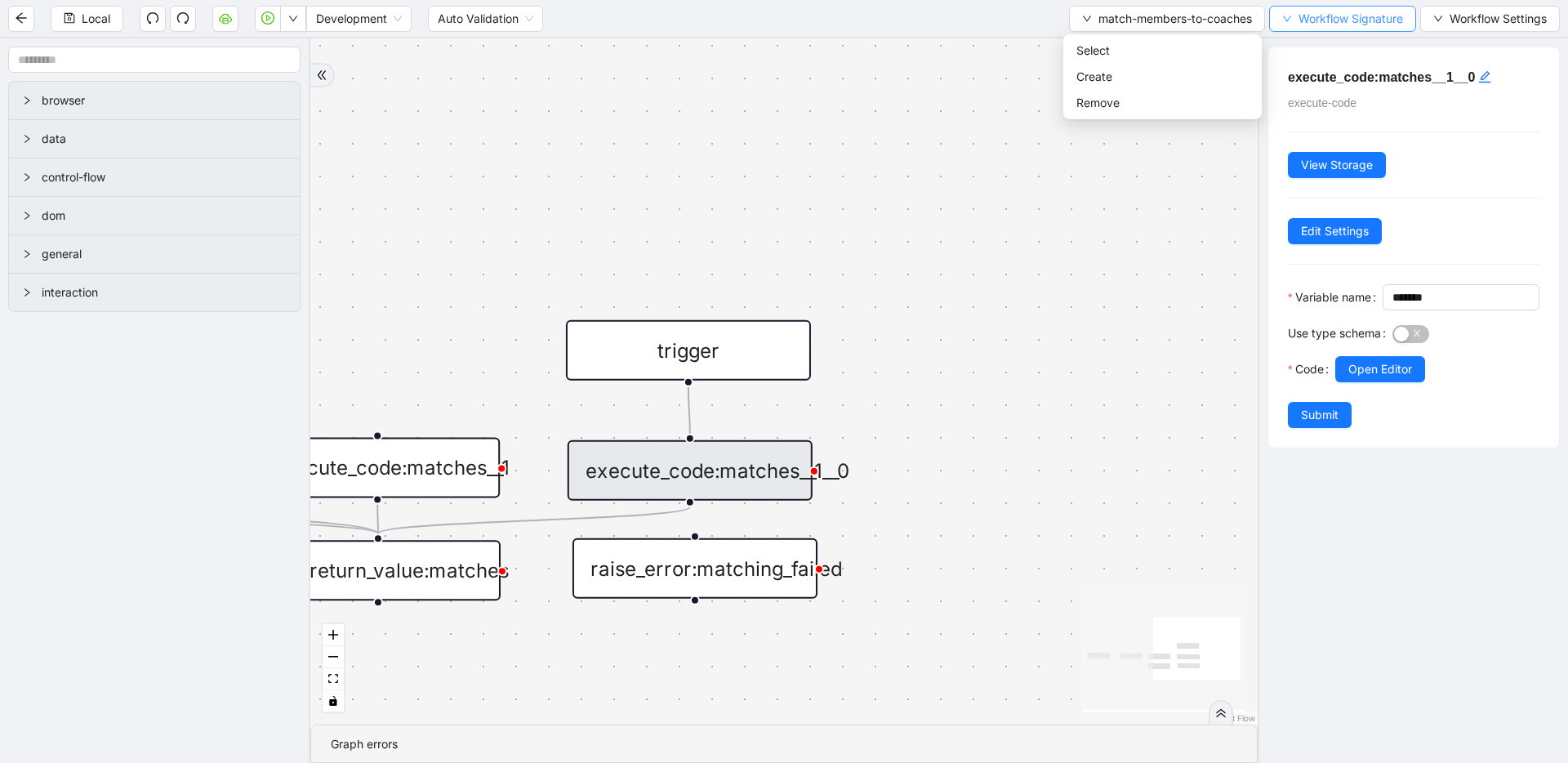
click at [1314, 19] on span "Workflow Signature" at bounding box center [1350, 19] width 105 height 18
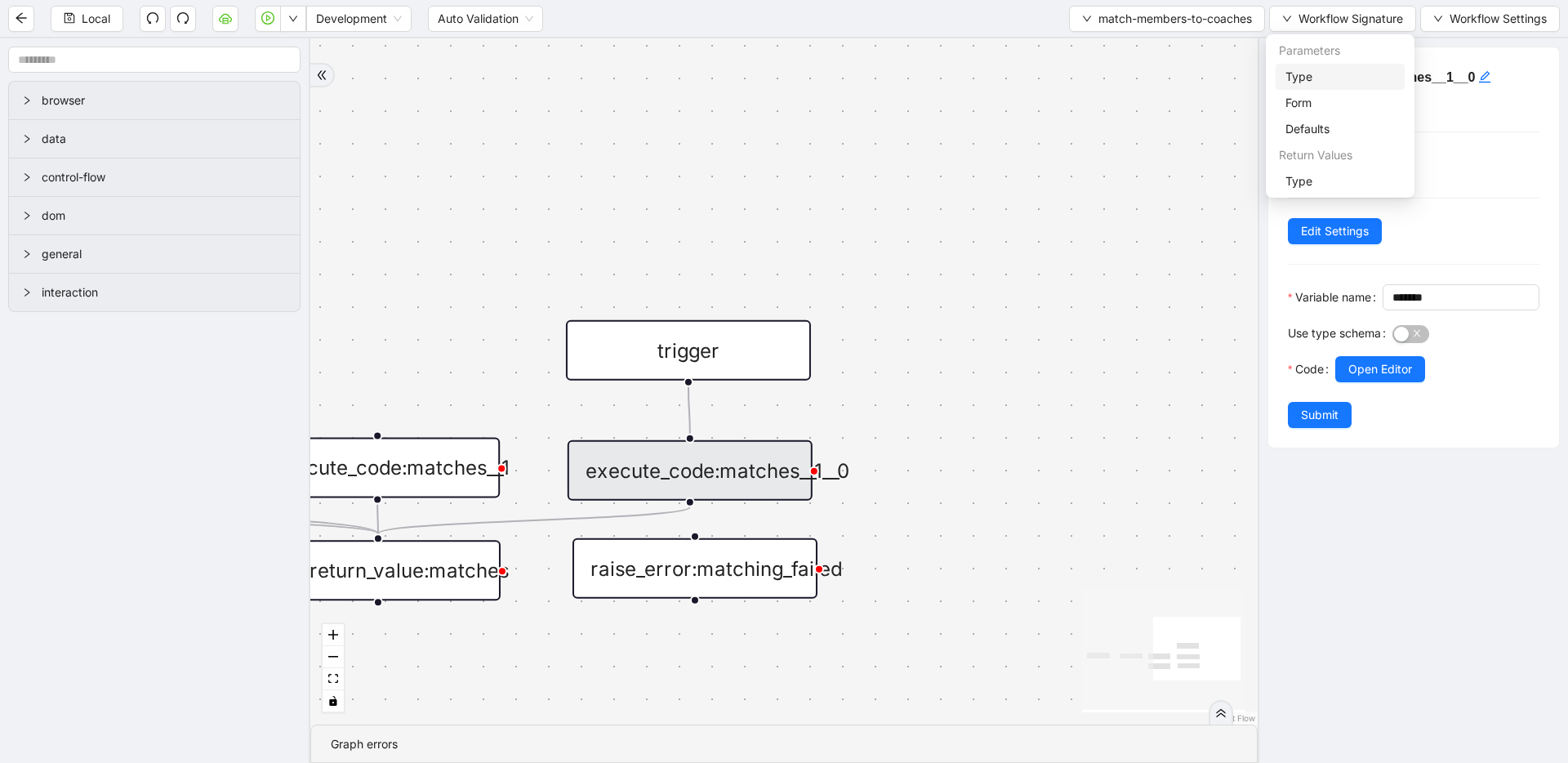
click at [1287, 78] on span "Type" at bounding box center [1340, 77] width 109 height 18
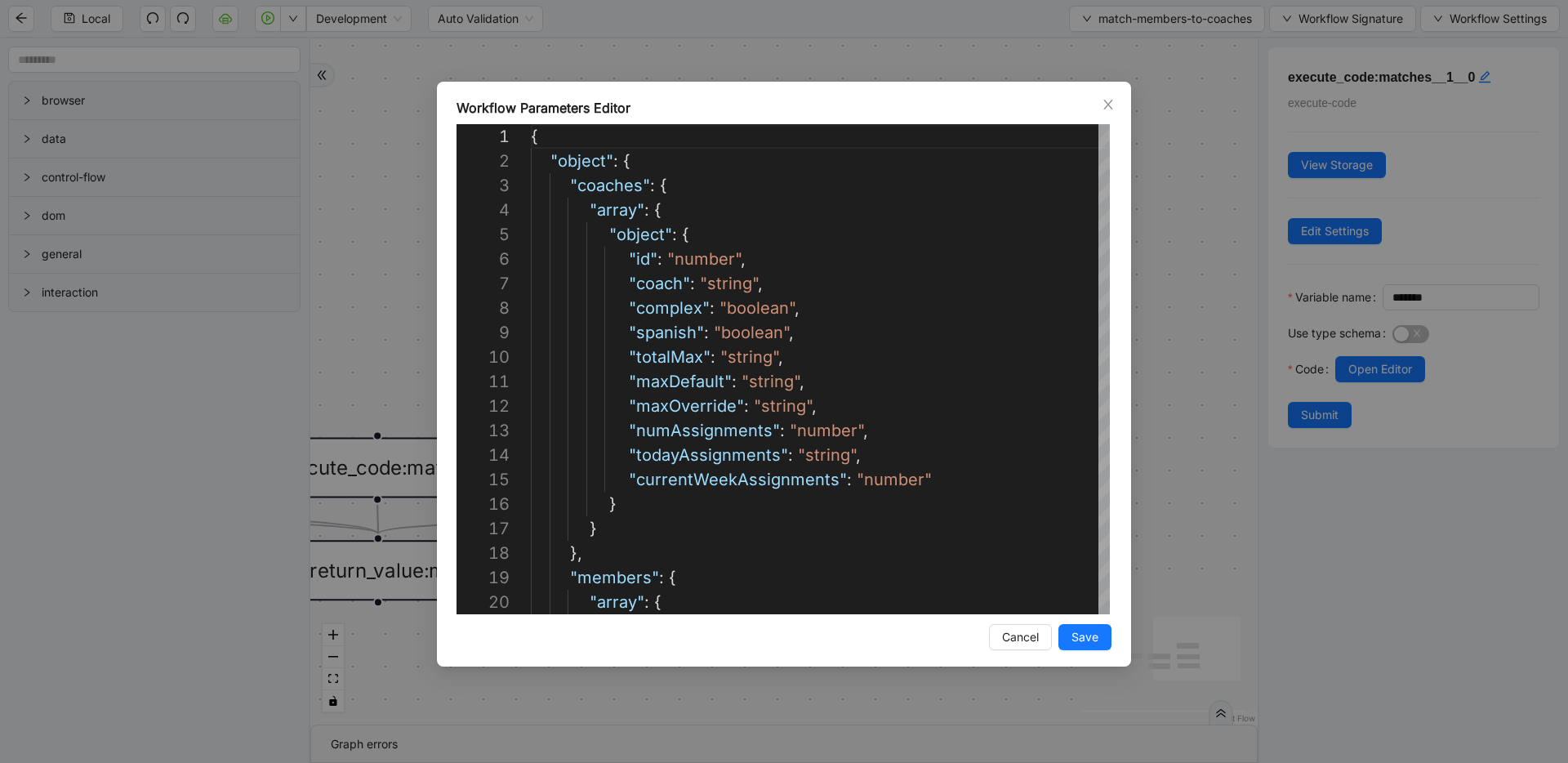
scroll to position [245, 0]
type textarea "**********"
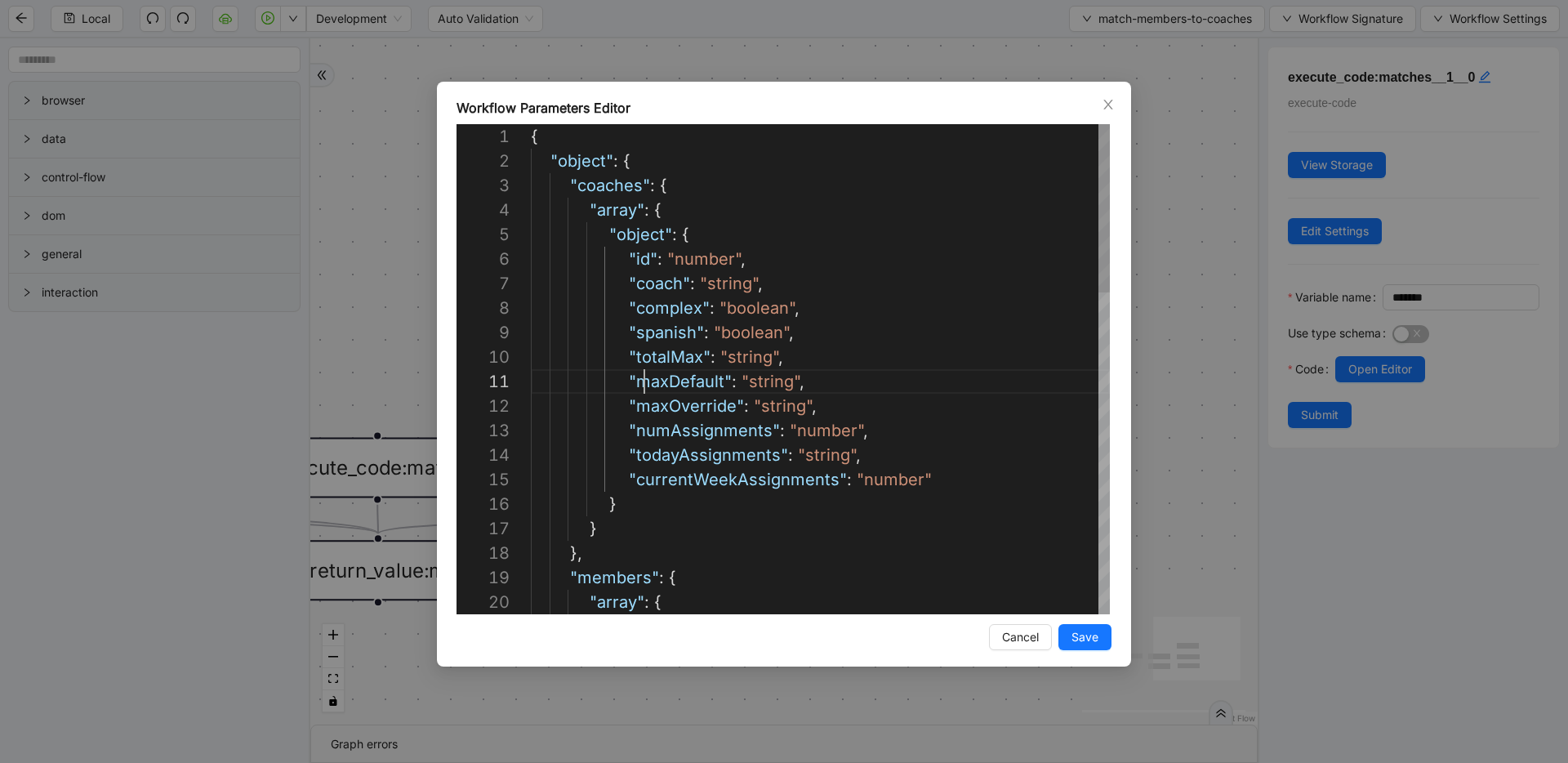
scroll to position [0, 187]
